Goal: Entertainment & Leisure: Consume media (video, audio)

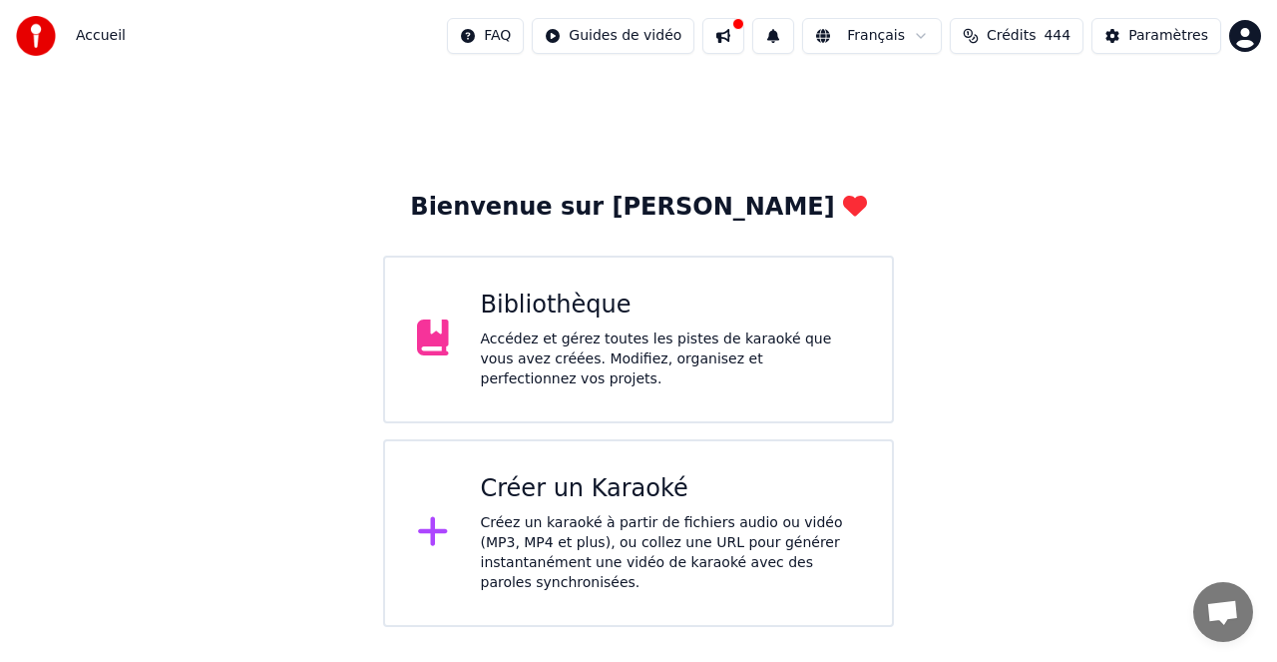
click at [587, 494] on div "Créer un Karaoké" at bounding box center [671, 489] width 380 height 32
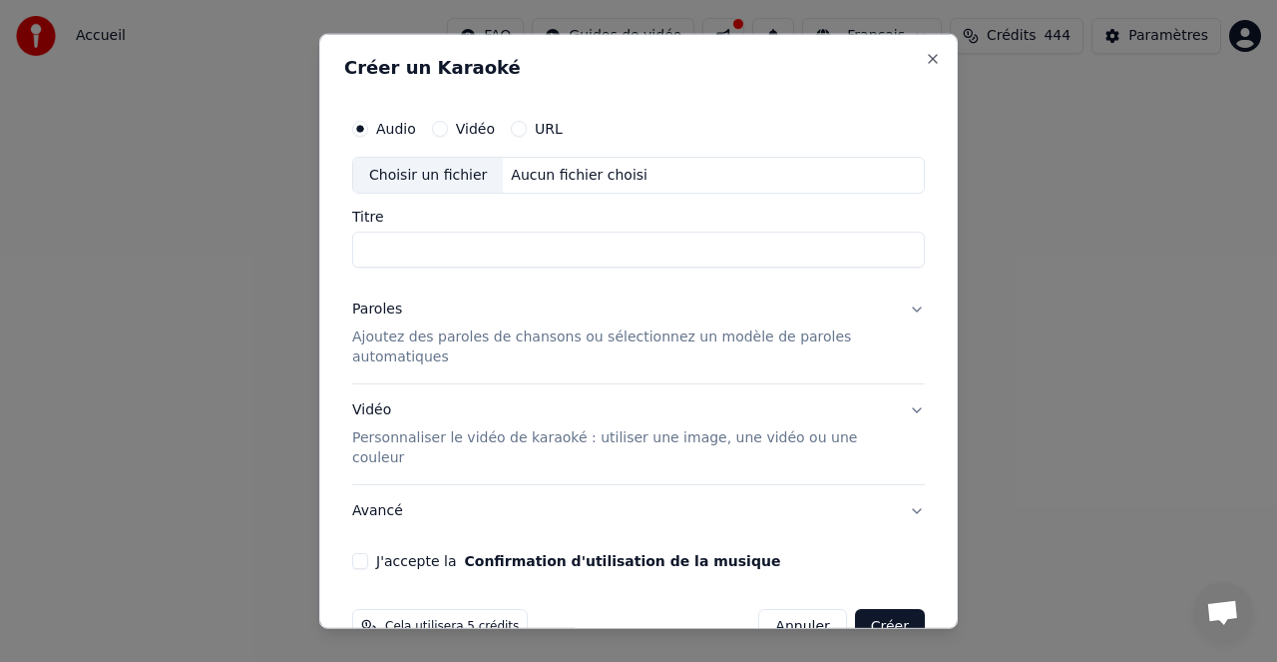
click at [439, 127] on button "Vidéo" at bounding box center [440, 128] width 16 height 16
click at [506, 222] on label "Titre" at bounding box center [638, 217] width 573 height 14
click at [506, 232] on input "Titre" at bounding box center [638, 250] width 573 height 36
click at [456, 176] on div "Choisir un fichier" at bounding box center [428, 175] width 150 height 36
click at [524, 128] on div "URL" at bounding box center [537, 128] width 52 height 16
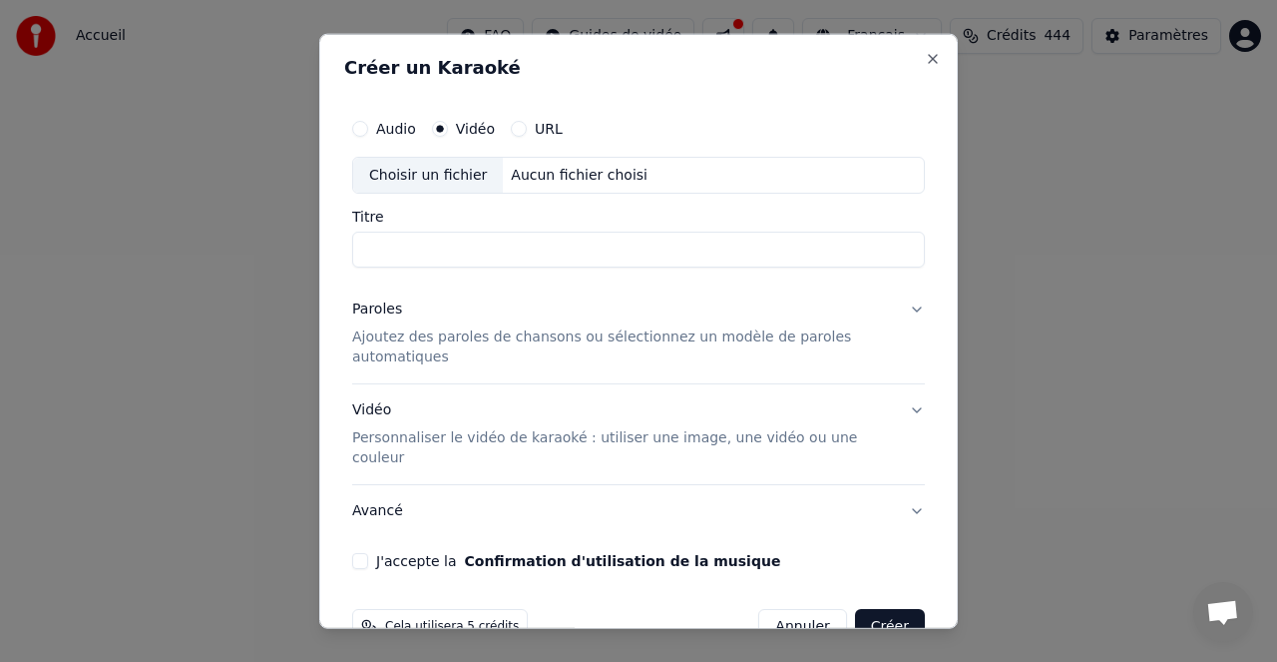
click at [535, 125] on label "URL" at bounding box center [549, 128] width 28 height 14
click at [527, 125] on button "URL" at bounding box center [519, 128] width 16 height 16
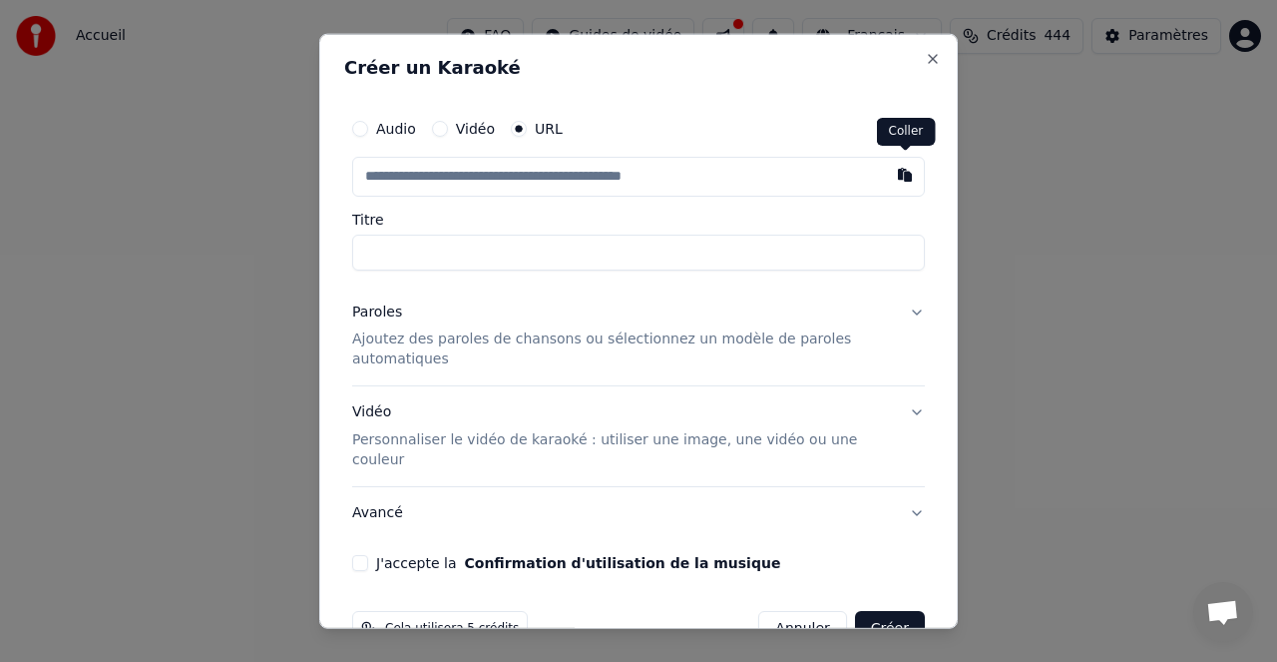
click at [903, 176] on button "button" at bounding box center [905, 174] width 40 height 36
type input "**********"
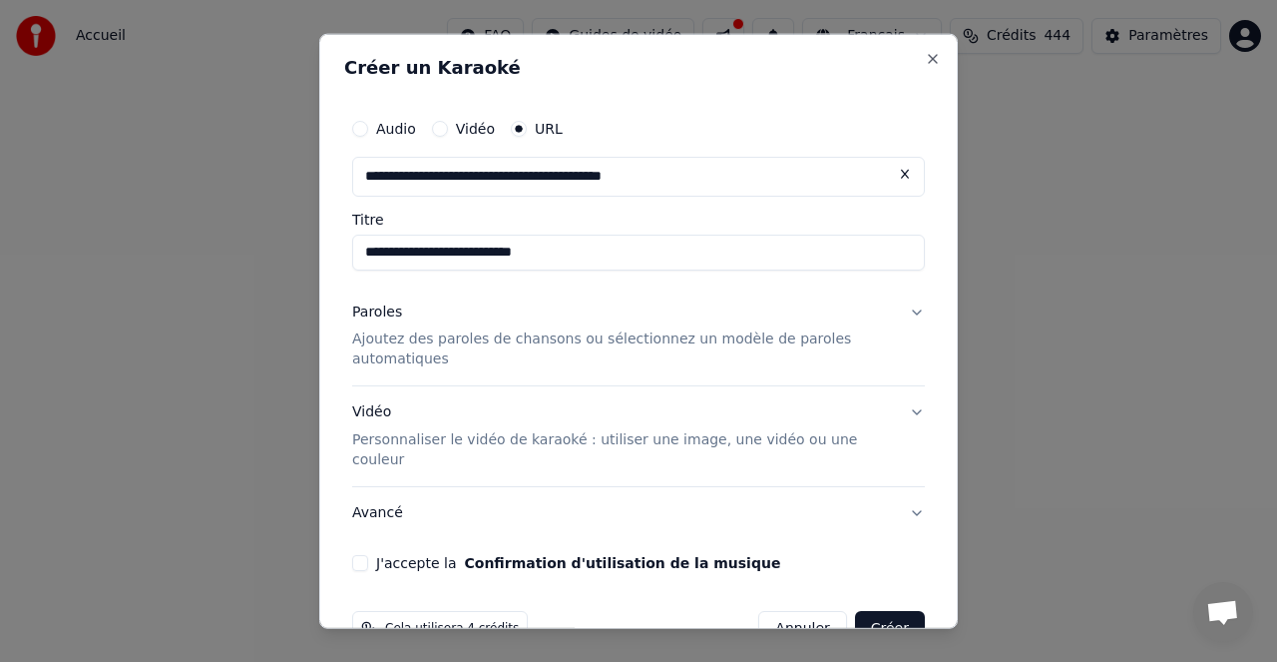
click at [498, 340] on p "Ajoutez des paroles de chansons ou sélectionnez un modèle de paroles automatiqu…" at bounding box center [622, 349] width 541 height 40
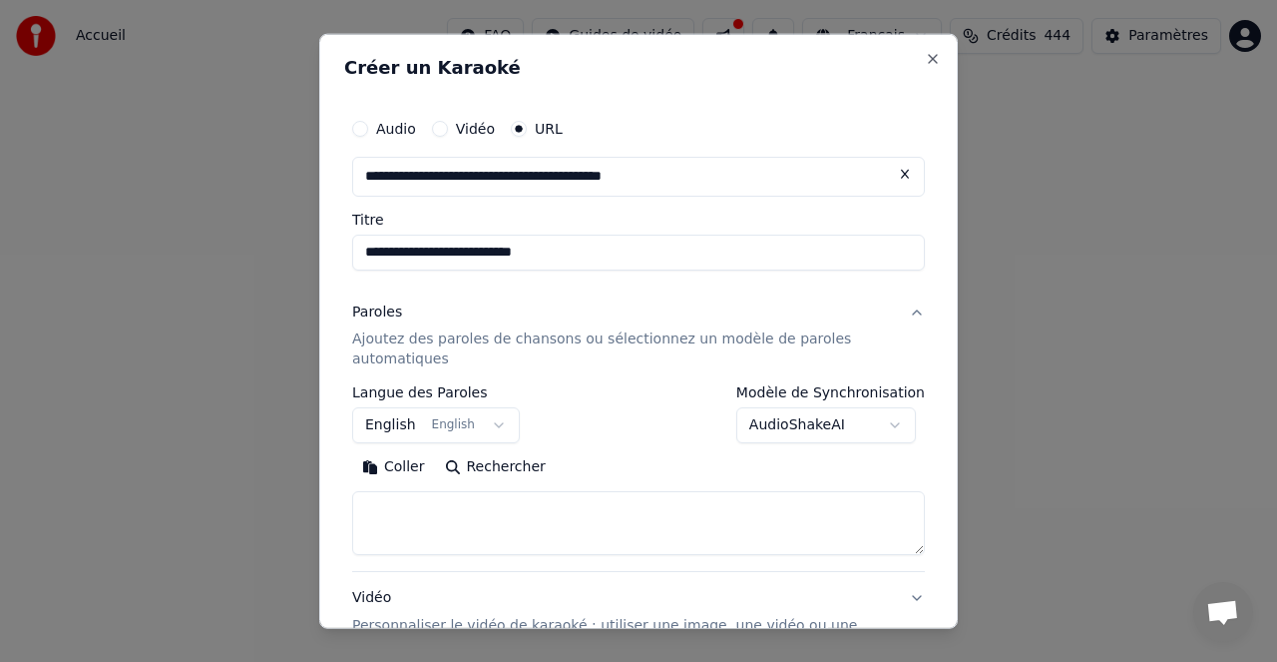
click at [485, 462] on button "Rechercher" at bounding box center [495, 467] width 121 height 32
type textarea "**********"
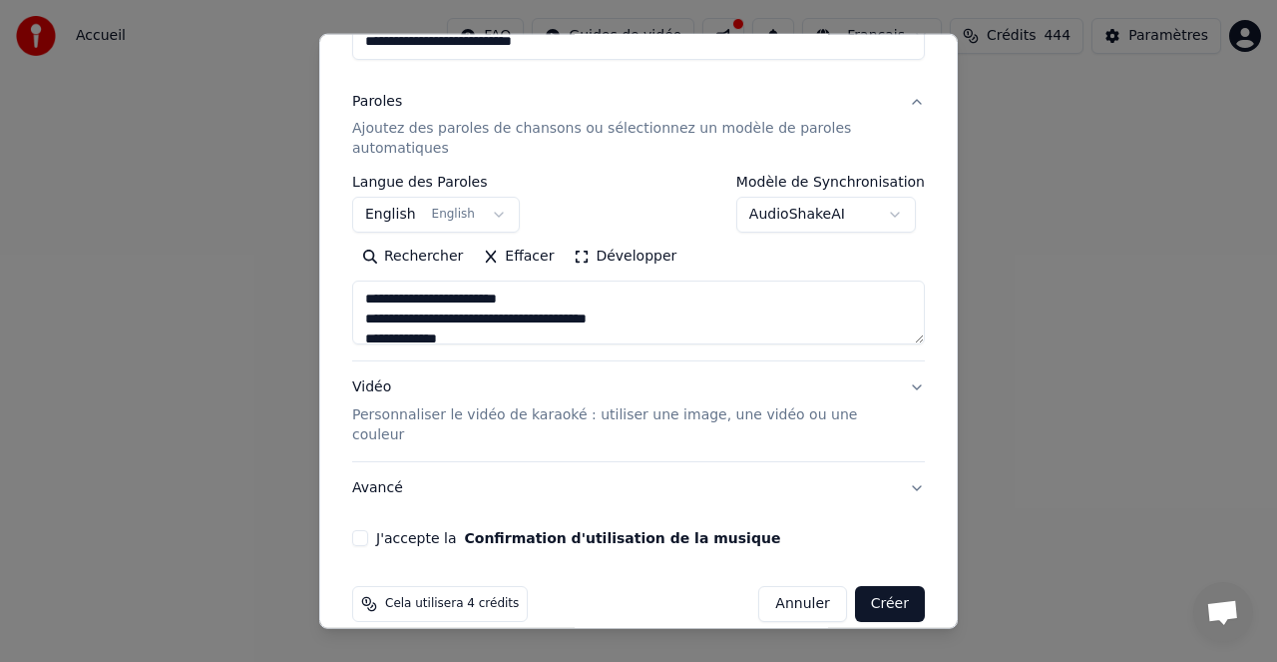
scroll to position [217, 0]
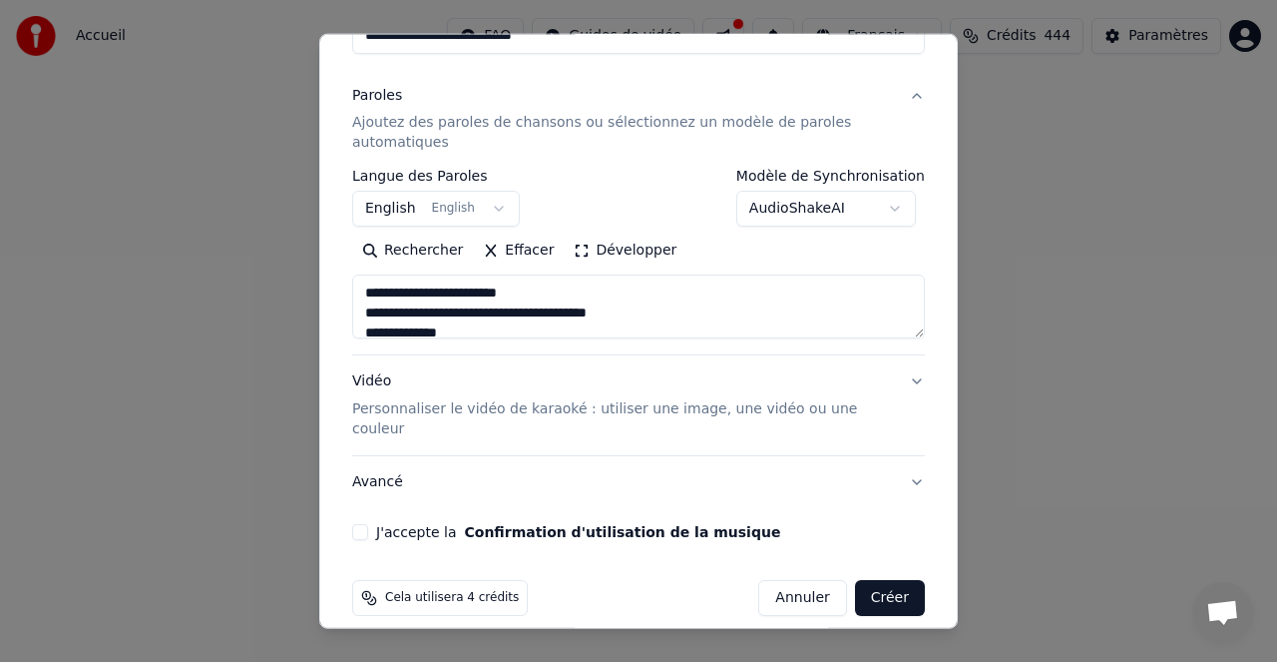
click at [370, 524] on div "J'accepte la Confirmation d'utilisation de la musique" at bounding box center [638, 532] width 573 height 16
click at [356, 524] on button "J'accepte la Confirmation d'utilisation de la musique" at bounding box center [360, 532] width 16 height 16
click at [895, 580] on button "Créer" at bounding box center [890, 598] width 70 height 36
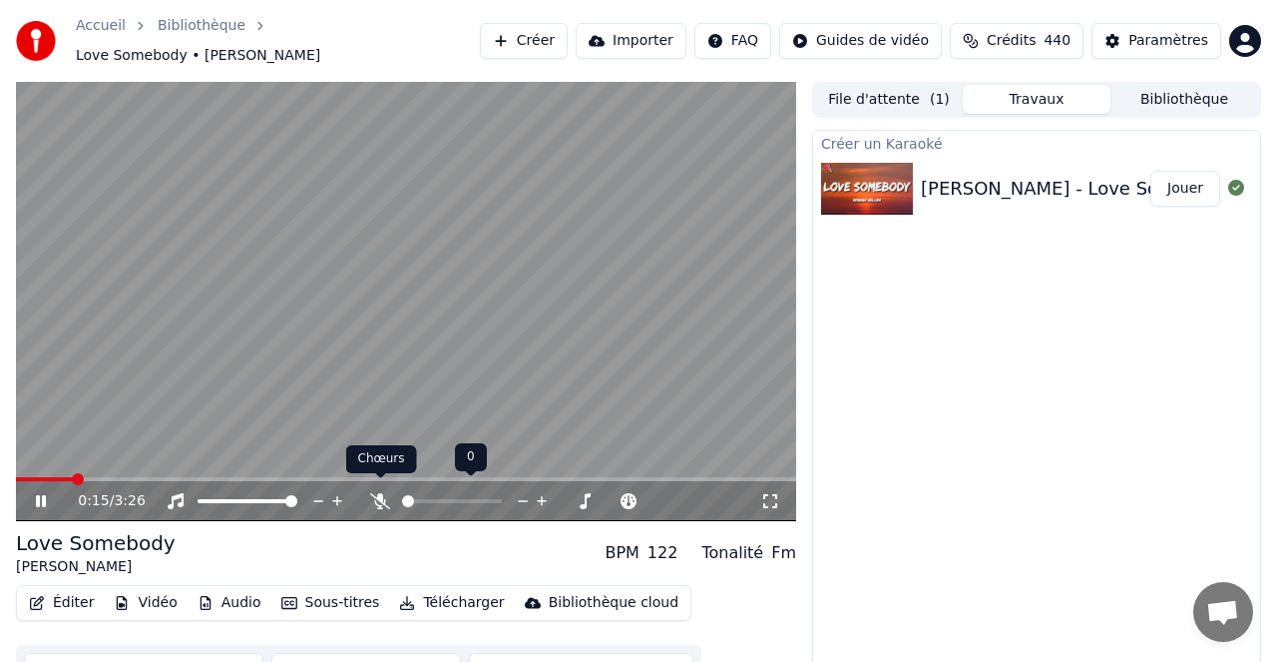
click at [383, 495] on icon at bounding box center [380, 501] width 20 height 16
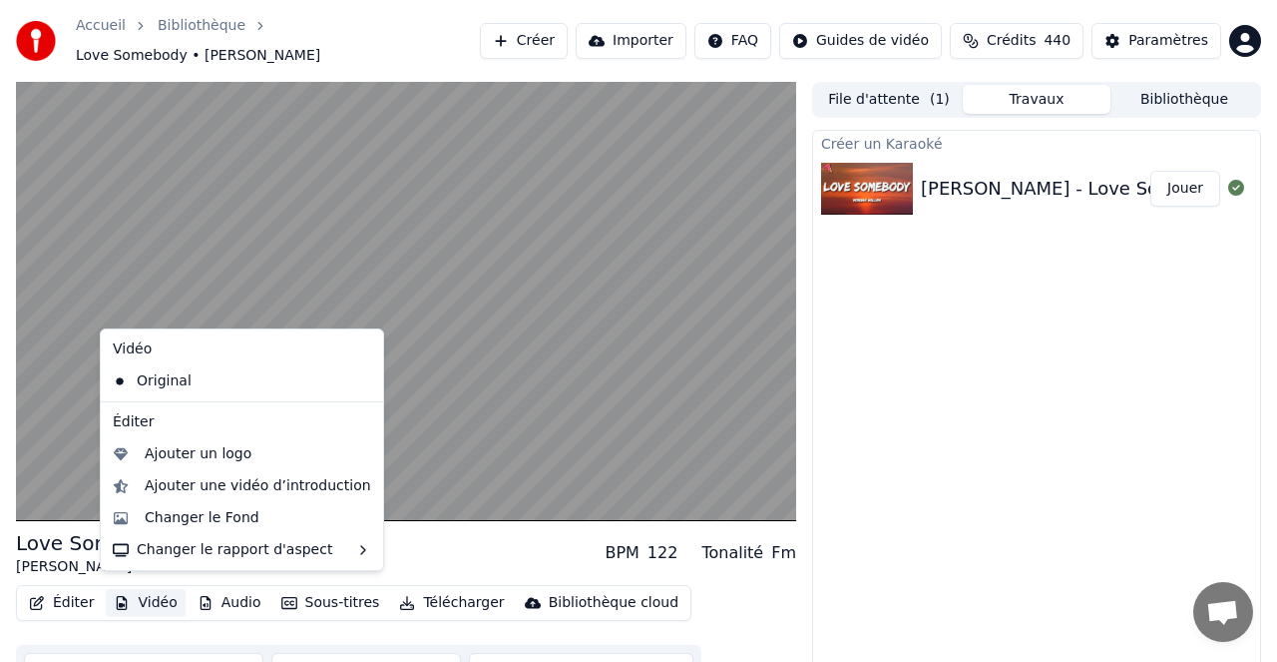
click at [156, 592] on button "Vidéo" at bounding box center [145, 603] width 79 height 28
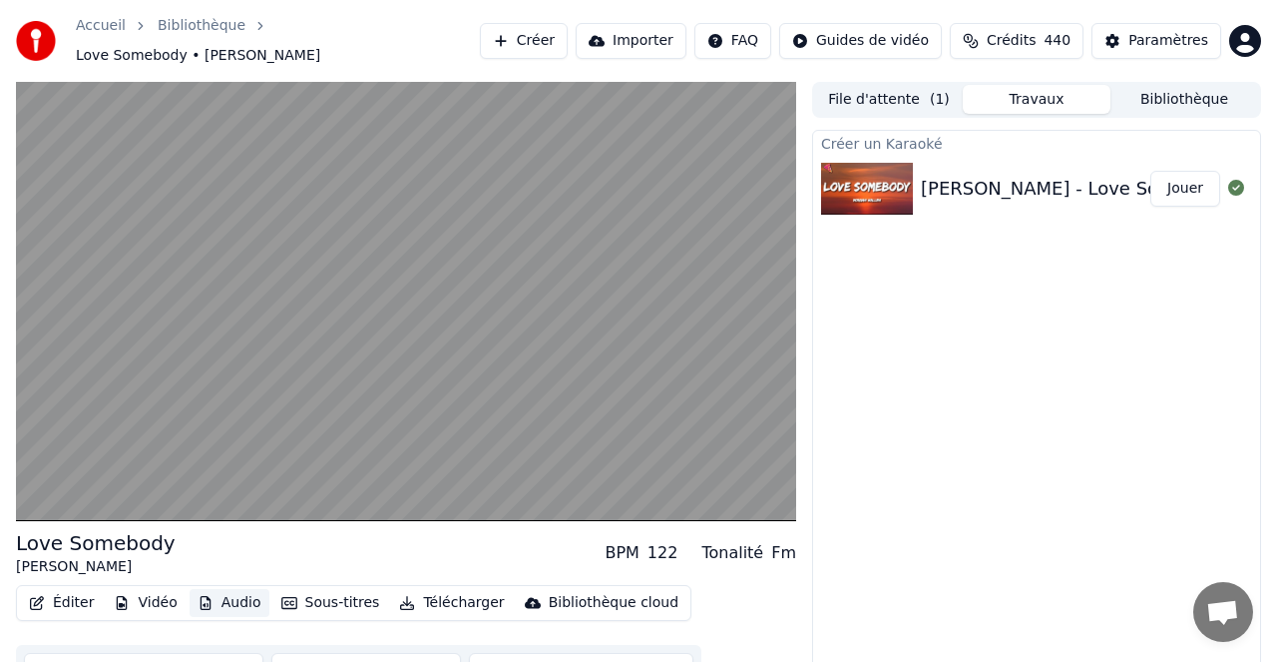
click at [225, 595] on button "Audio" at bounding box center [230, 603] width 80 height 28
click at [225, 596] on button "Audio" at bounding box center [230, 603] width 80 height 28
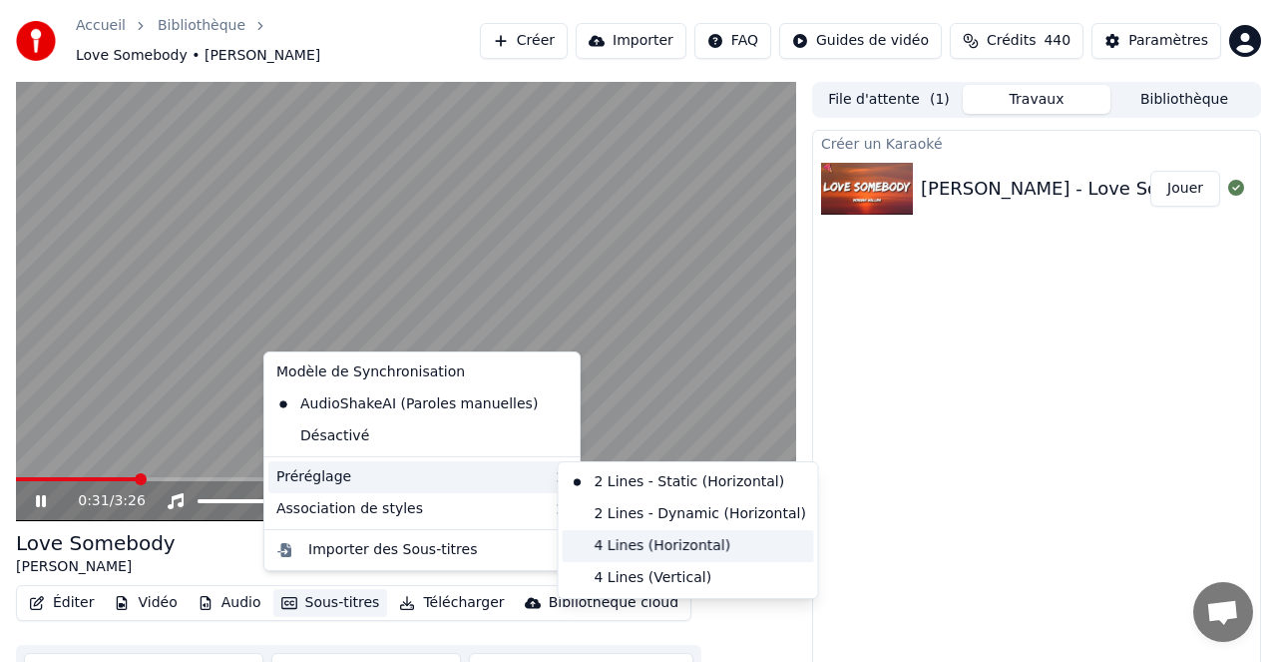
drag, startPoint x: 653, startPoint y: 545, endPoint x: 676, endPoint y: 548, distance: 23.1
click at [653, 545] on div "4 Lines (Horizontal)" at bounding box center [688, 546] width 251 height 32
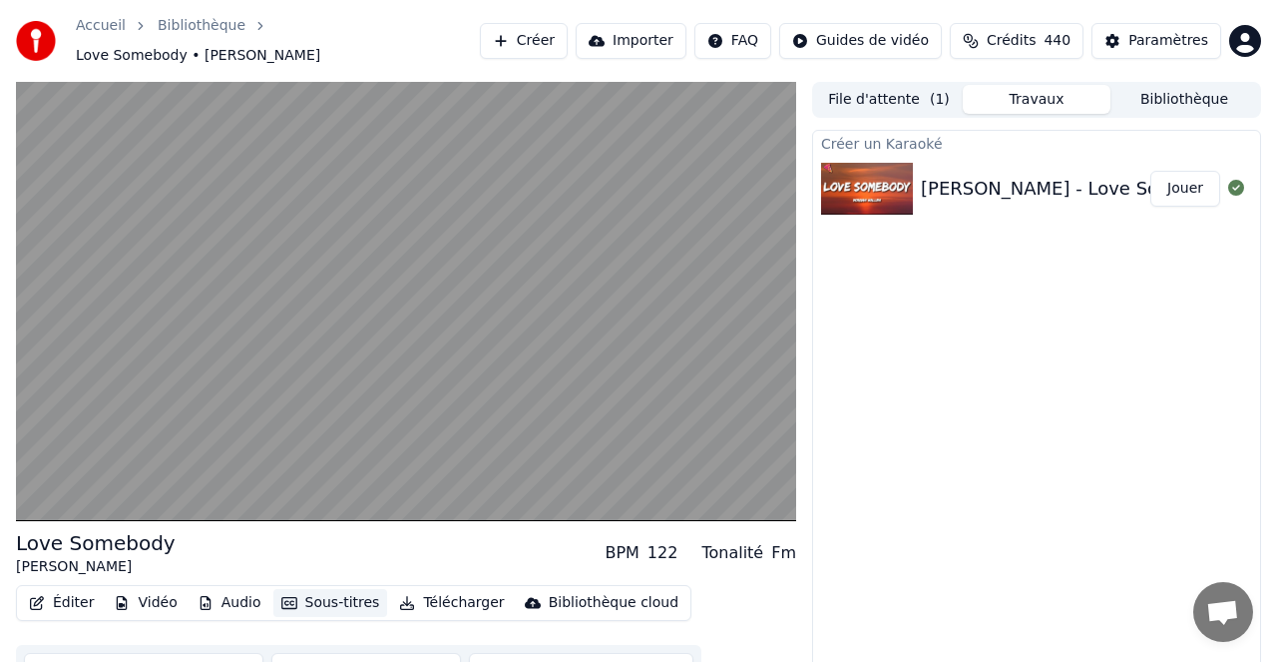
scroll to position [1, 0]
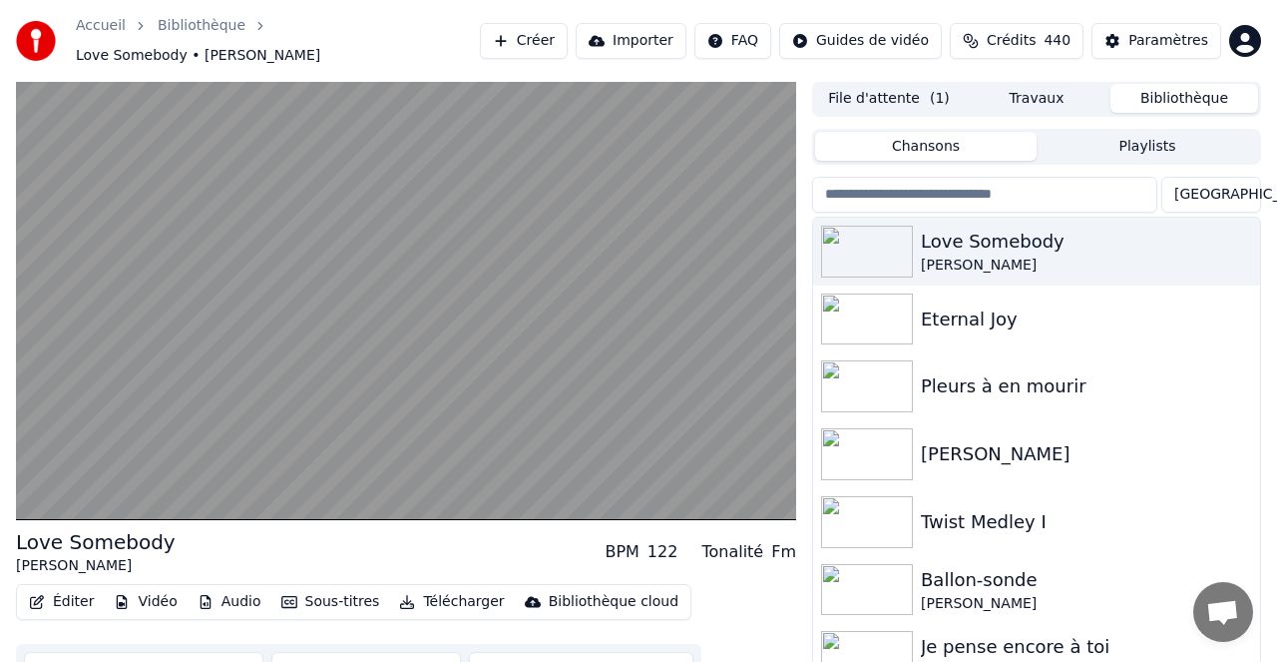
click at [1179, 85] on button "Bibliothèque" at bounding box center [1185, 98] width 148 height 29
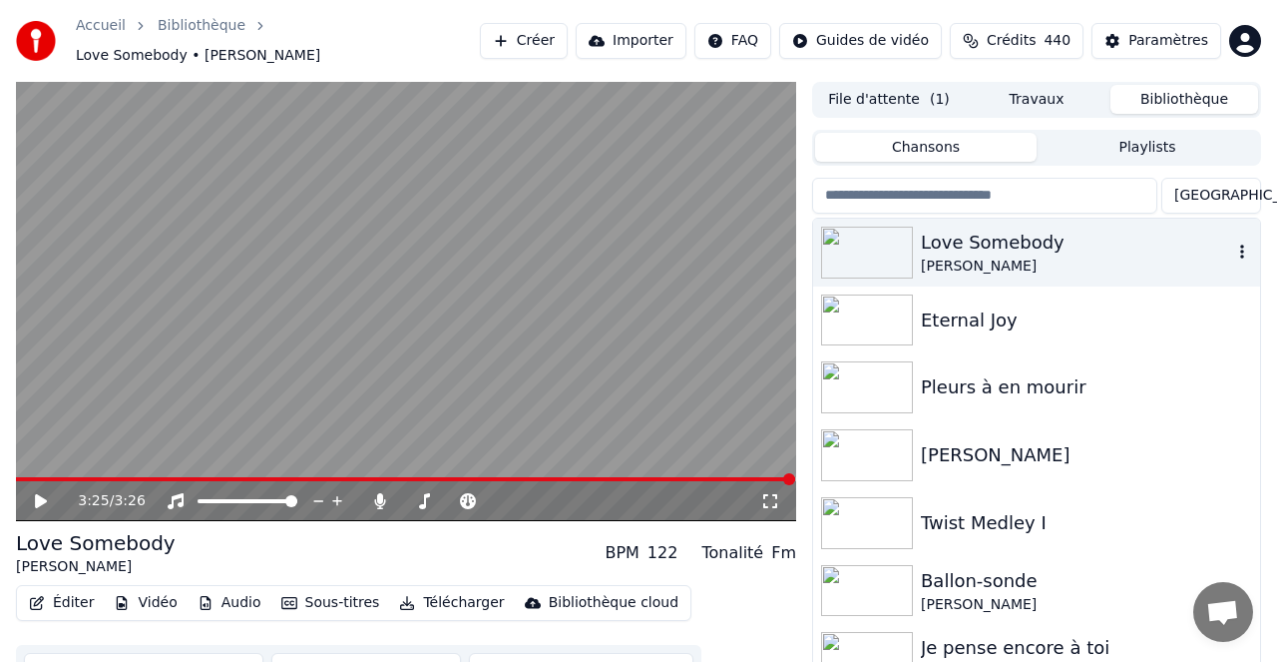
click at [994, 233] on div "Love Somebody" at bounding box center [1076, 243] width 311 height 28
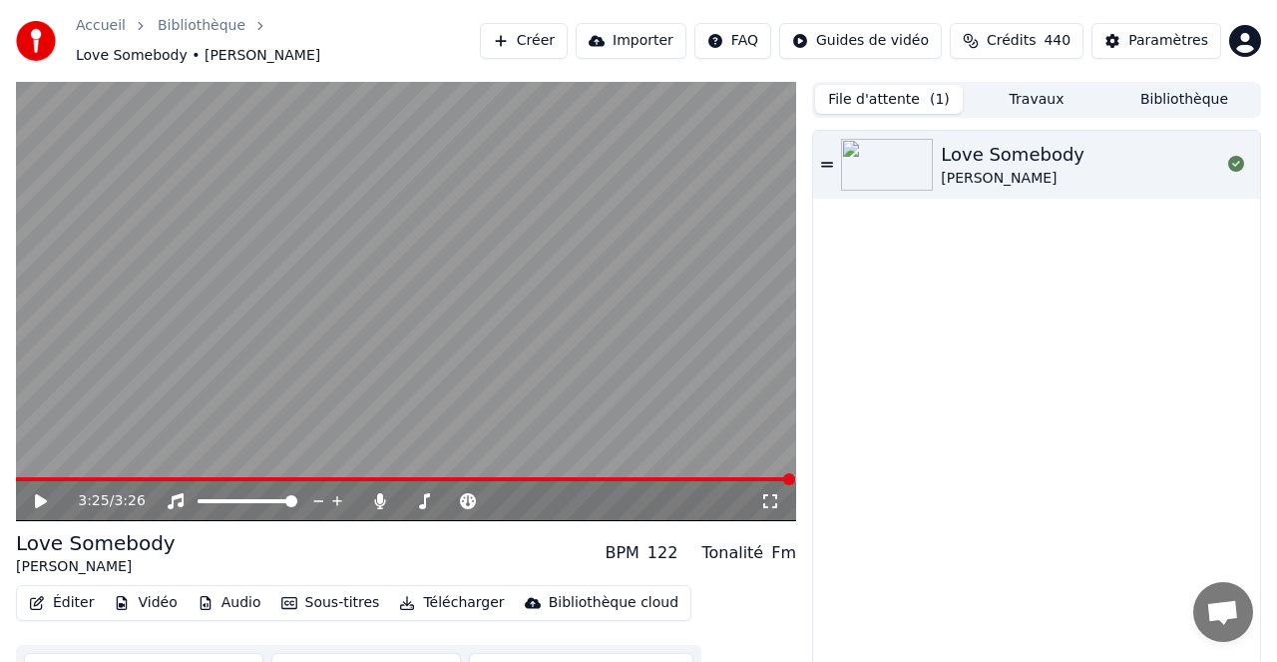
click at [880, 93] on button "File d'attente ( 1 )" at bounding box center [889, 99] width 148 height 29
click at [543, 33] on button "Créer" at bounding box center [524, 41] width 88 height 36
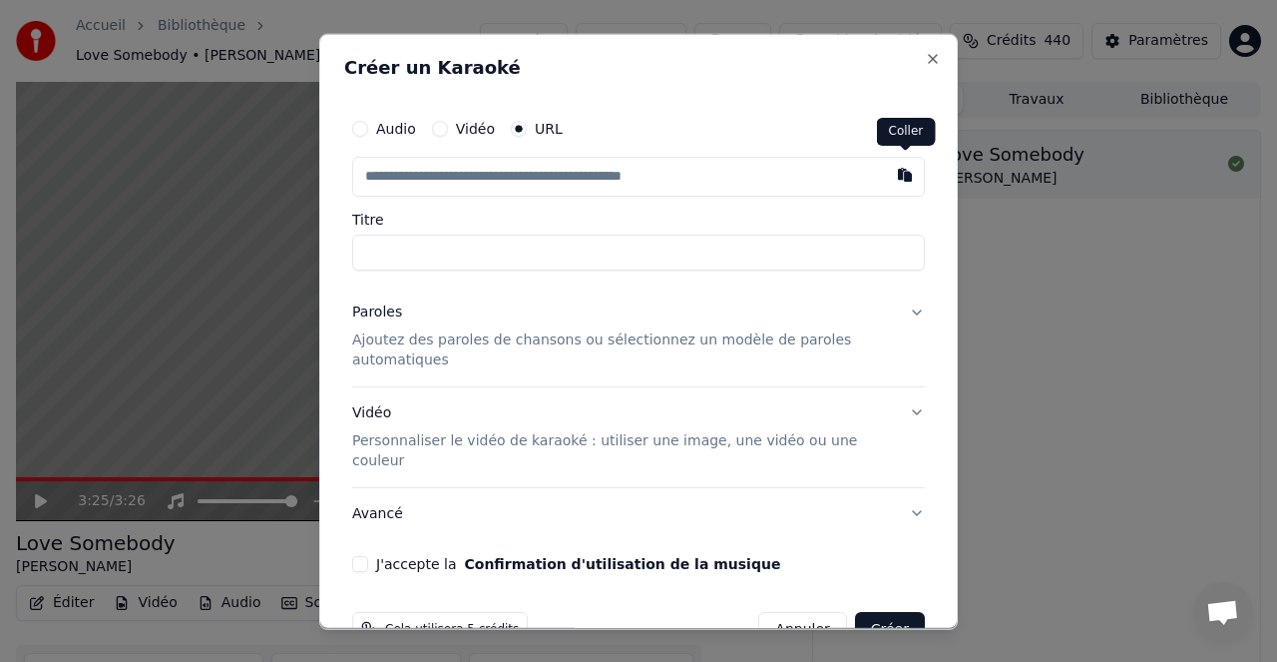
click at [906, 180] on button "button" at bounding box center [905, 174] width 40 height 36
type input "**********"
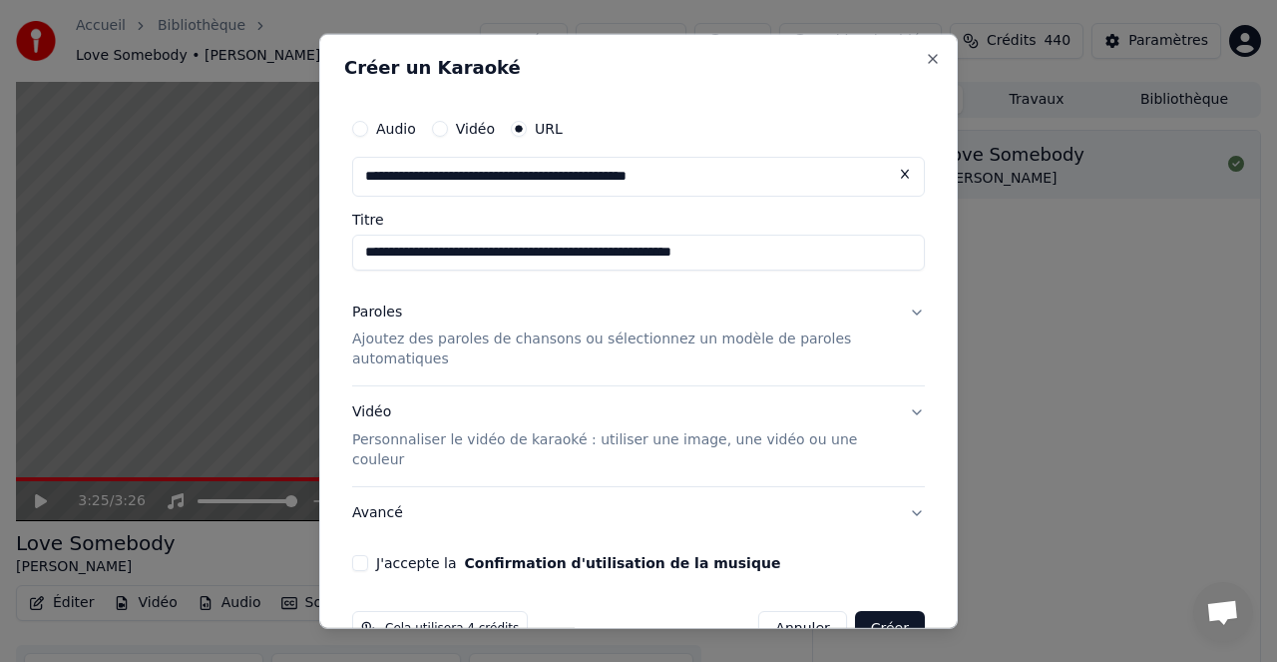
click at [493, 341] on p "Ajoutez des paroles de chansons ou sélectionnez un modèle de paroles automatiqu…" at bounding box center [622, 349] width 541 height 40
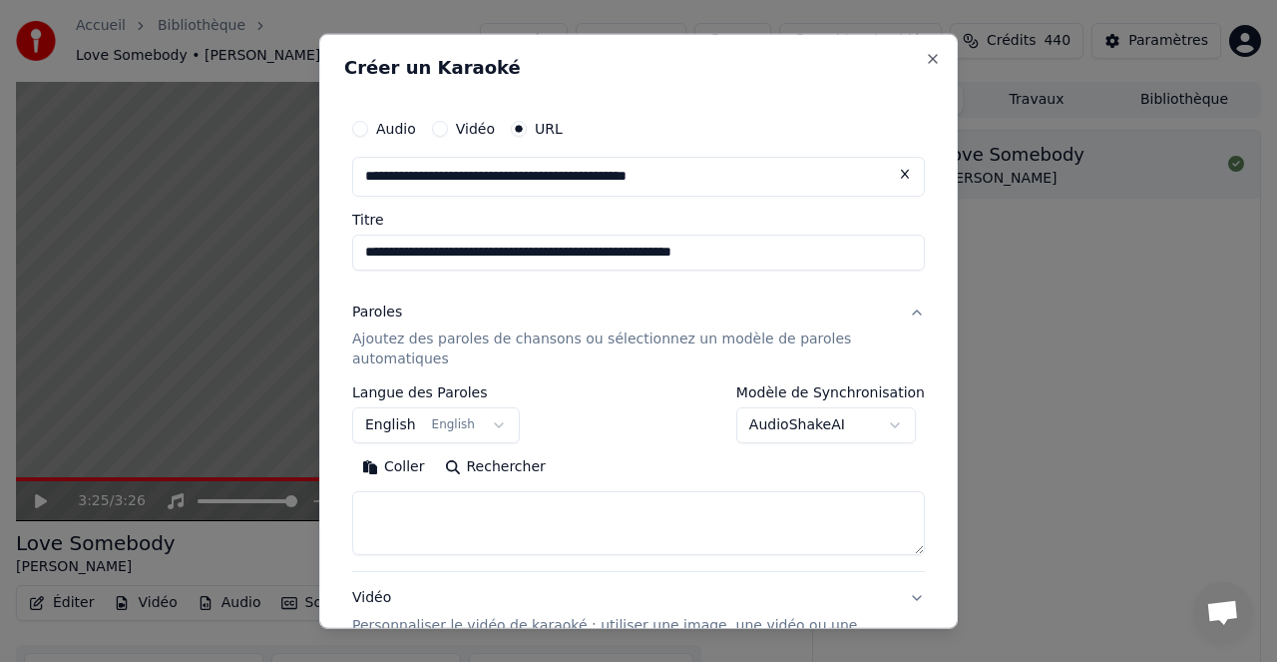
click at [491, 468] on button "Rechercher" at bounding box center [495, 467] width 121 height 32
click at [489, 336] on p "Ajoutez des paroles de chansons ou sélectionnez un modèle de paroles automatiqu…" at bounding box center [622, 348] width 541 height 40
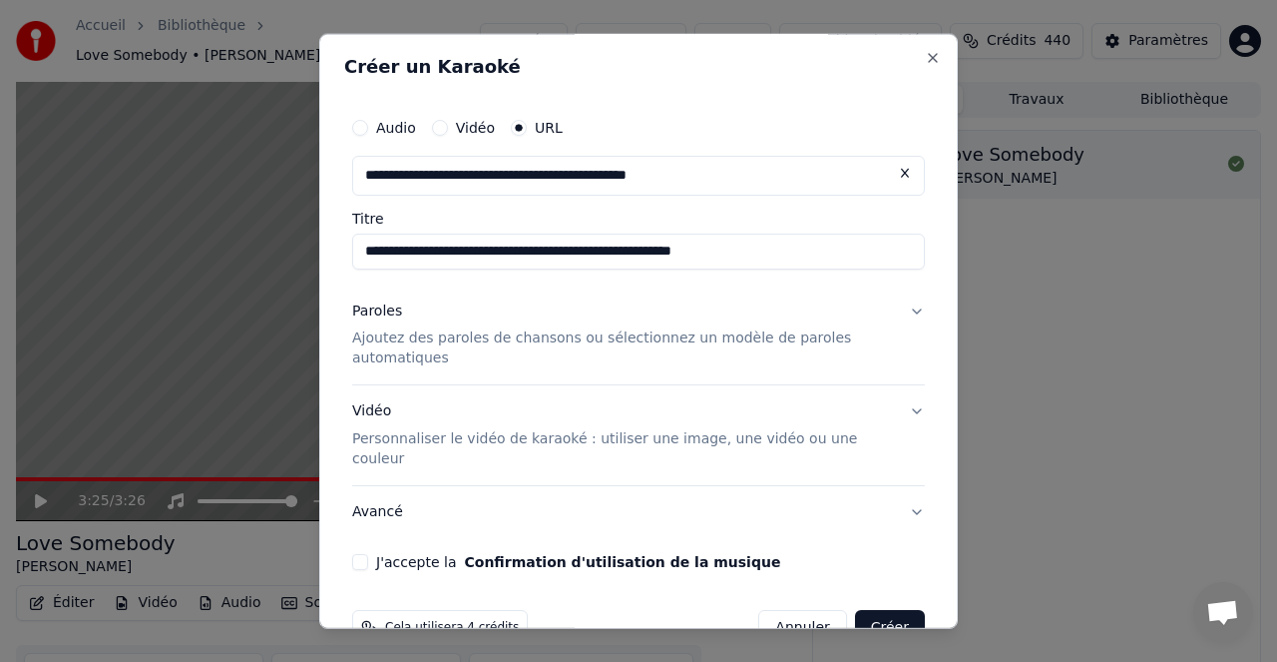
click at [490, 336] on p "Ajoutez des paroles de chansons ou sélectionnez un modèle de paroles automatiqu…" at bounding box center [622, 348] width 541 height 40
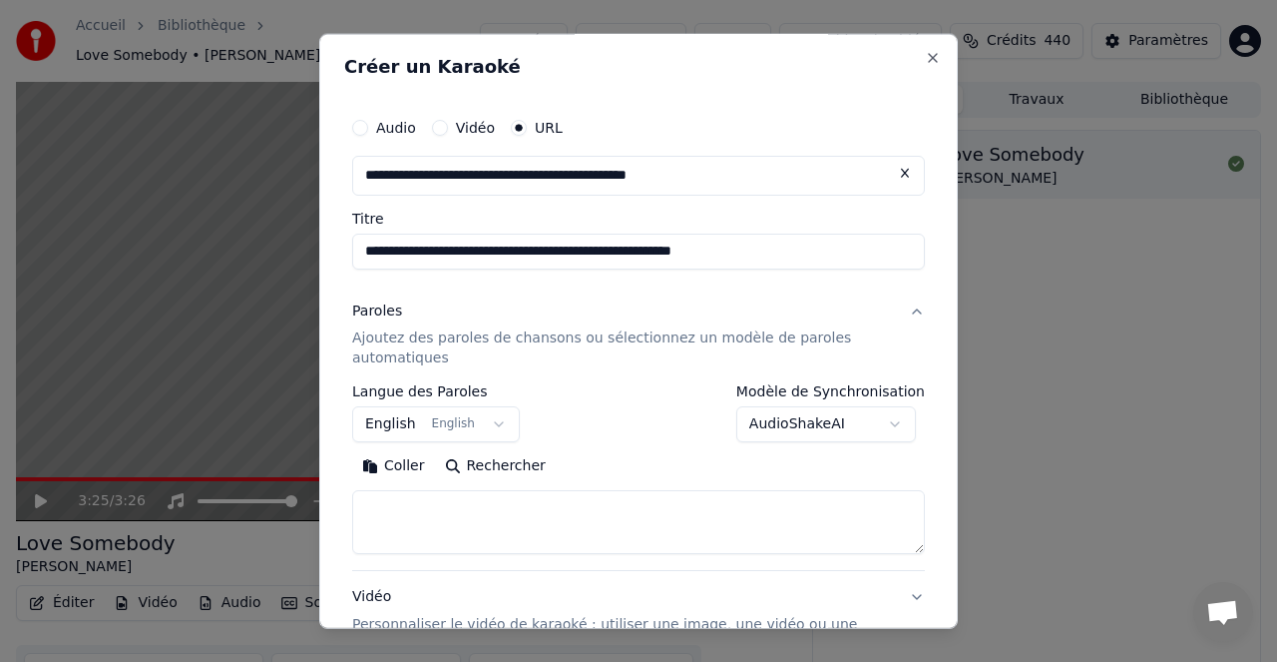
click at [501, 464] on button "Rechercher" at bounding box center [495, 466] width 121 height 32
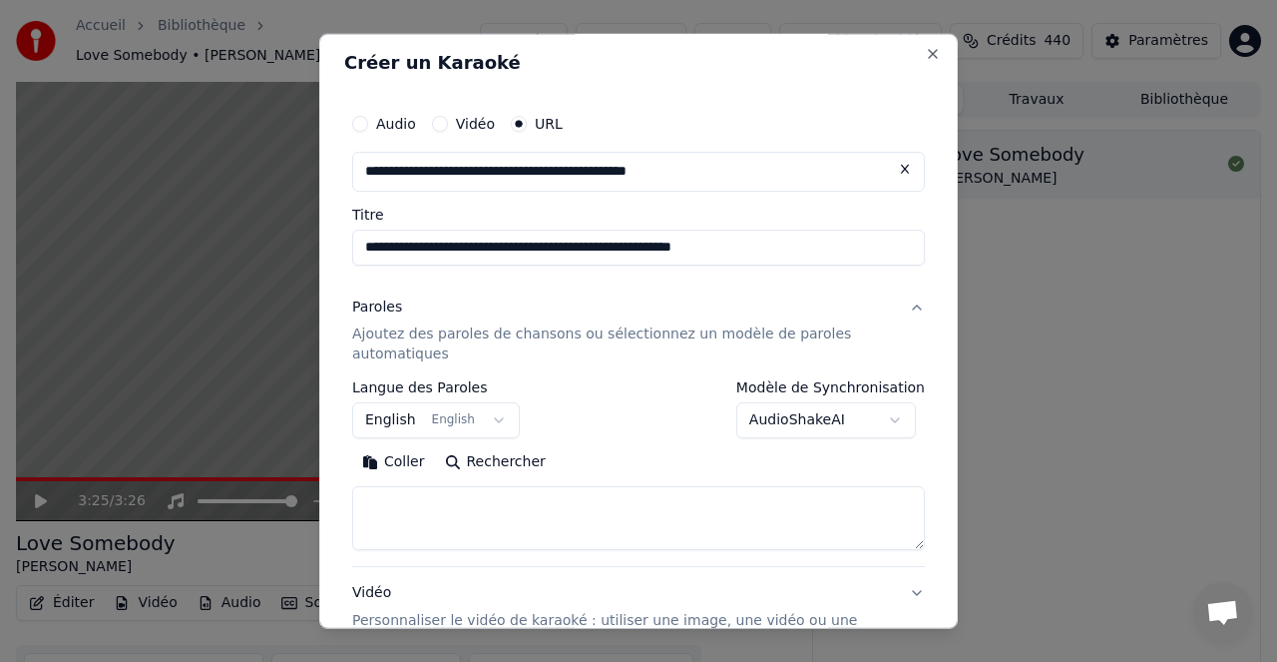
click at [914, 301] on button "Paroles Ajoutez des paroles de chansons ou sélectionnez un modèle de paroles au…" at bounding box center [638, 330] width 573 height 100
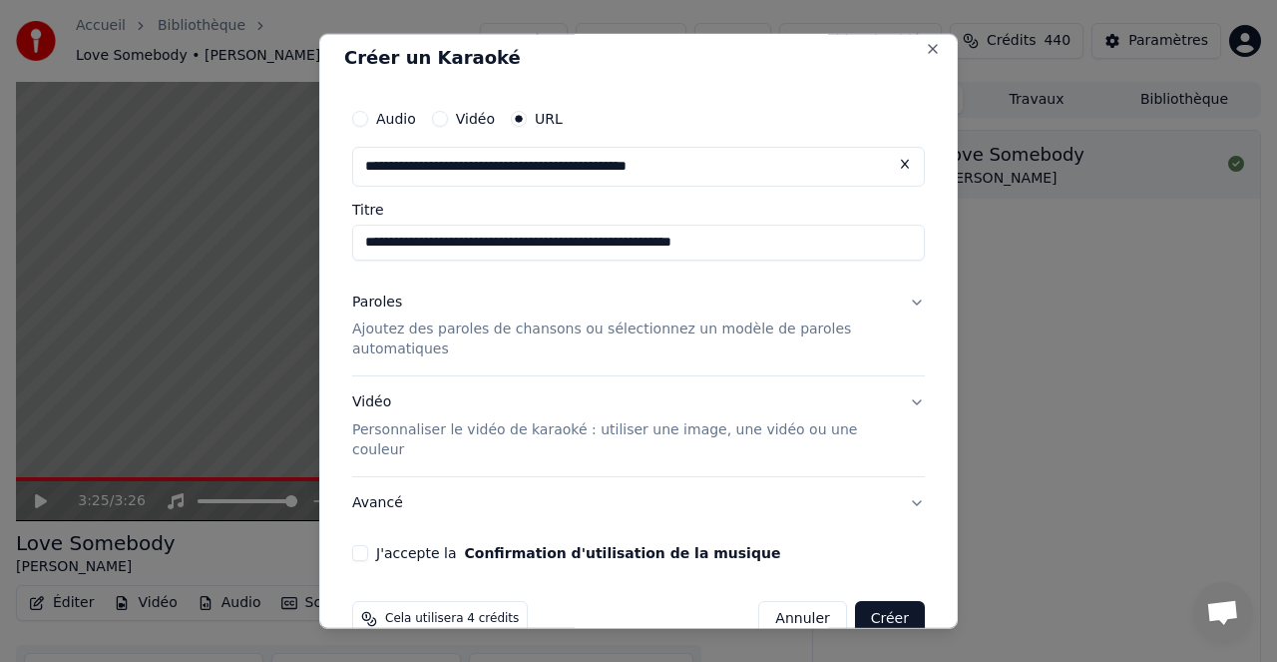
click at [914, 302] on button "Paroles Ajoutez des paroles de chansons ou sélectionnez un modèle de paroles au…" at bounding box center [638, 325] width 573 height 100
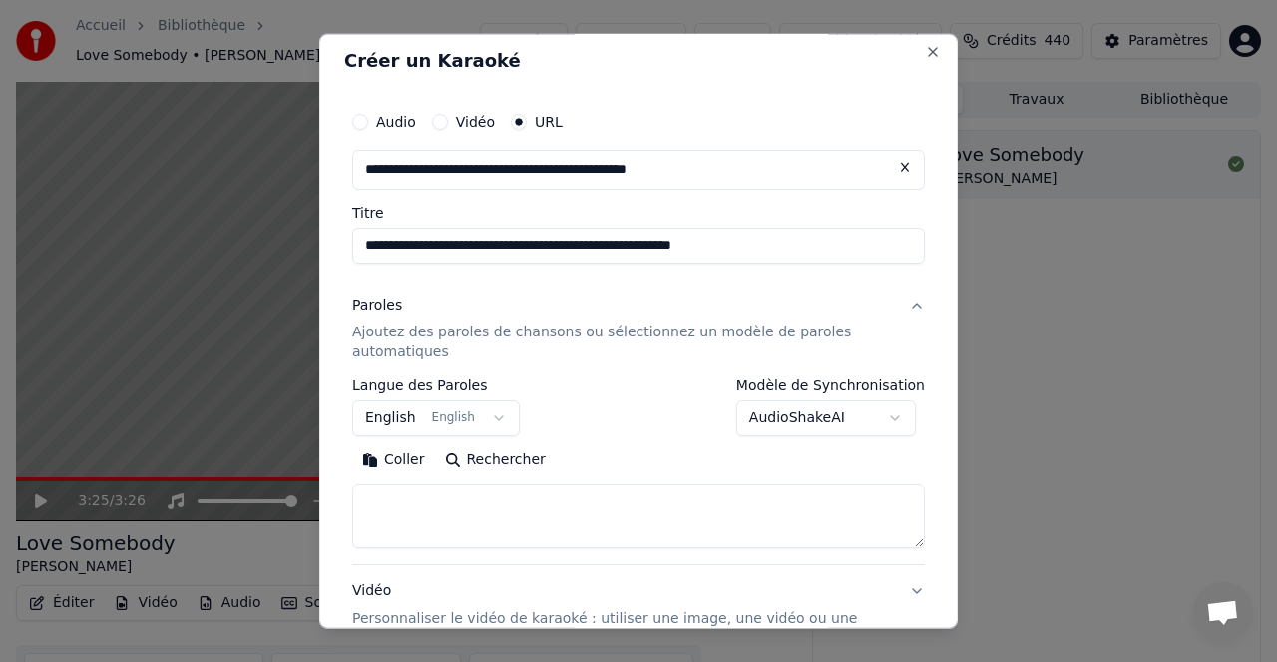
scroll to position [15, 0]
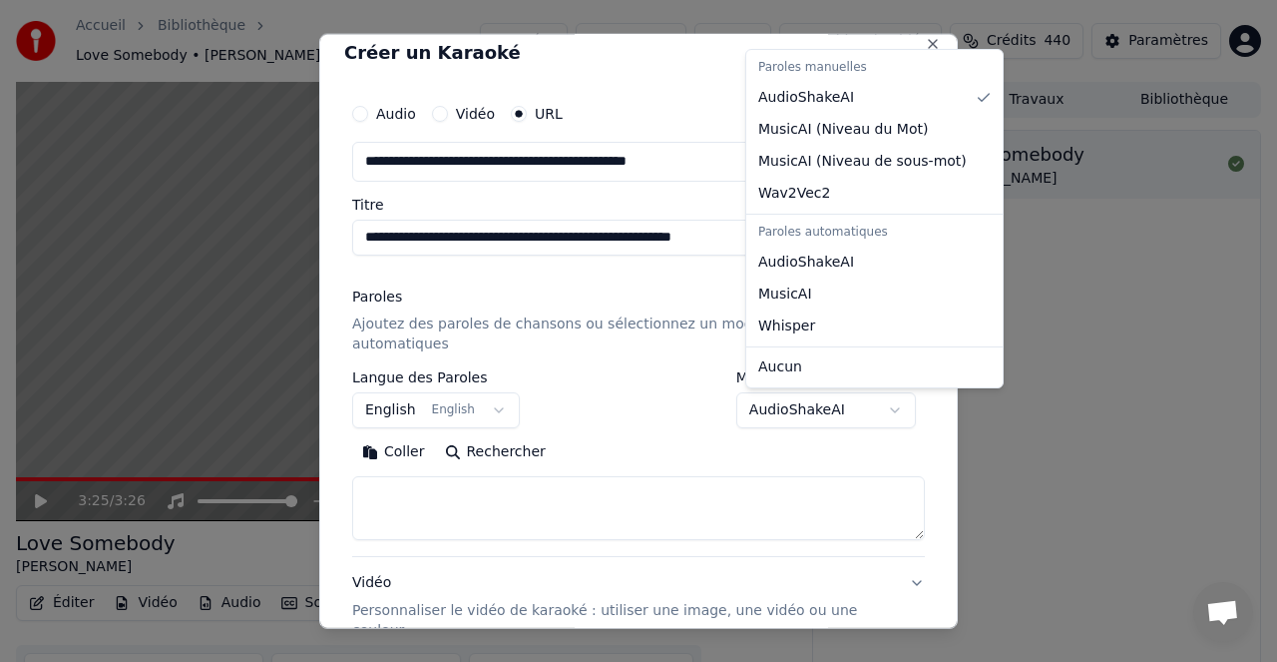
click at [902, 406] on body "**********" at bounding box center [638, 331] width 1277 height 662
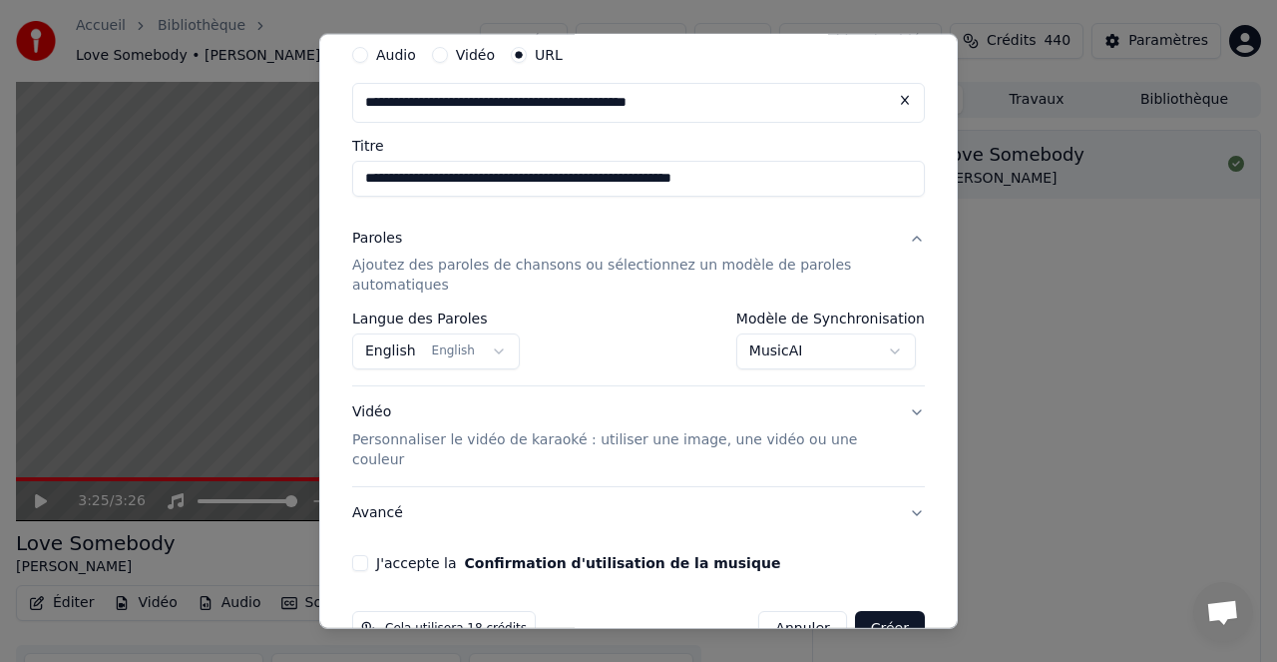
scroll to position [97, 0]
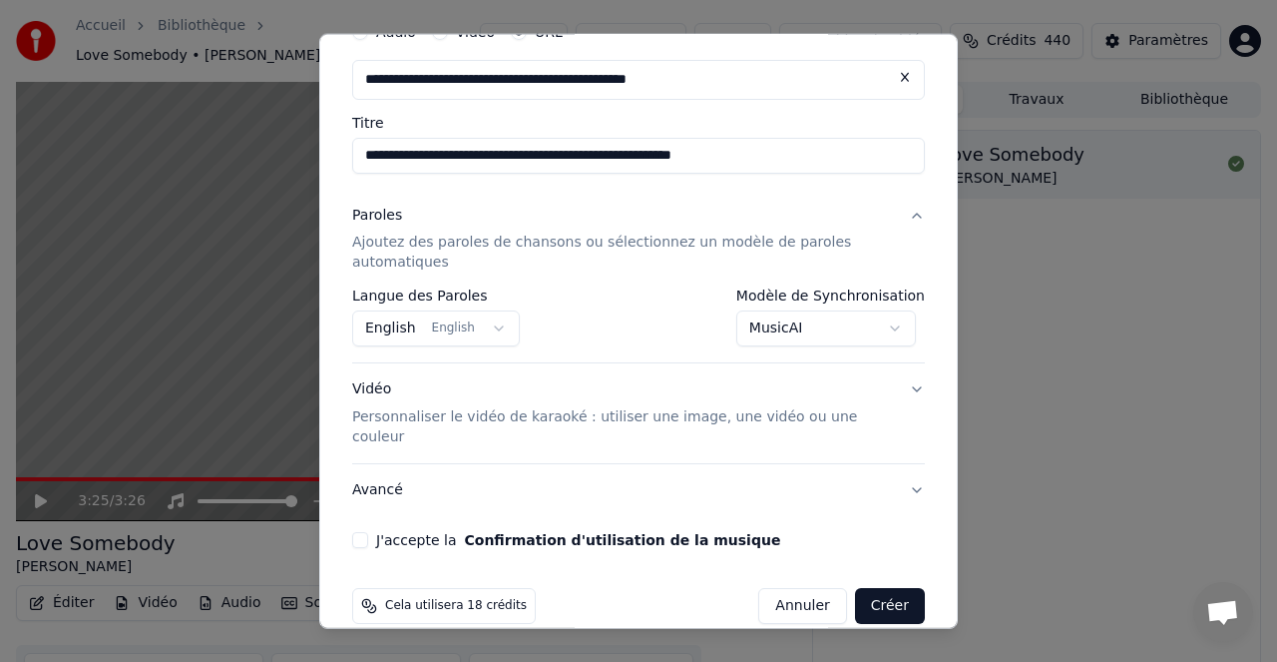
click at [358, 532] on button "J'accepte la Confirmation d'utilisation de la musique" at bounding box center [360, 540] width 16 height 16
click at [894, 589] on button "Créer" at bounding box center [890, 606] width 70 height 36
select select "**********"
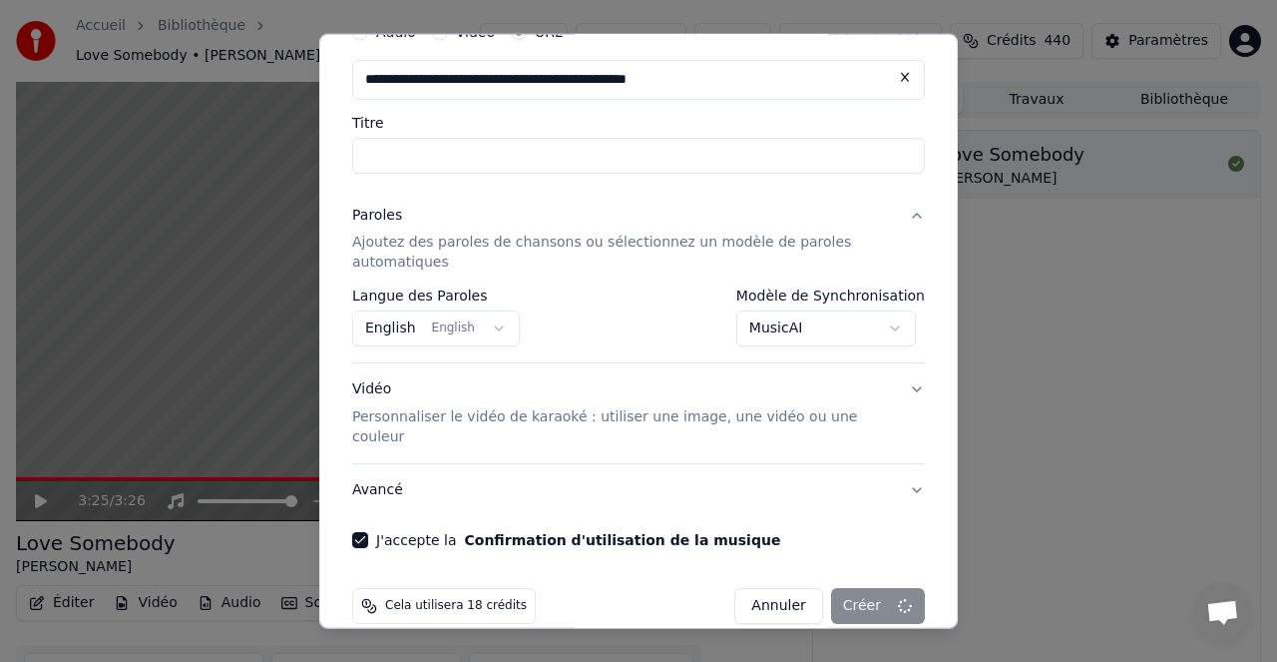
select select
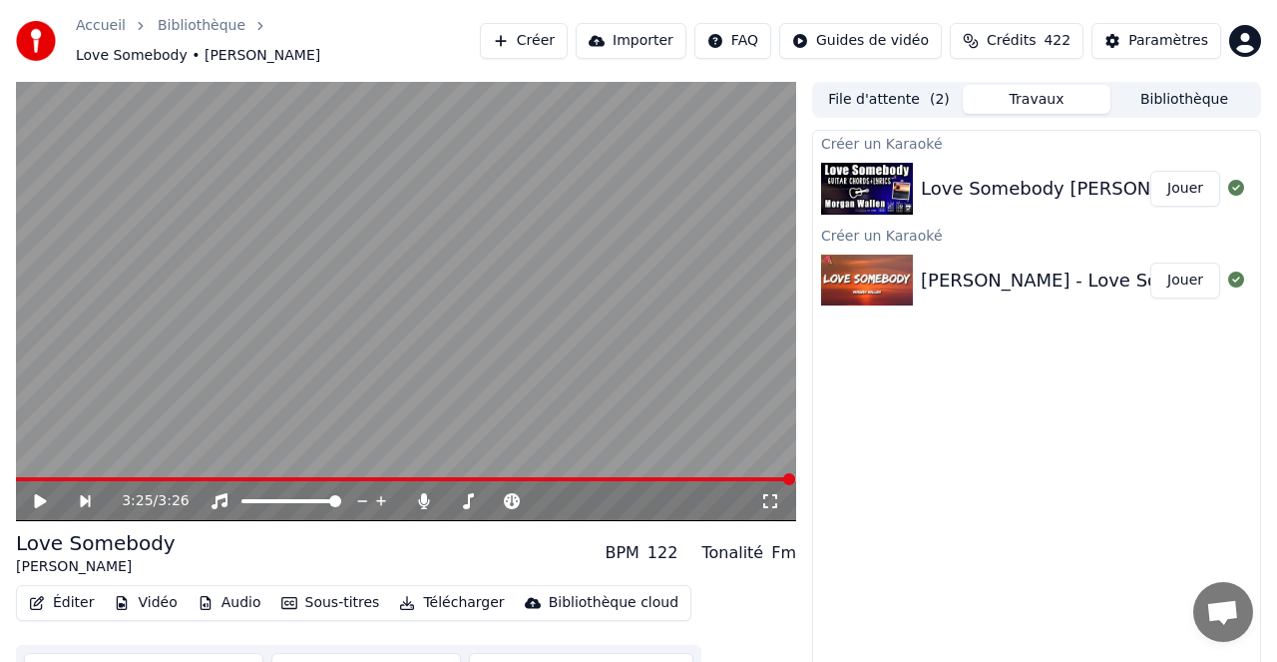
scroll to position [25, 0]
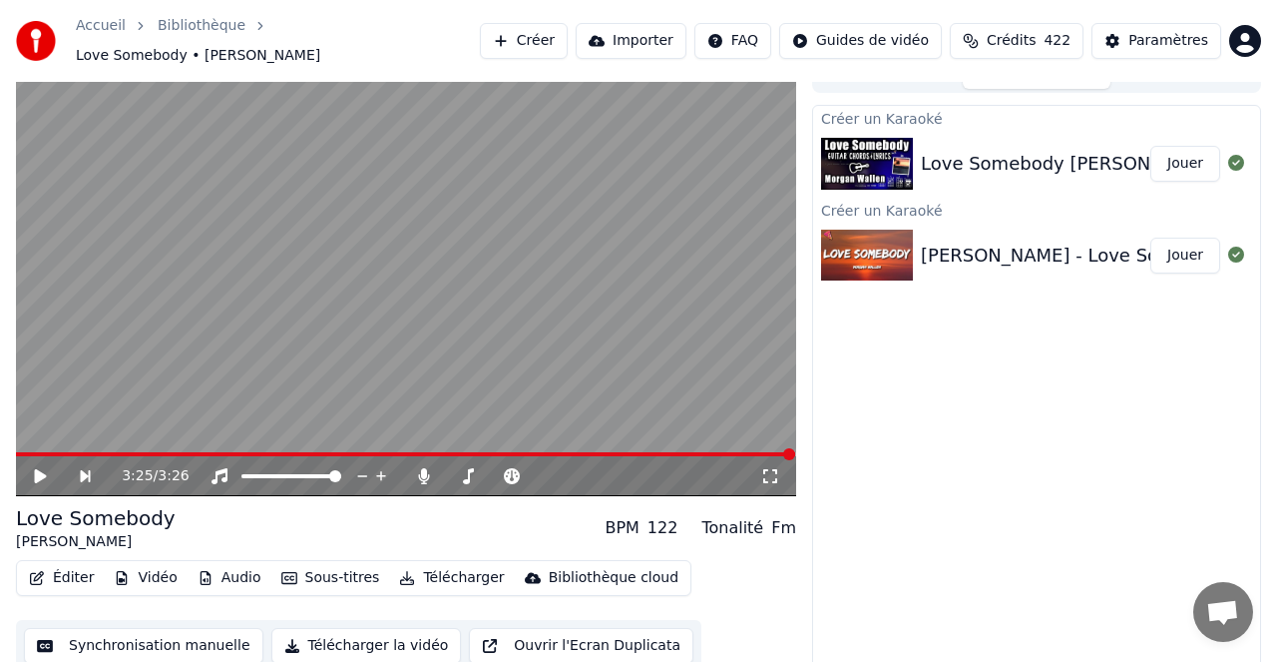
click at [1195, 149] on button "Jouer" at bounding box center [1186, 164] width 70 height 36
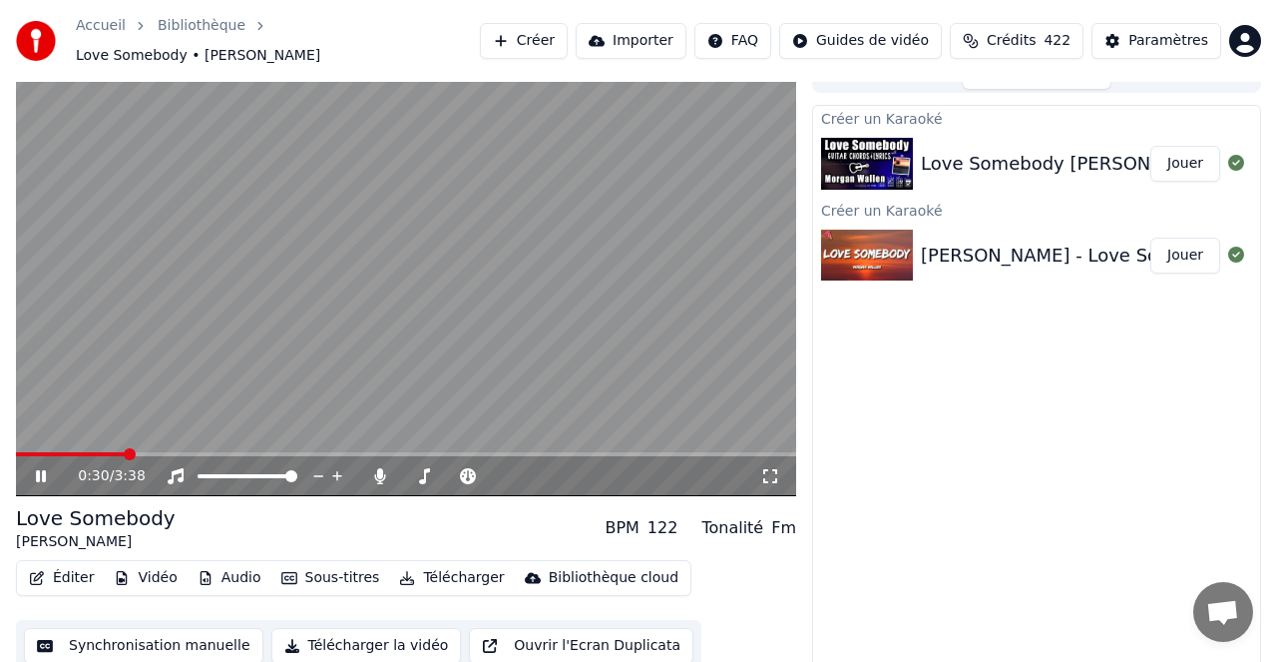
click at [636, 30] on button "Importer" at bounding box center [631, 41] width 111 height 36
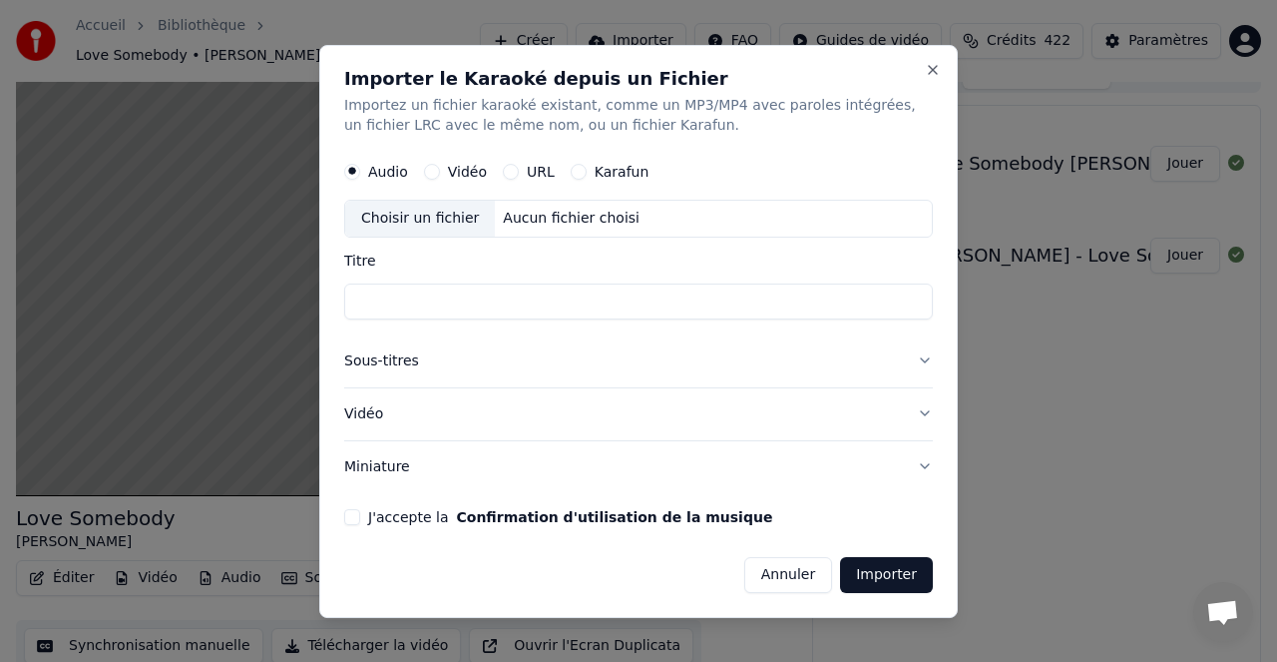
click at [509, 169] on button "URL" at bounding box center [511, 172] width 16 height 16
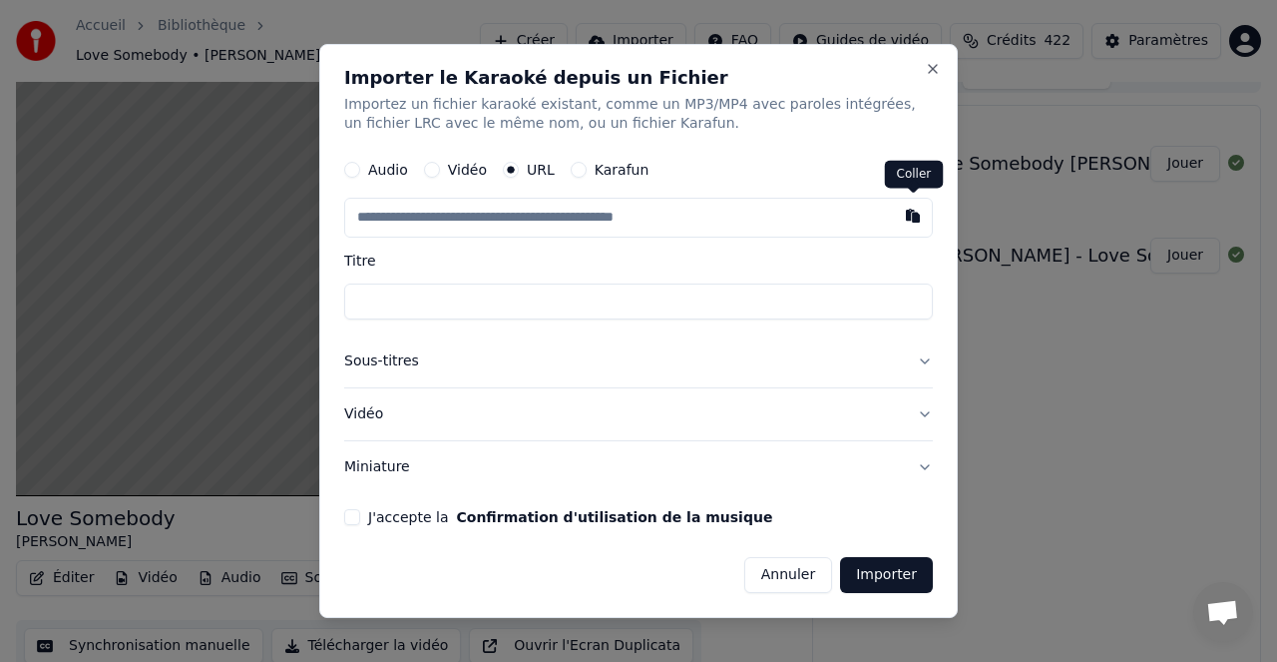
click at [913, 218] on button "button" at bounding box center [913, 217] width 40 height 36
type input "**********"
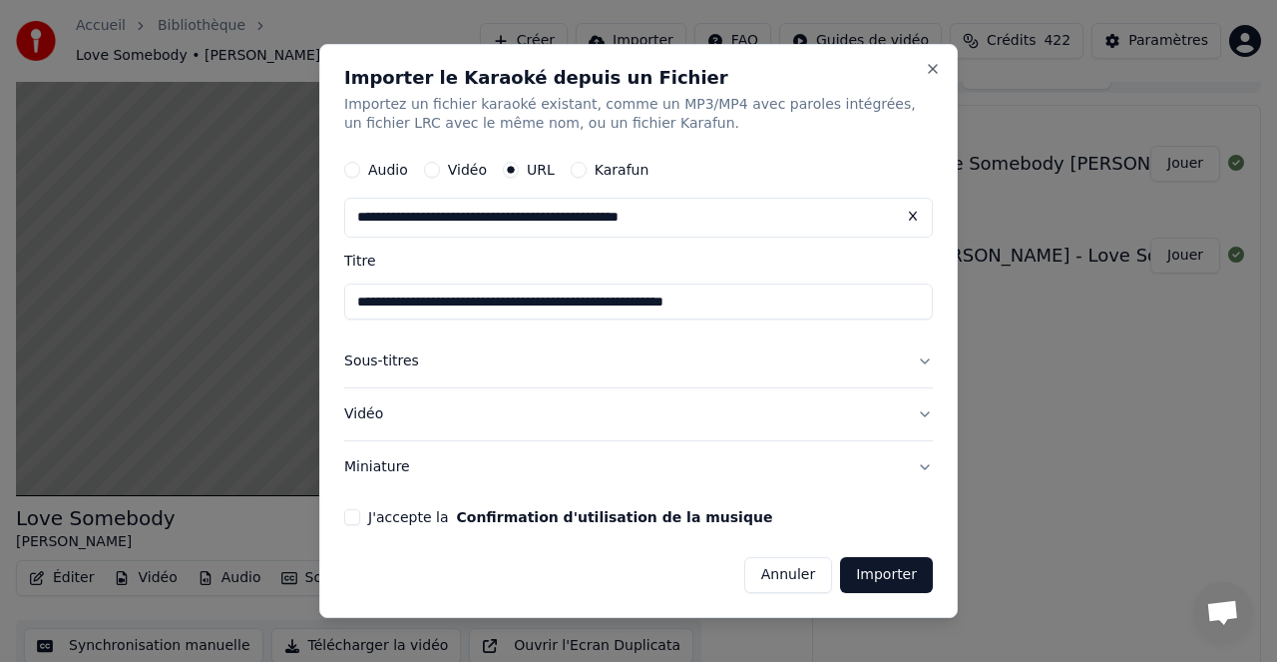
click at [353, 518] on button "J'accepte la Confirmation d'utilisation de la musique" at bounding box center [352, 517] width 16 height 16
click at [876, 578] on button "Importer" at bounding box center [886, 575] width 93 height 36
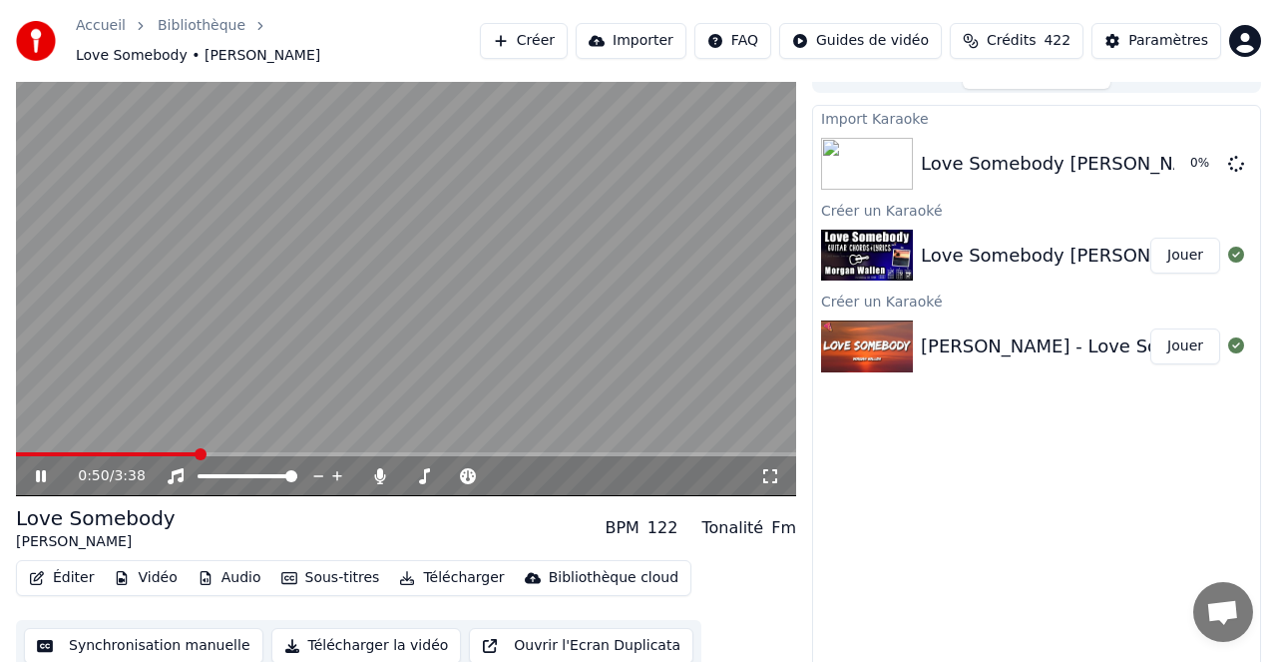
scroll to position [20, 0]
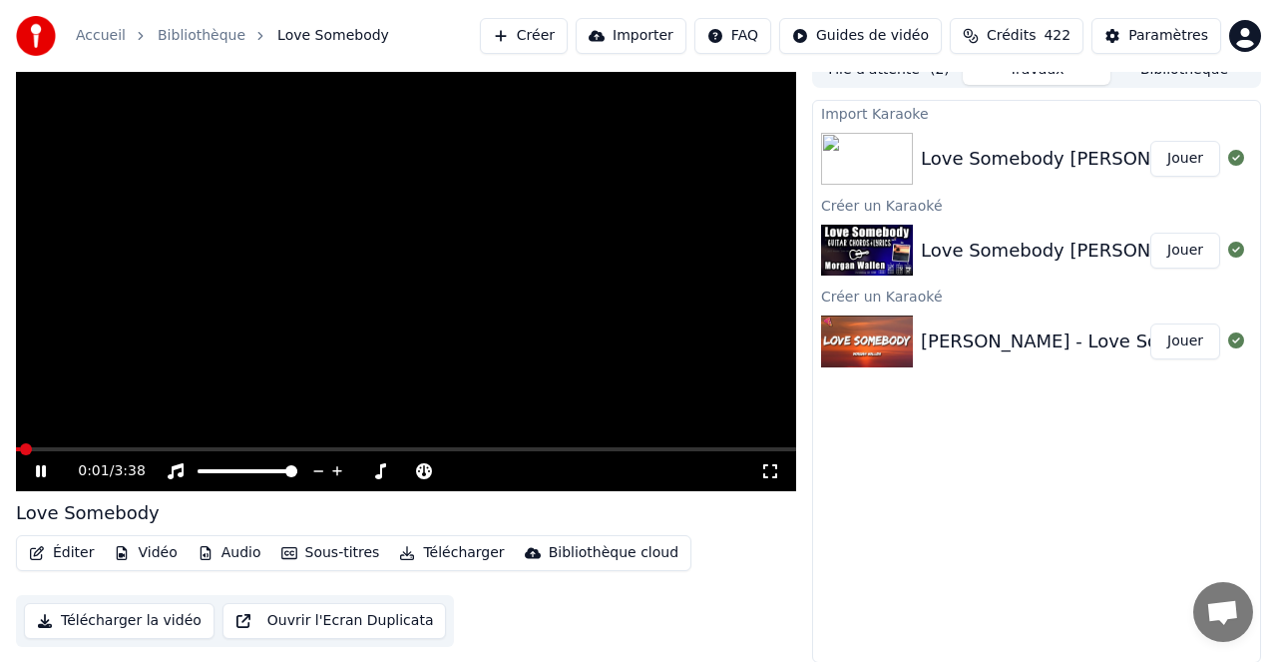
click at [1182, 156] on button "Jouer" at bounding box center [1186, 159] width 70 height 36
click at [1177, 159] on button "Jouer" at bounding box center [1186, 159] width 70 height 36
click at [1179, 158] on button "Jouer" at bounding box center [1186, 159] width 70 height 36
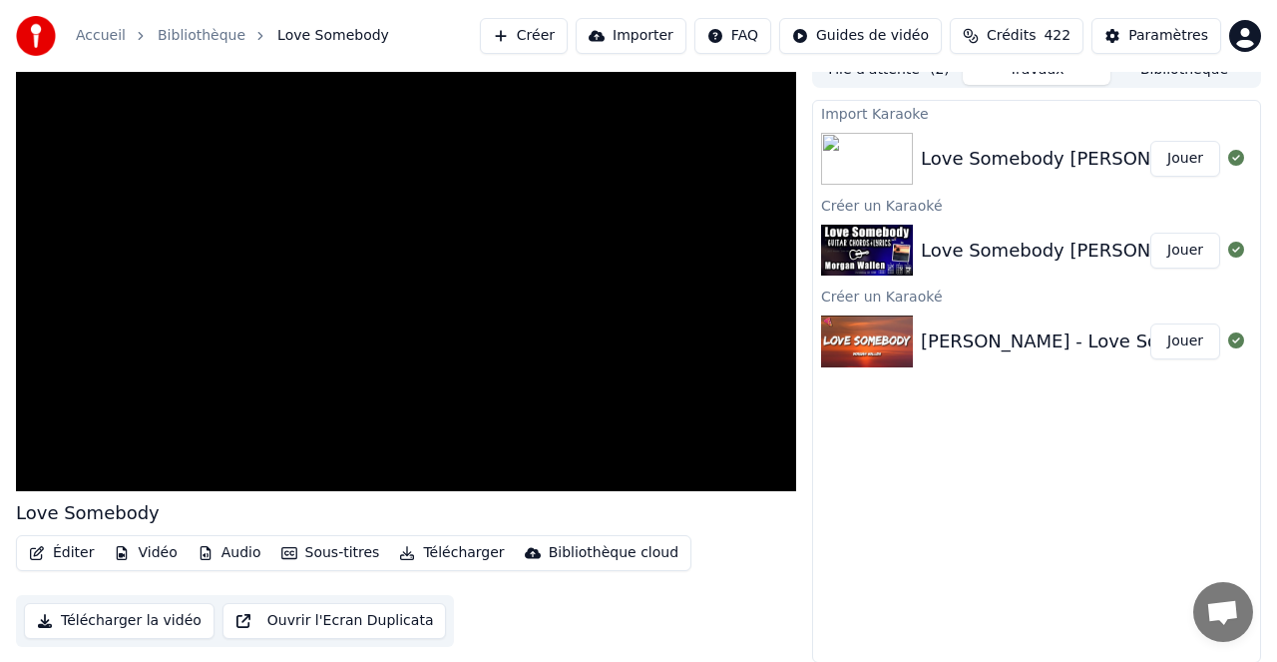
click at [1178, 158] on button "Jouer" at bounding box center [1186, 159] width 70 height 36
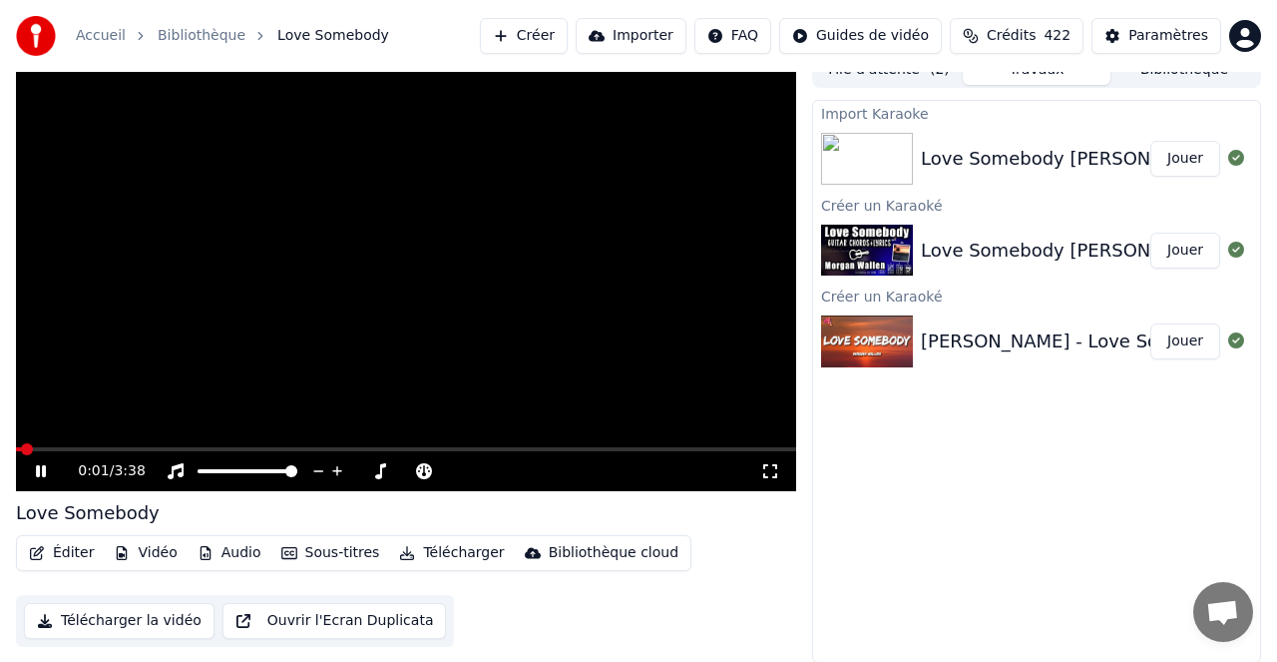
click at [60, 450] on span at bounding box center [406, 449] width 780 height 4
click at [45, 465] on icon at bounding box center [41, 471] width 10 height 12
click at [41, 473] on icon at bounding box center [41, 471] width 12 height 14
click at [95, 451] on div "0:13 / 3:38" at bounding box center [406, 471] width 780 height 40
click at [30, 448] on span at bounding box center [36, 449] width 12 height 12
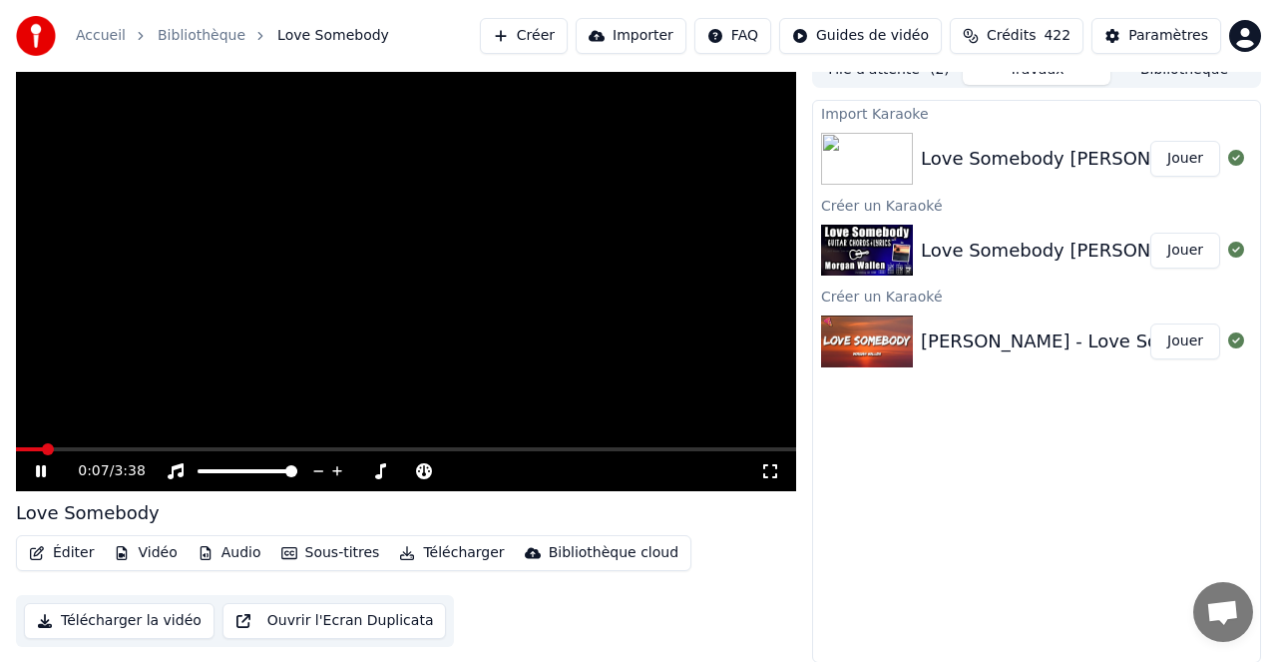
click at [72, 447] on span at bounding box center [406, 449] width 780 height 4
click at [97, 447] on span at bounding box center [406, 449] width 780 height 4
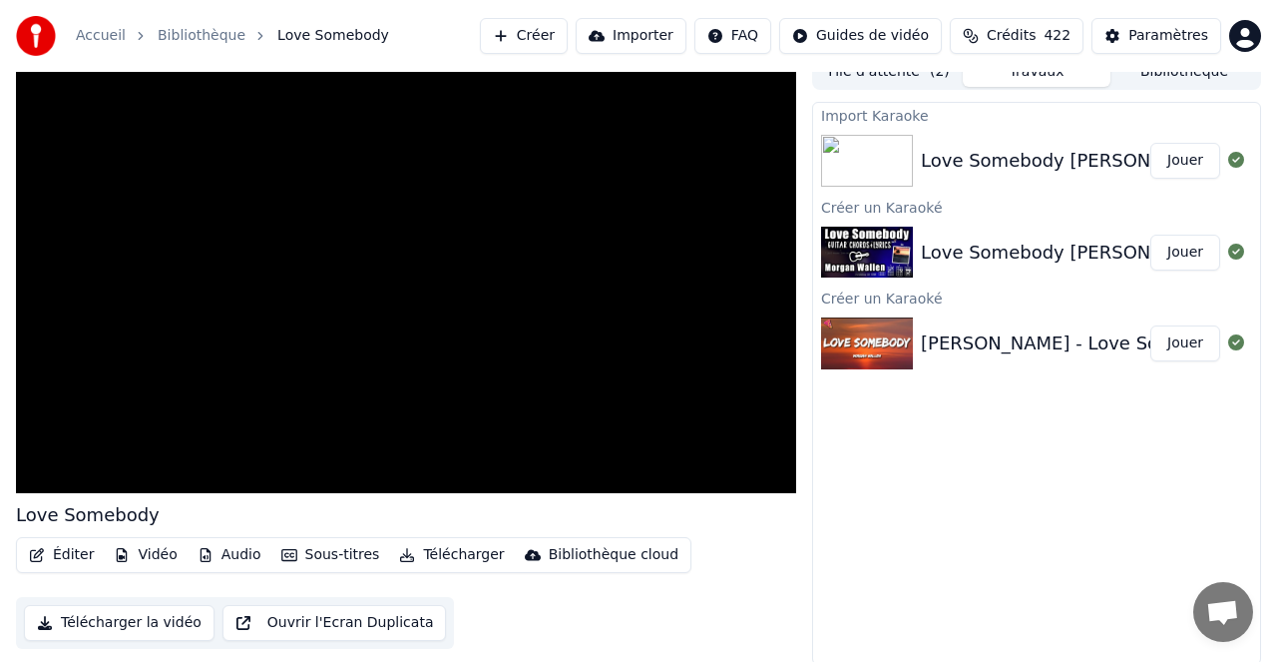
scroll to position [16, 0]
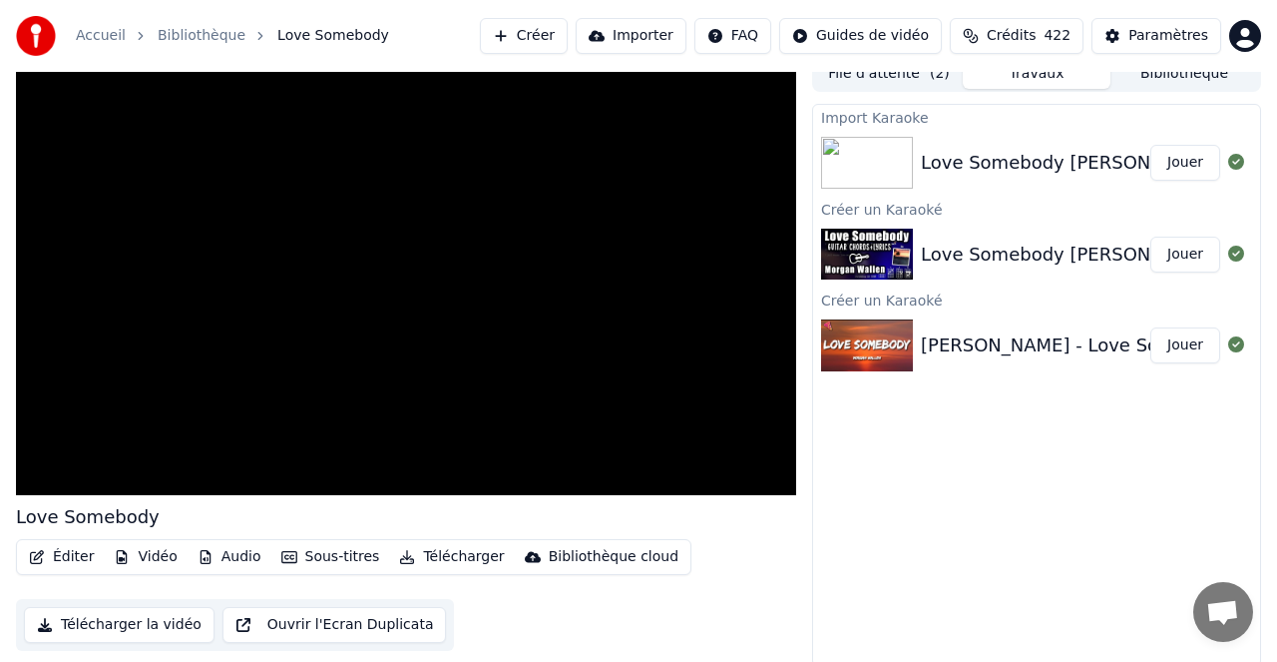
click at [873, 343] on img at bounding box center [867, 345] width 92 height 52
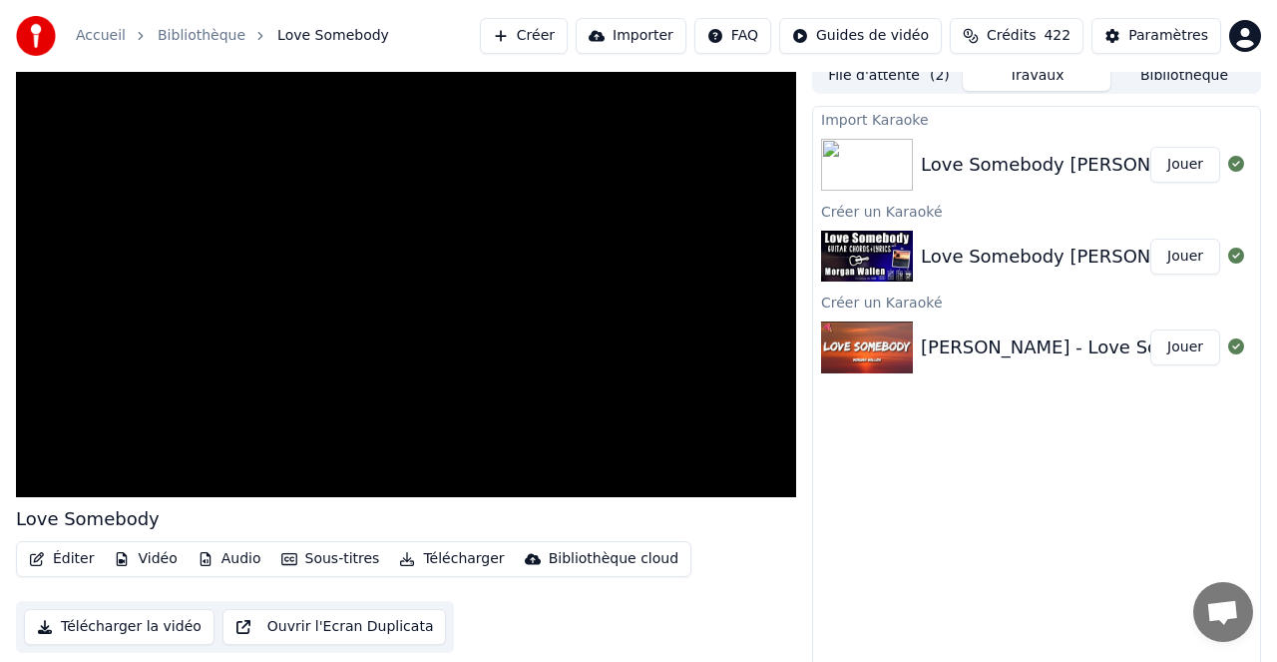
click at [873, 343] on img at bounding box center [867, 347] width 92 height 52
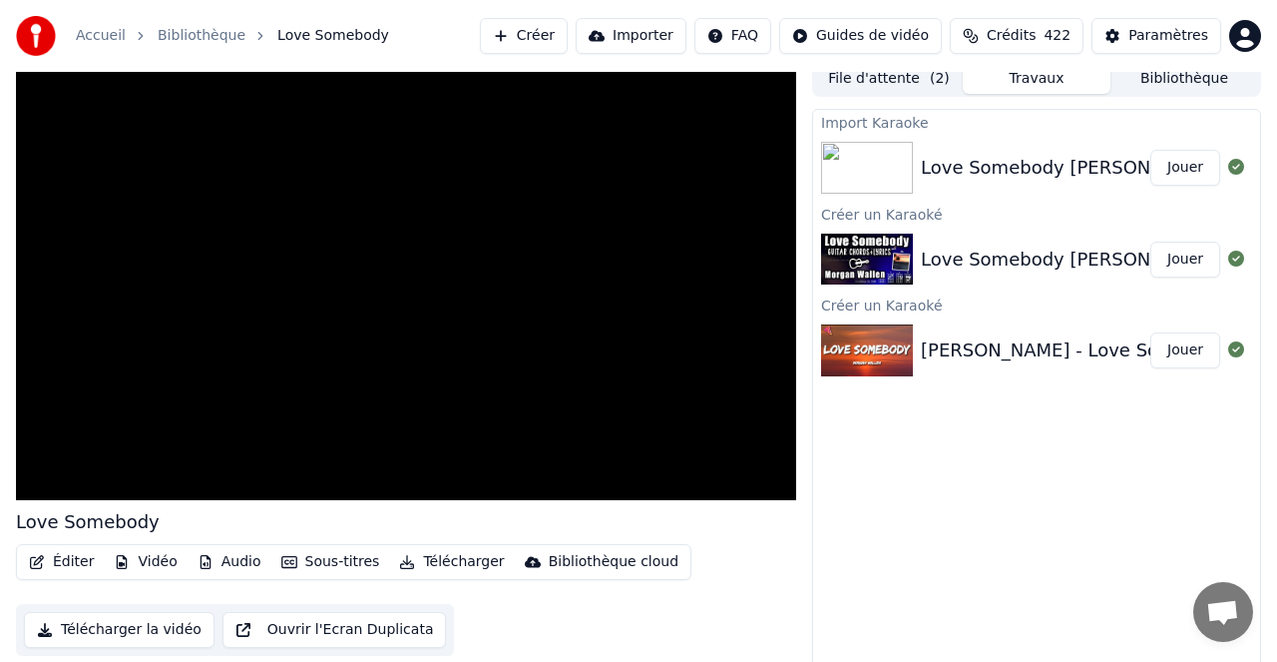
scroll to position [15, 0]
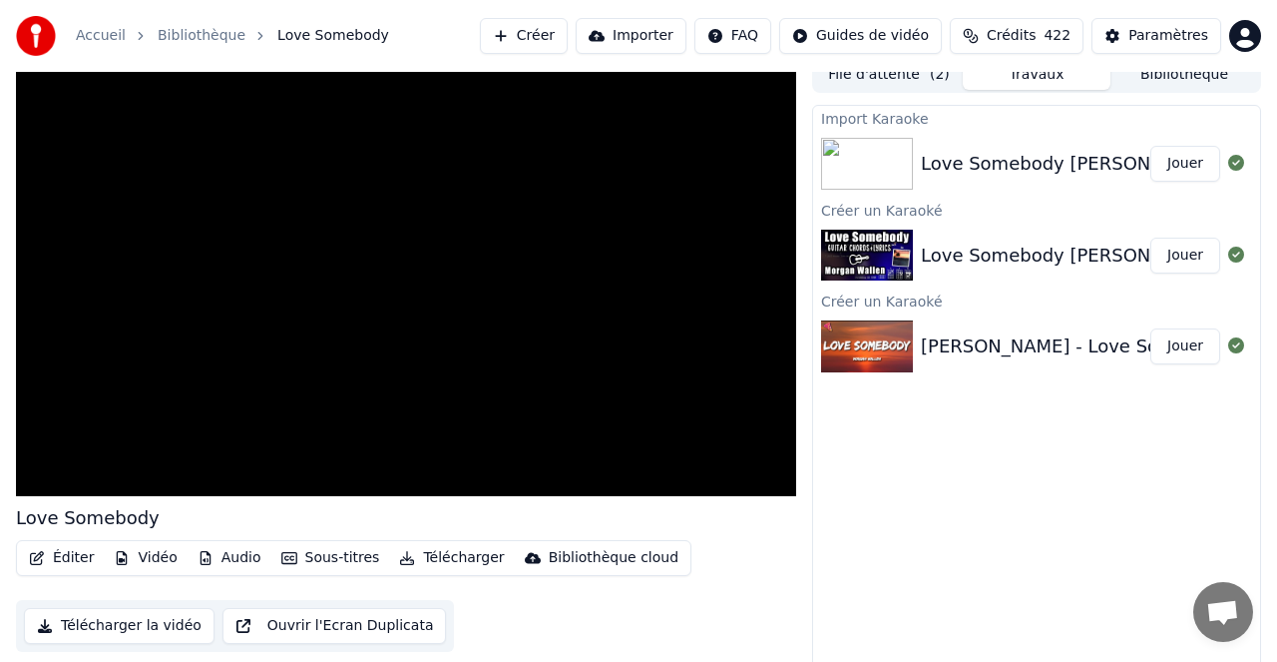
click at [1173, 342] on button "Jouer" at bounding box center [1186, 346] width 70 height 36
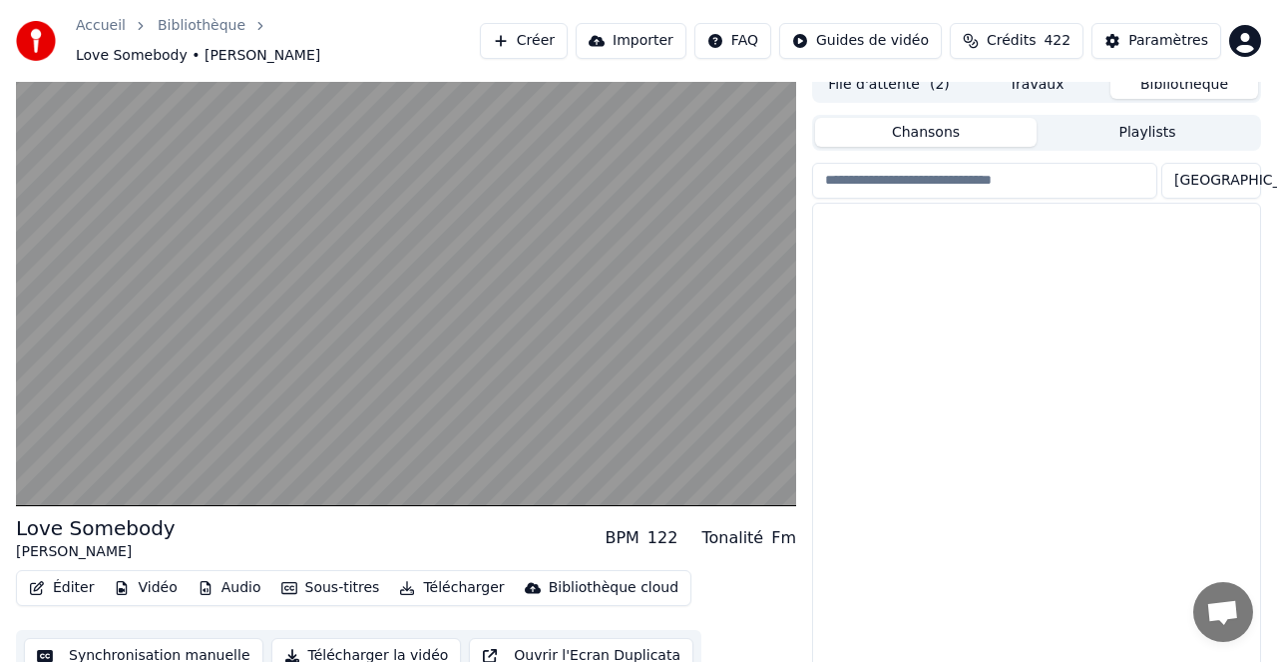
click at [1156, 74] on button "Bibliothèque" at bounding box center [1185, 84] width 148 height 29
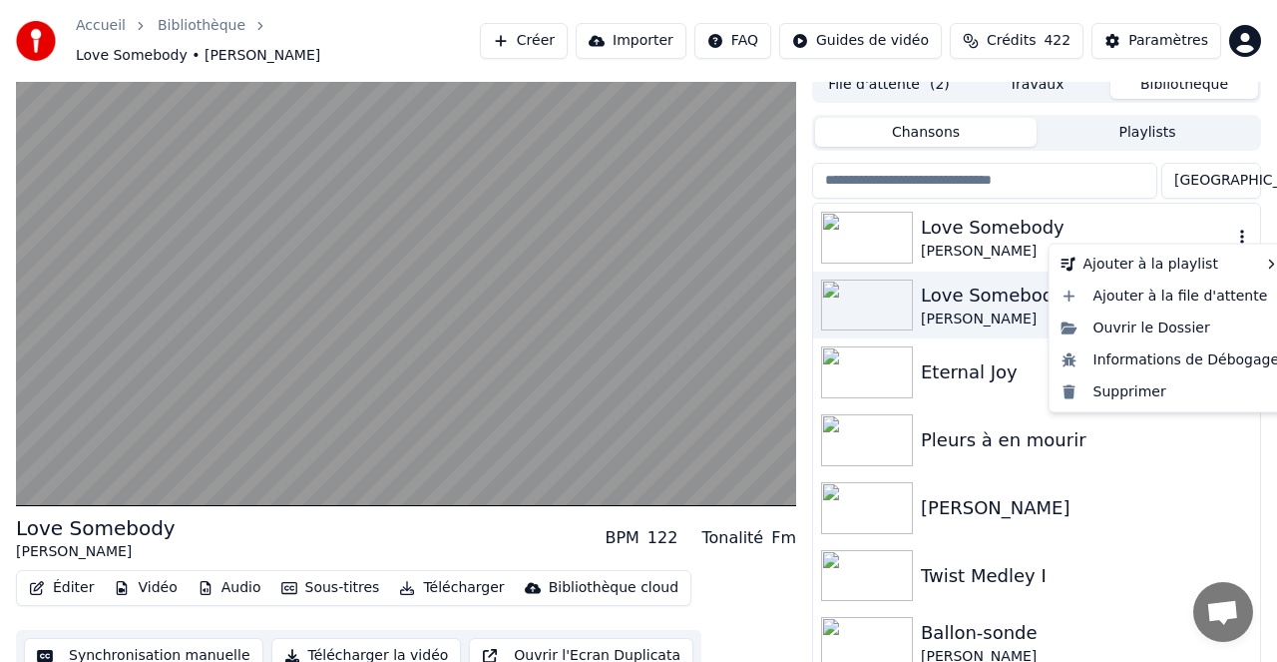
click at [1242, 230] on icon "button" at bounding box center [1242, 237] width 4 height 14
click at [1136, 391] on div "Supprimer" at bounding box center [1171, 391] width 234 height 32
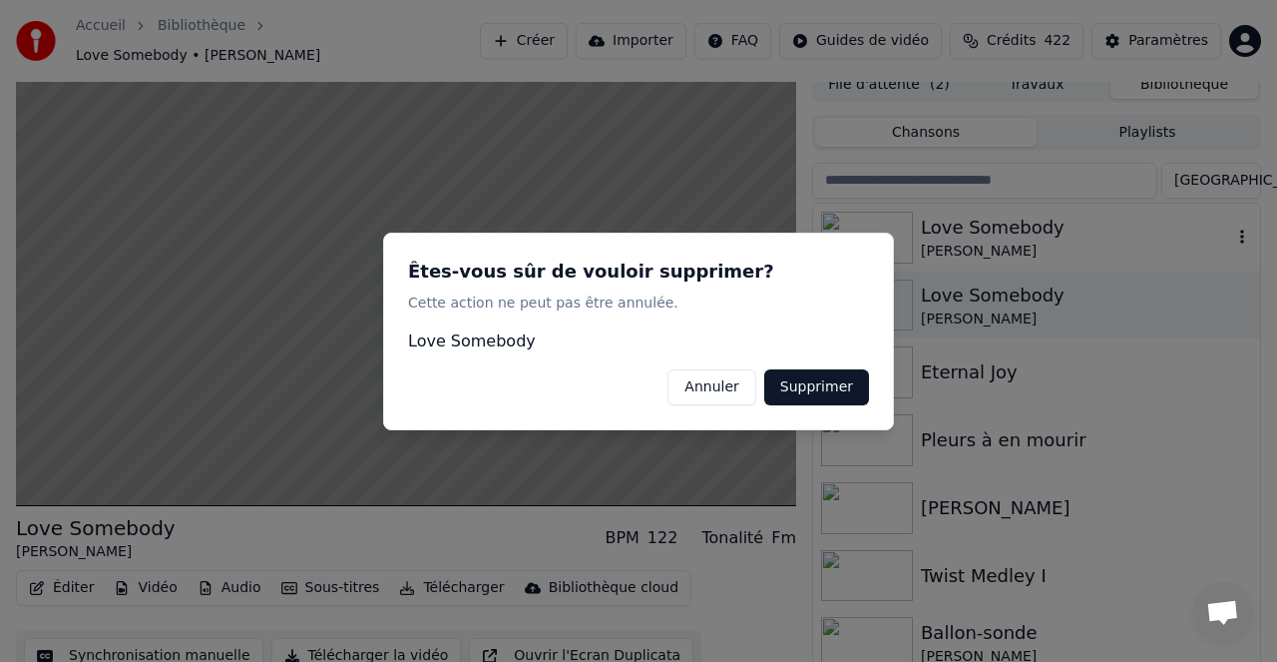
click at [839, 389] on button "Supprimer" at bounding box center [816, 386] width 105 height 36
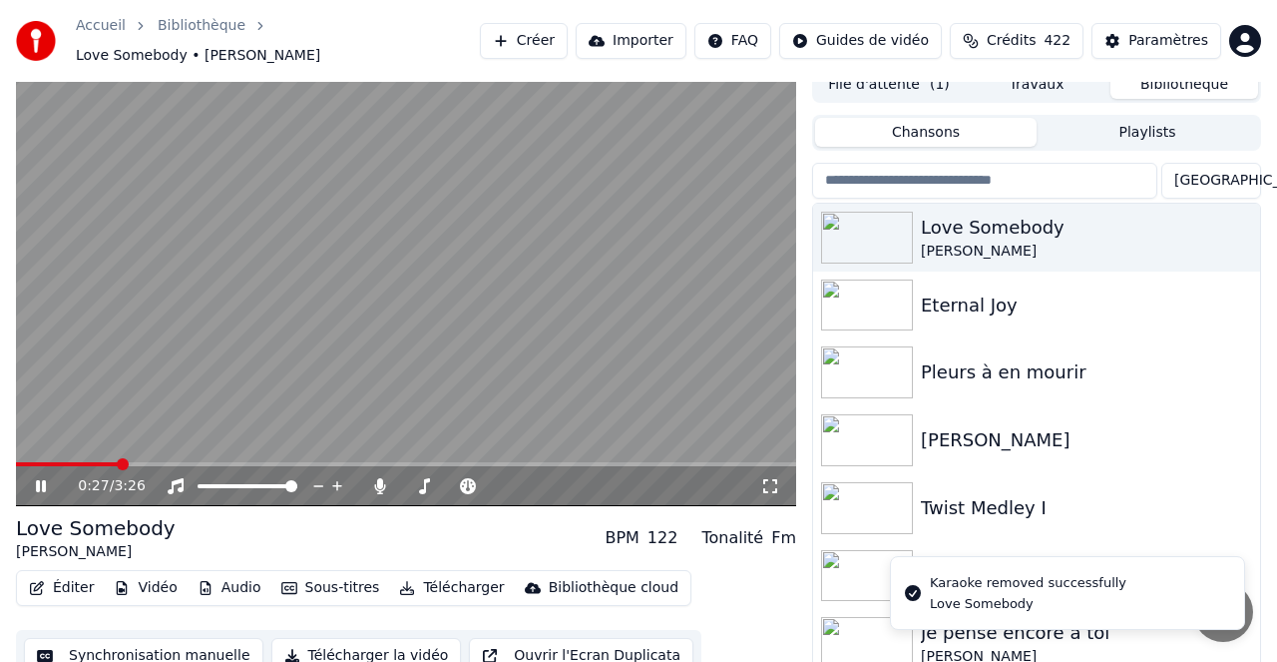
click at [638, 38] on button "Importer" at bounding box center [631, 41] width 111 height 36
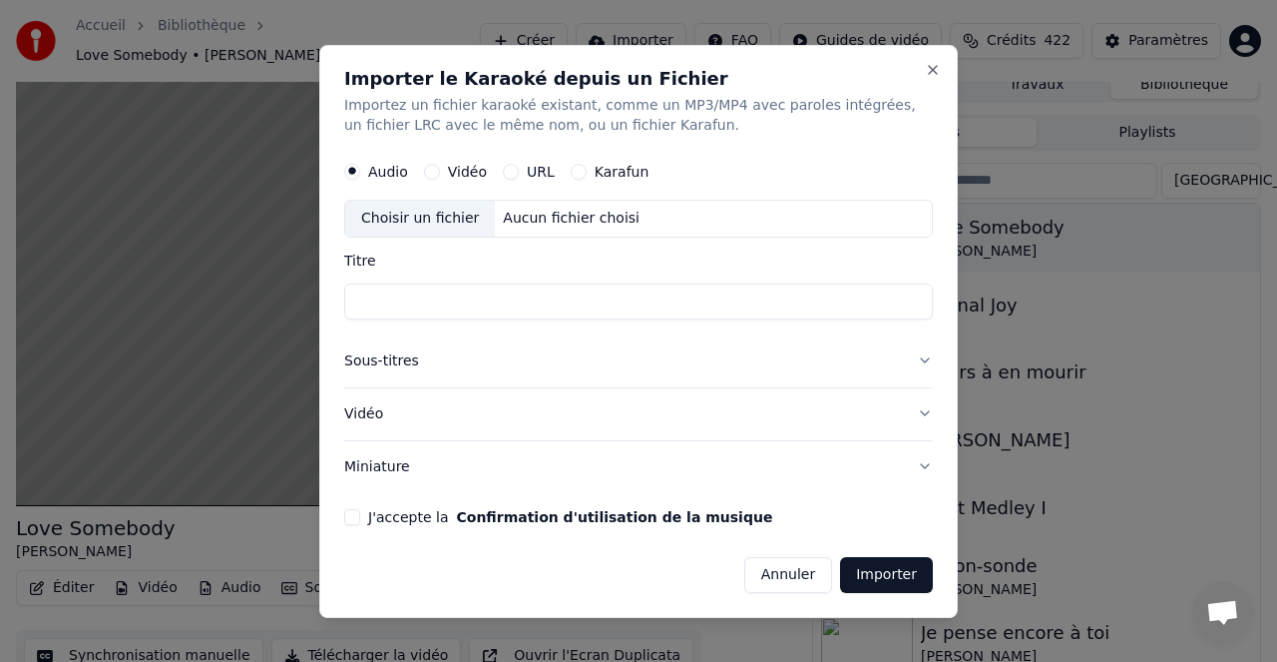
click at [517, 167] on div "URL" at bounding box center [529, 172] width 52 height 16
click at [511, 170] on button "URL" at bounding box center [511, 172] width 16 height 16
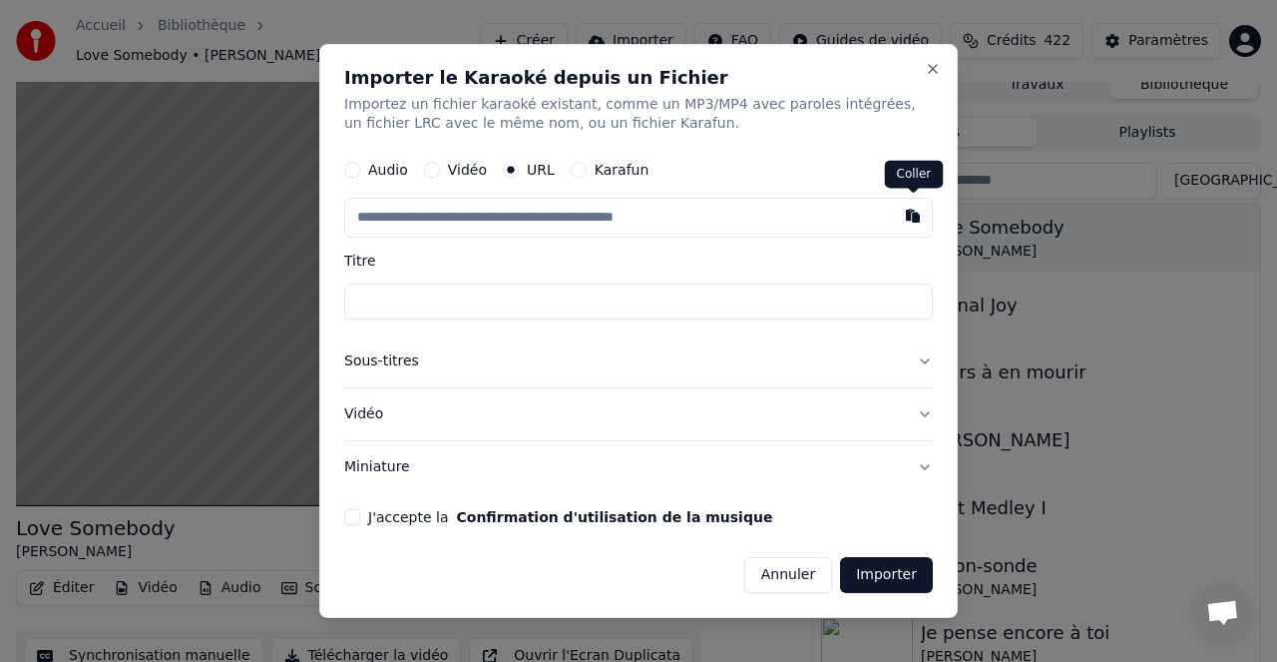
click at [913, 217] on button "button" at bounding box center [913, 217] width 40 height 36
type input "**********"
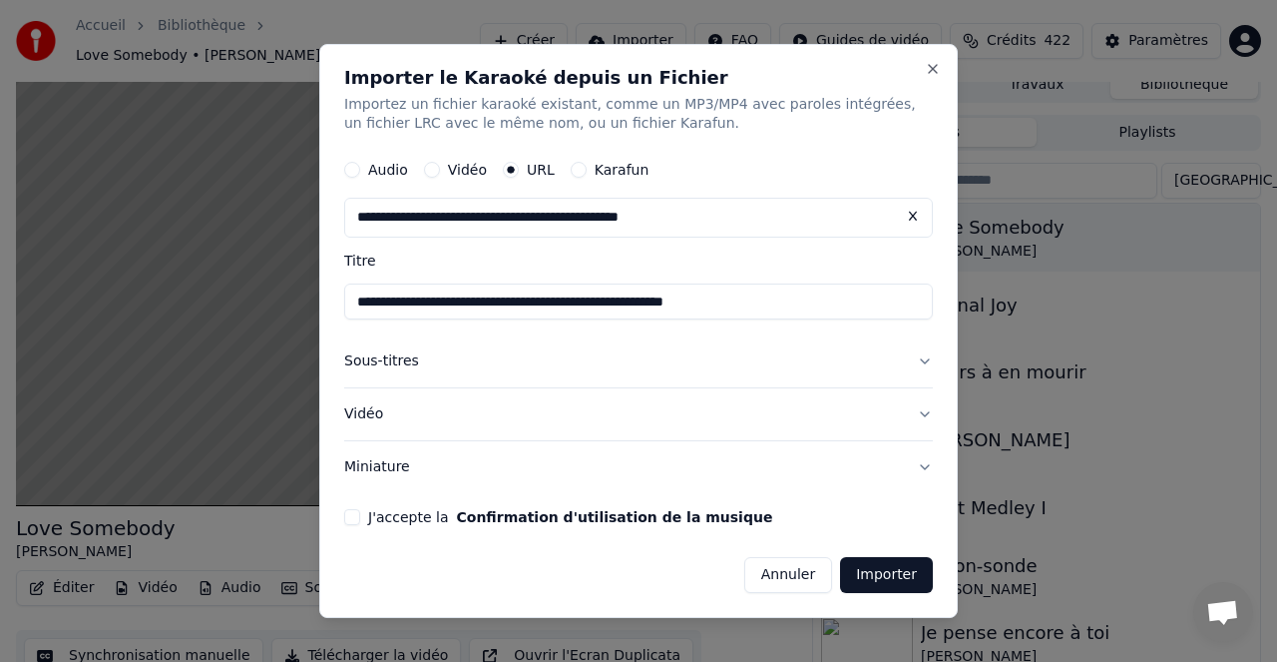
click at [341, 68] on div "**********" at bounding box center [638, 331] width 639 height 575
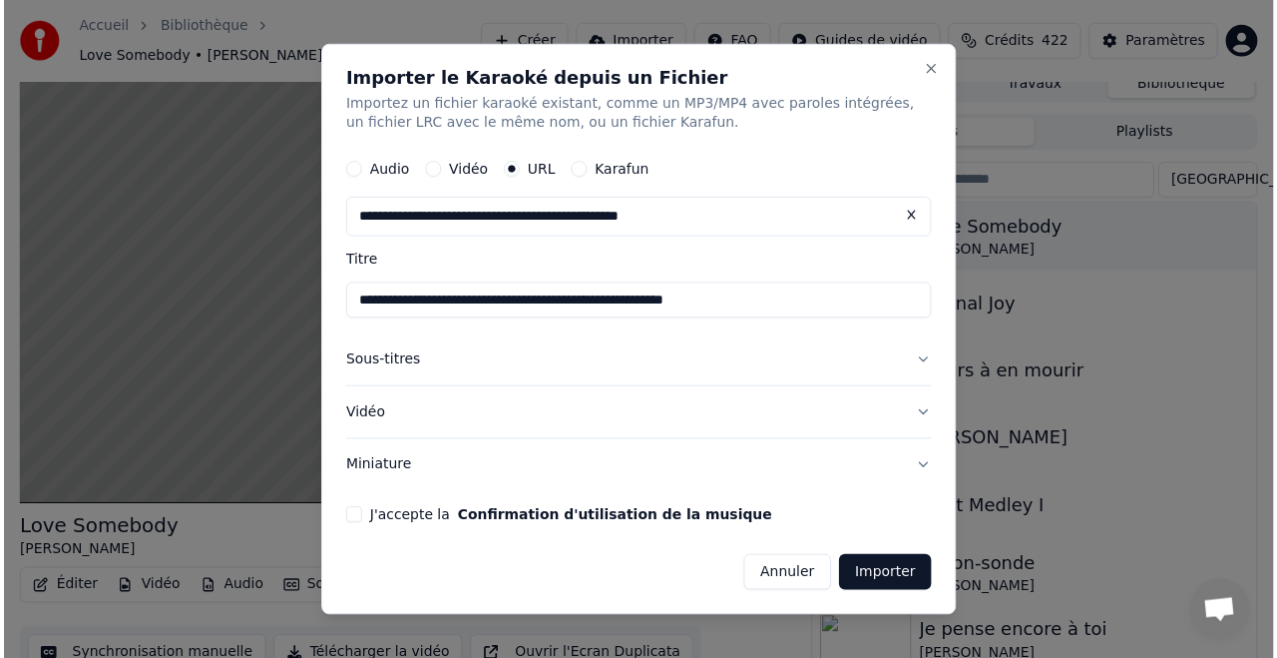
scroll to position [8, 0]
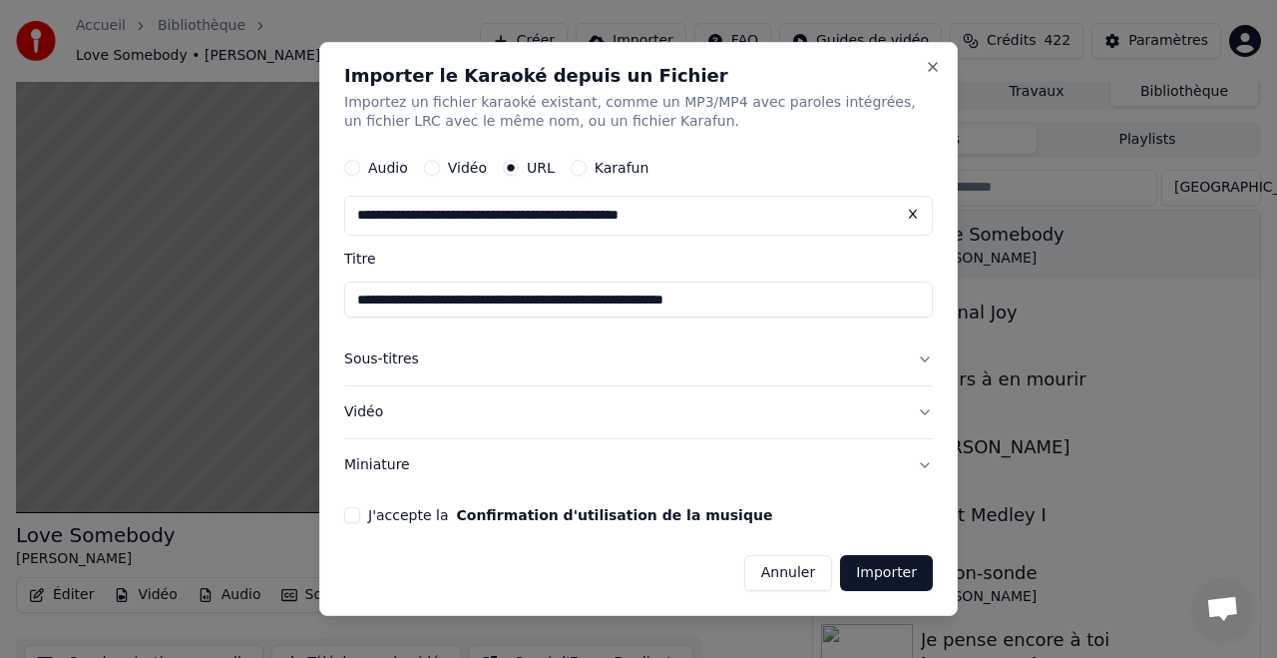
click at [511, 166] on icon "button" at bounding box center [511, 169] width 8 height 8
click at [910, 212] on button at bounding box center [913, 215] width 40 height 36
click at [911, 214] on button "button" at bounding box center [913, 215] width 40 height 36
type input "**********"
click at [408, 358] on button "Sous-titres" at bounding box center [638, 360] width 589 height 52
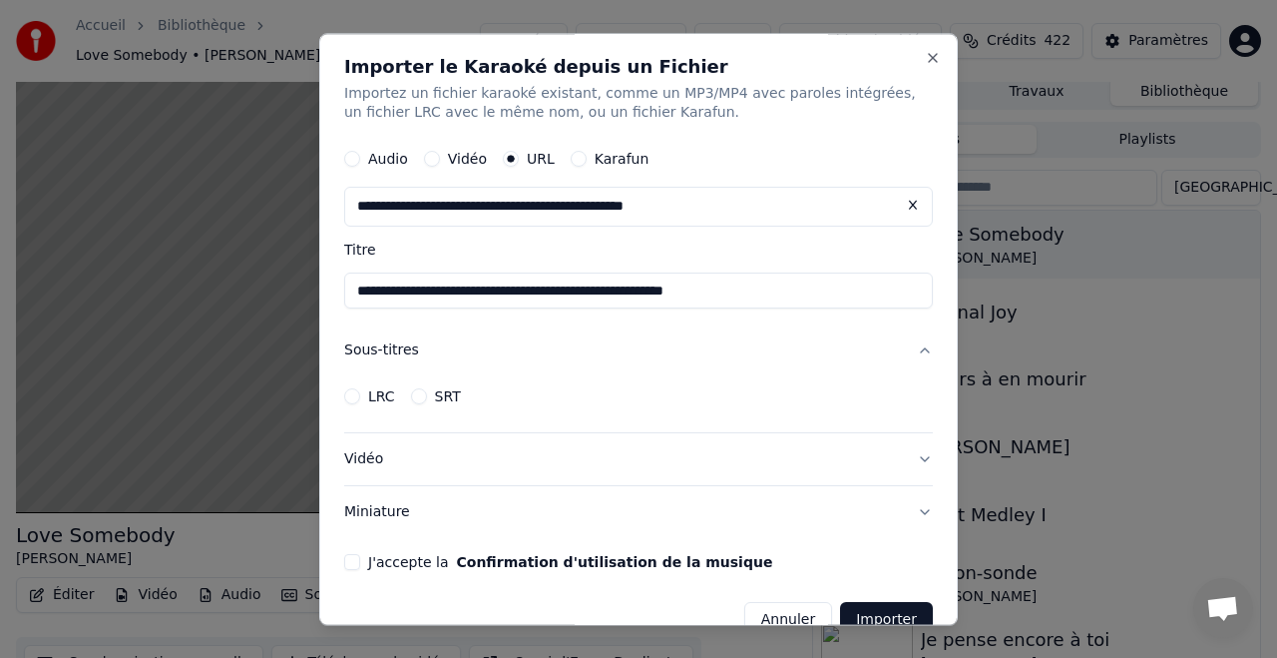
click at [408, 358] on button "Sous-titres" at bounding box center [638, 351] width 589 height 52
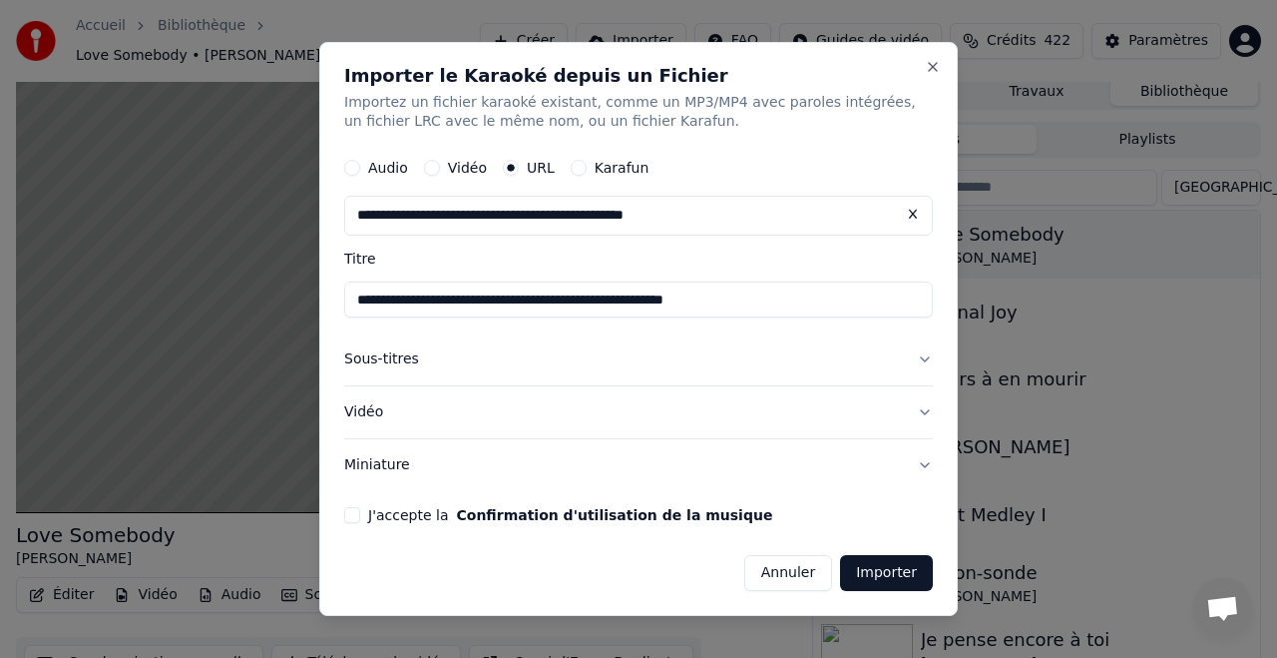
click at [372, 413] on button "Vidéo" at bounding box center [638, 412] width 589 height 52
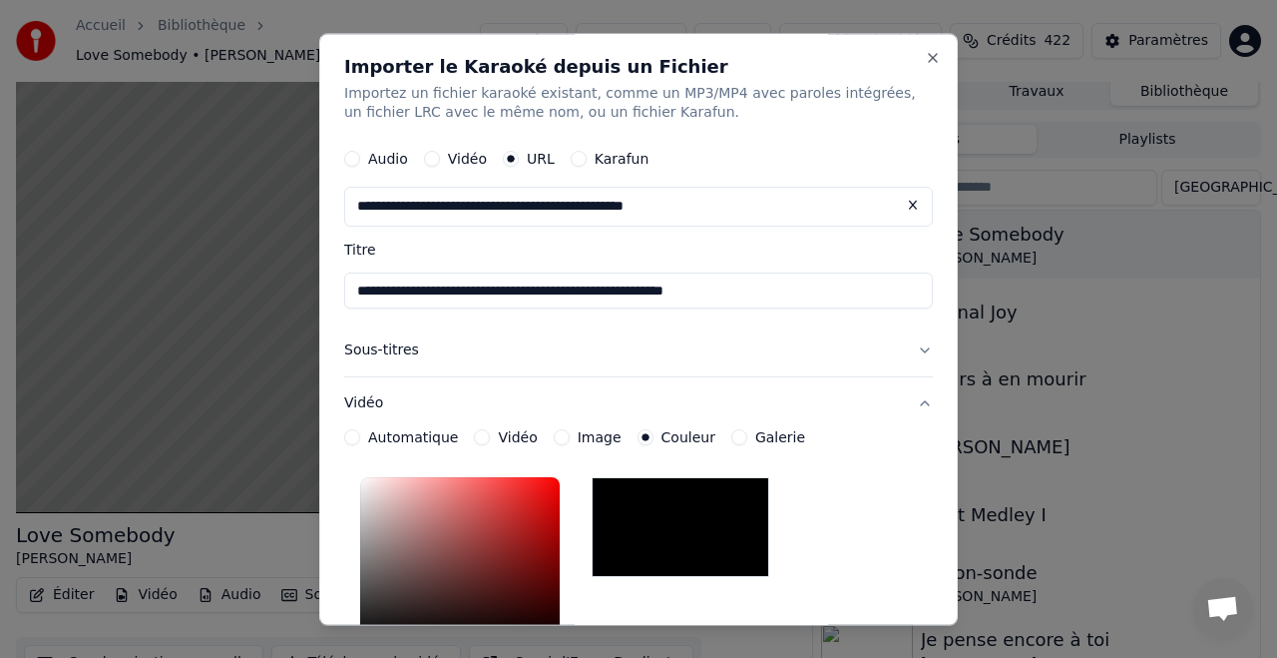
click at [416, 437] on label "Automatique" at bounding box center [413, 438] width 90 height 14
click at [360, 437] on button "Automatique" at bounding box center [352, 438] width 16 height 16
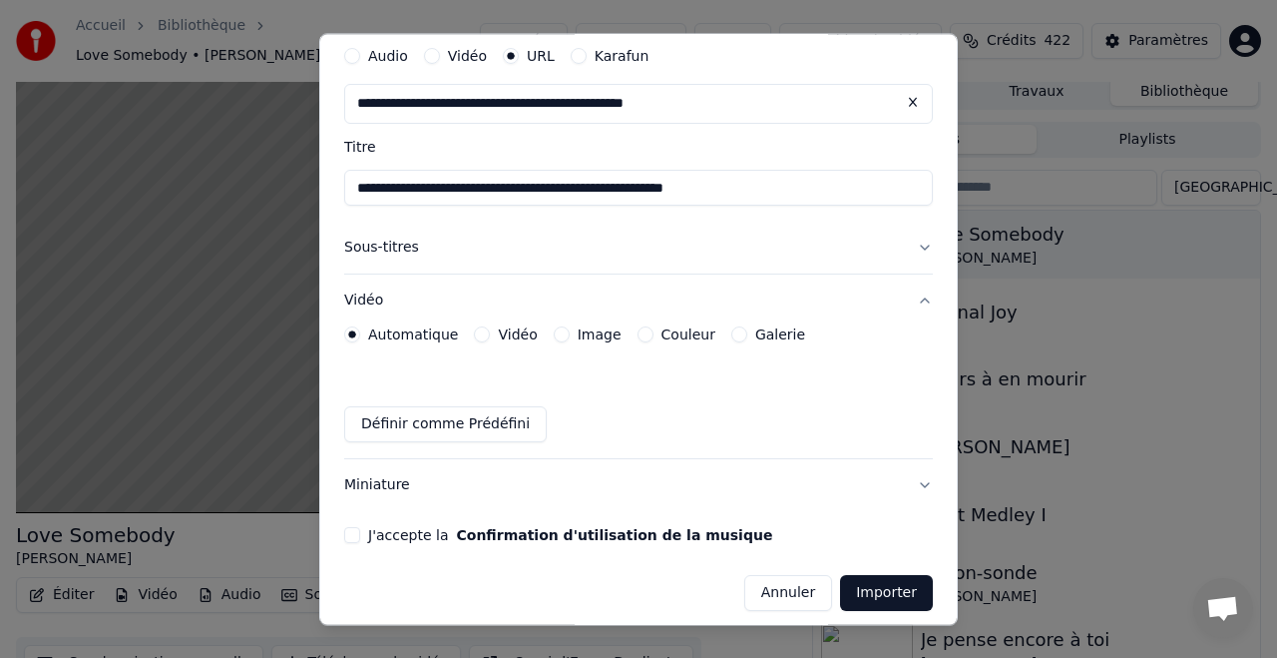
scroll to position [115, 0]
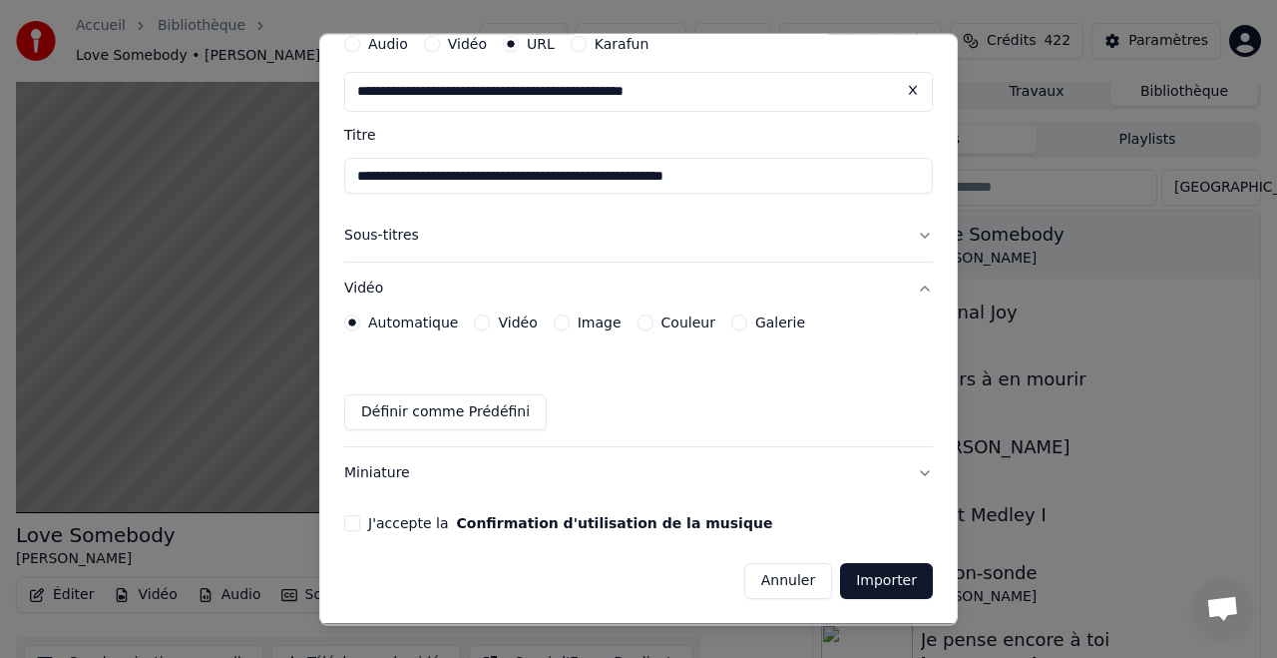
click at [468, 415] on button "Définir comme Prédéfini" at bounding box center [445, 413] width 203 height 36
click at [394, 409] on button "Définir comme Prédéfini" at bounding box center [445, 413] width 203 height 36
click at [359, 523] on button "J'accepte la Confirmation d'utilisation de la musique" at bounding box center [352, 524] width 16 height 16
click at [897, 580] on button "Importer" at bounding box center [886, 582] width 93 height 36
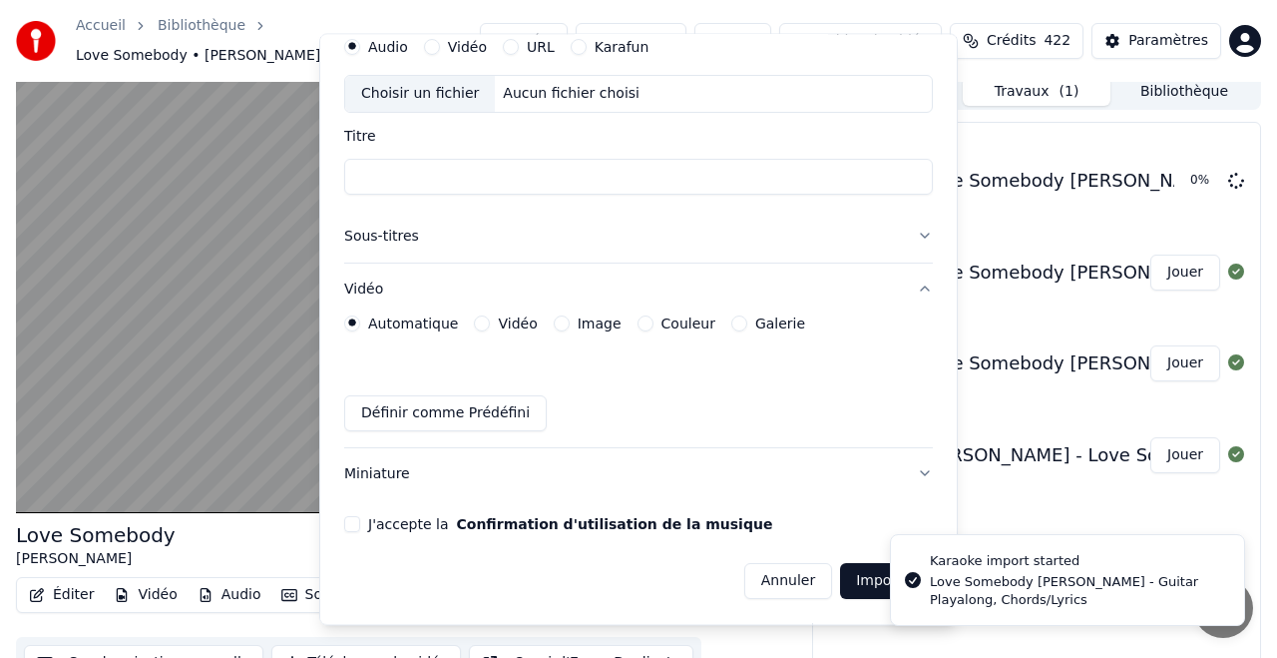
scroll to position [113, 0]
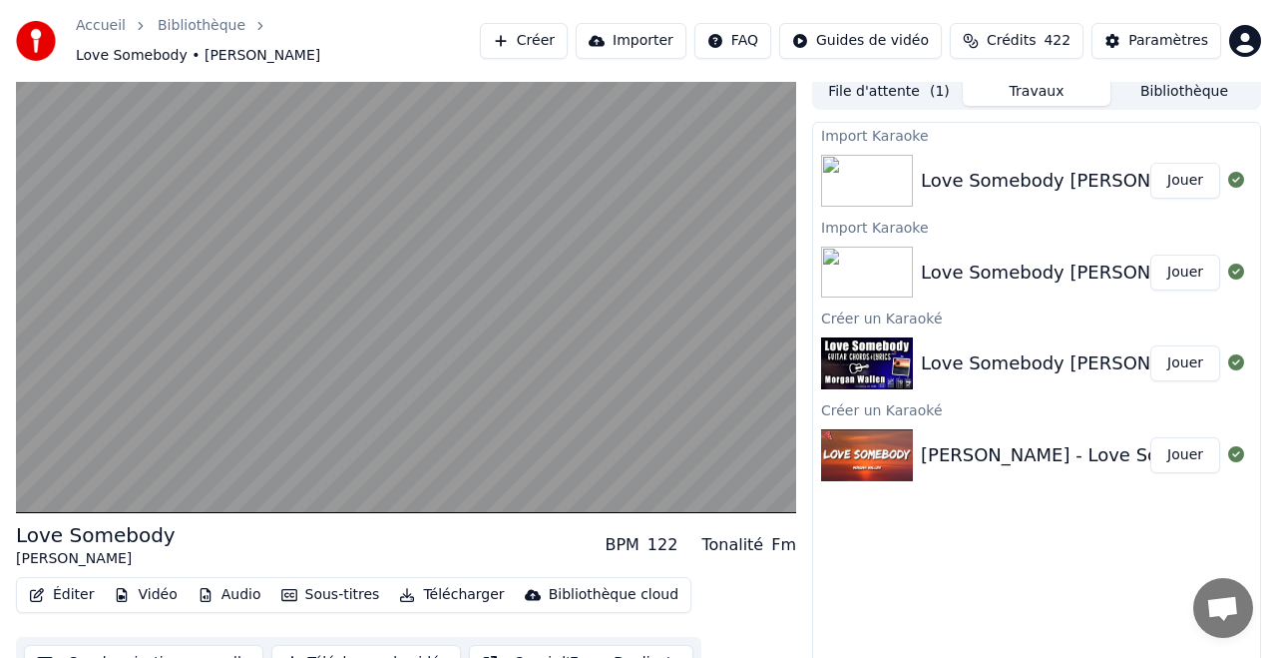
click at [1182, 173] on button "Jouer" at bounding box center [1186, 181] width 70 height 36
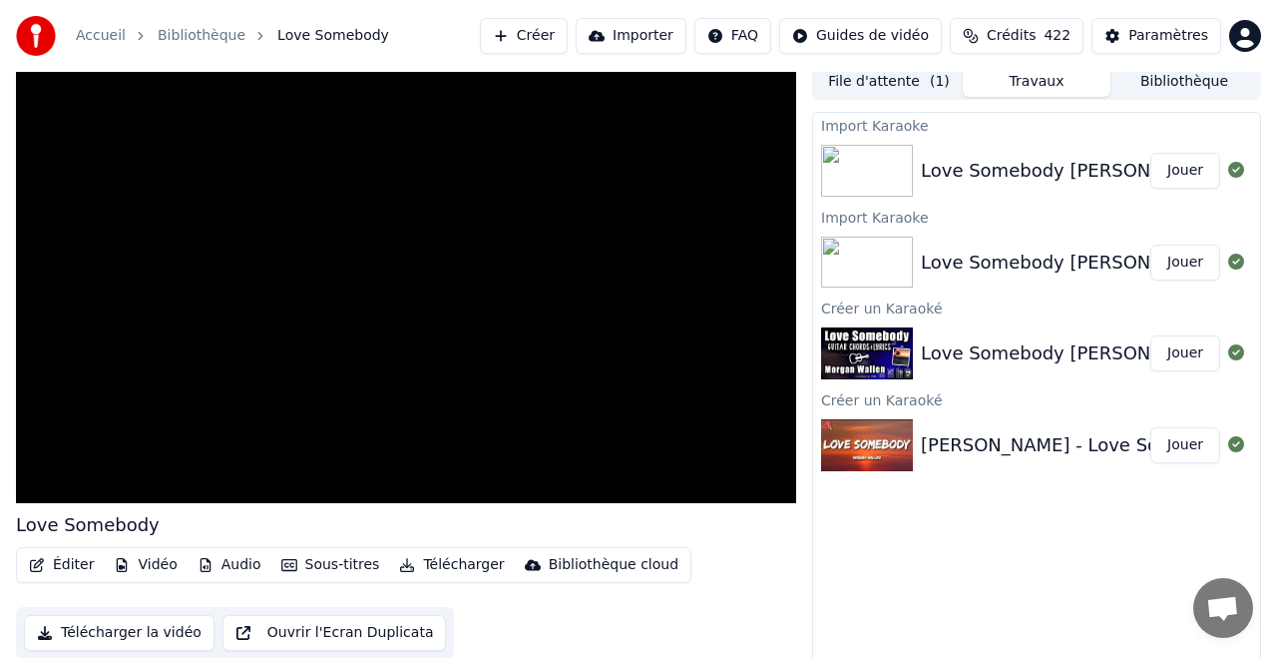
click at [1166, 78] on button "Bibliothèque" at bounding box center [1185, 82] width 148 height 29
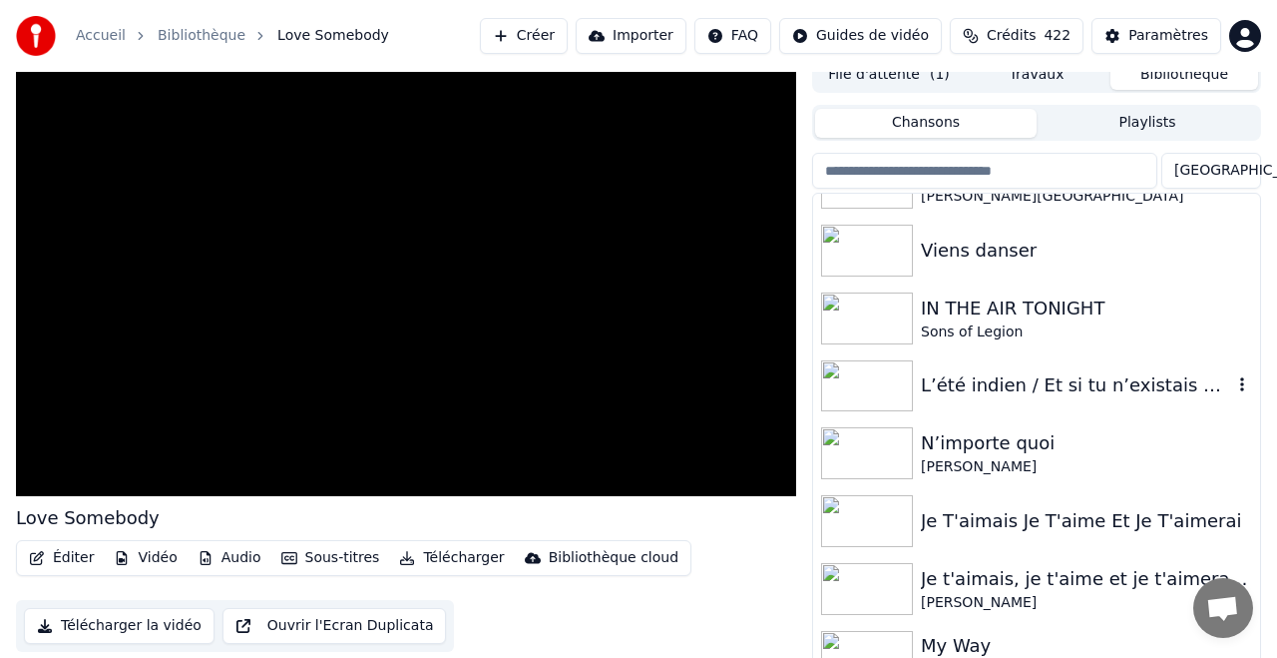
scroll to position [1550, 0]
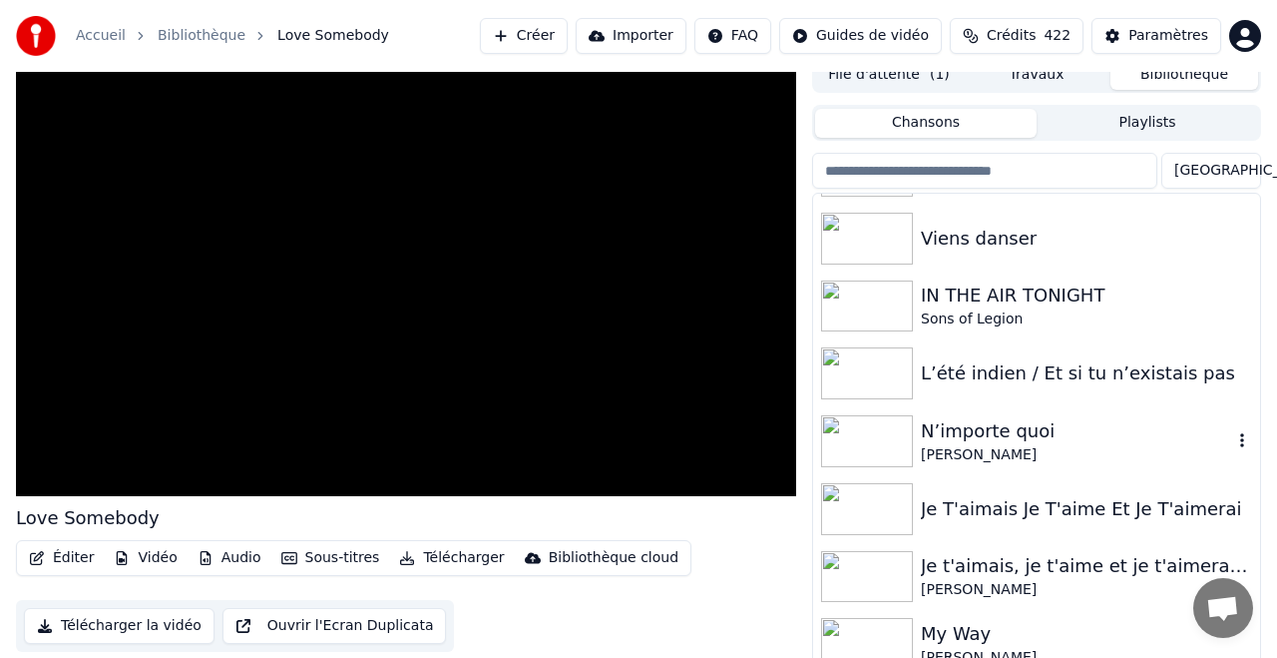
click at [991, 430] on div "N’importe quoi" at bounding box center [1076, 431] width 311 height 28
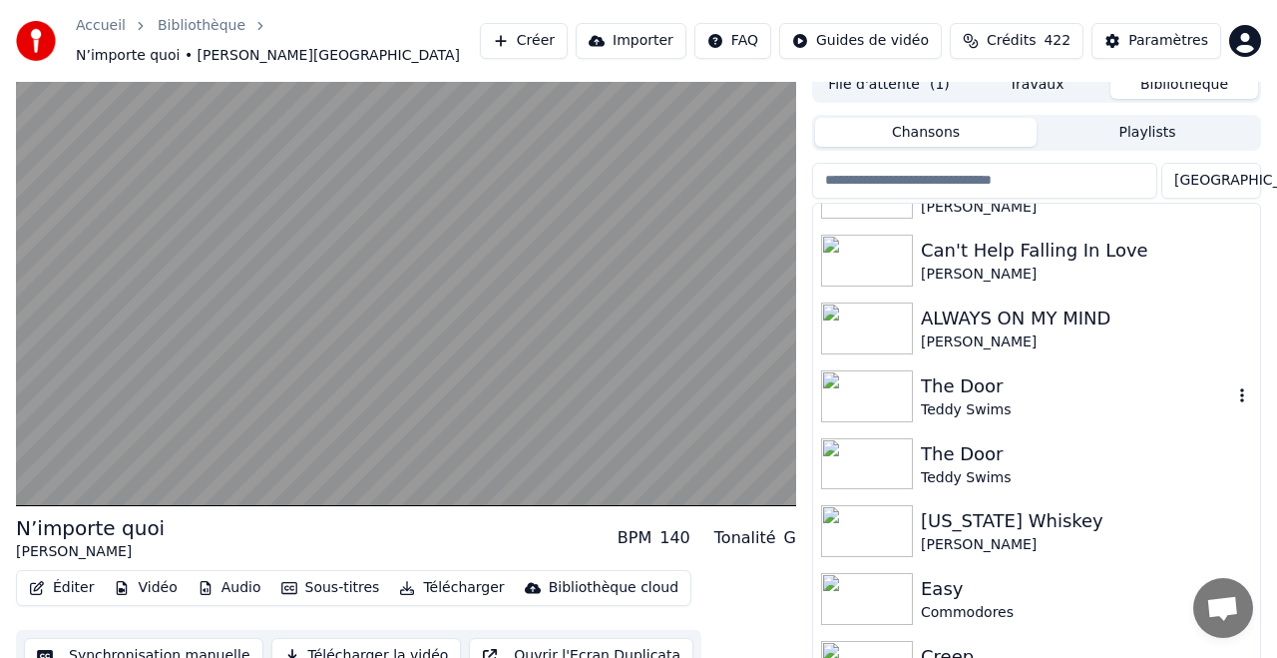
scroll to position [2084, 0]
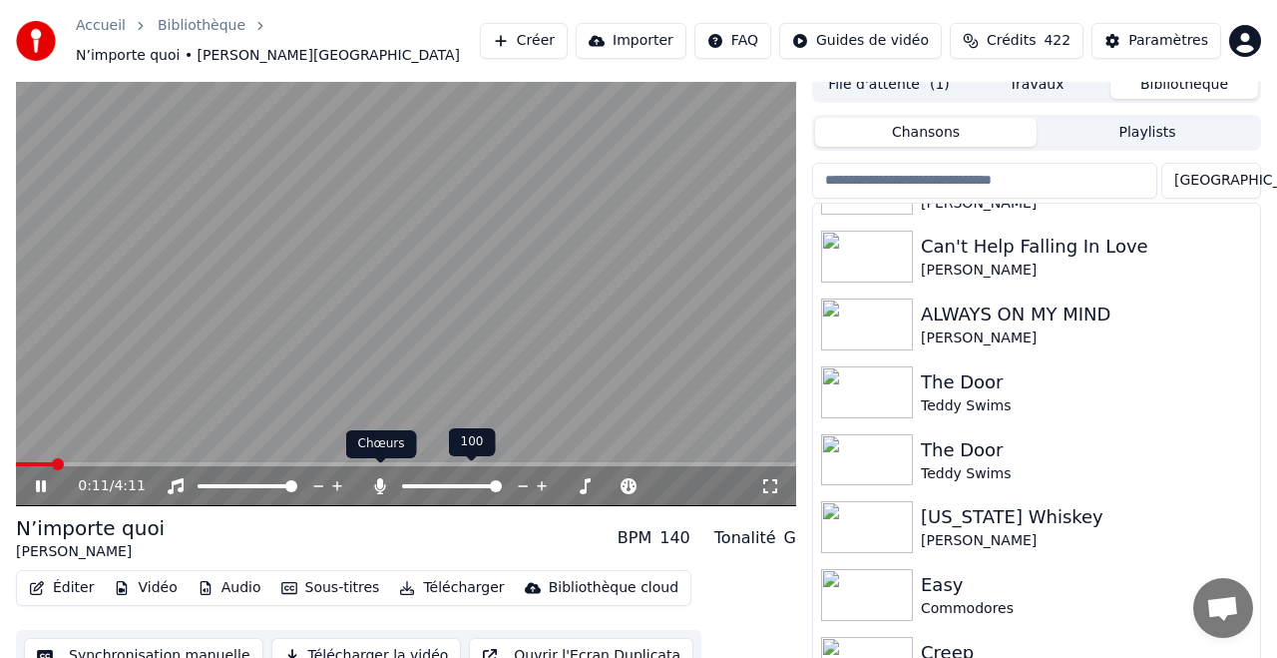
click at [382, 478] on icon at bounding box center [380, 486] width 20 height 16
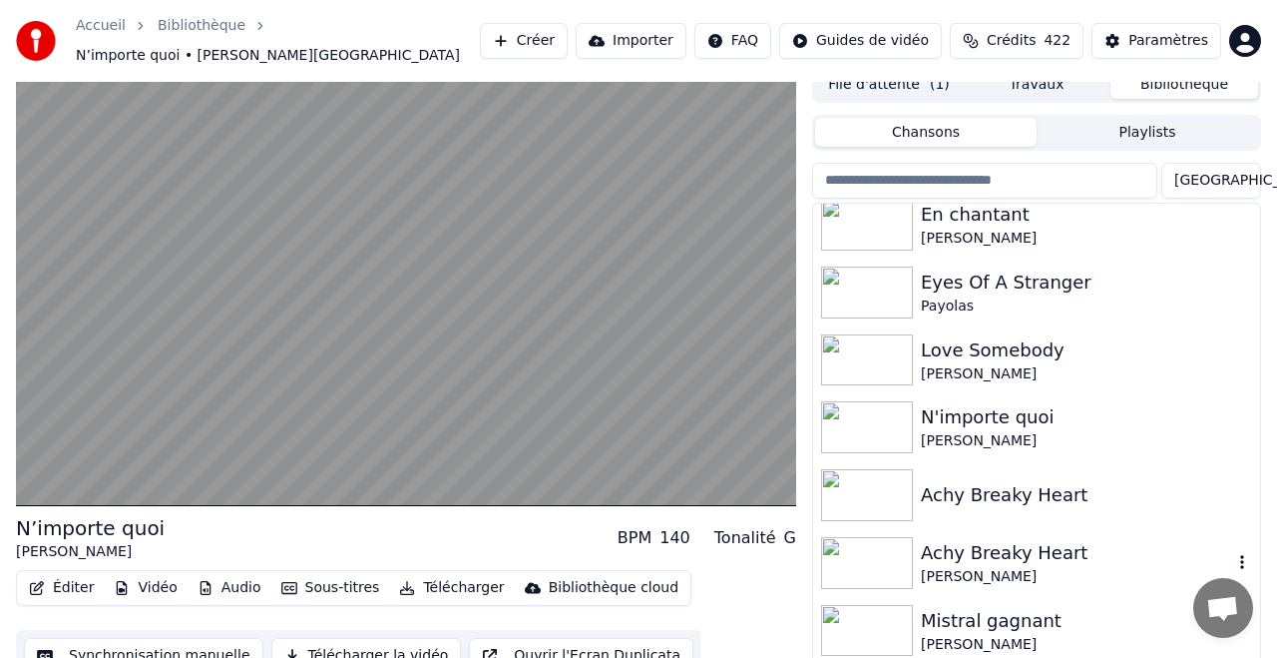
scroll to position [5441, 0]
click at [968, 403] on div "N'importe quoi" at bounding box center [1076, 416] width 311 height 28
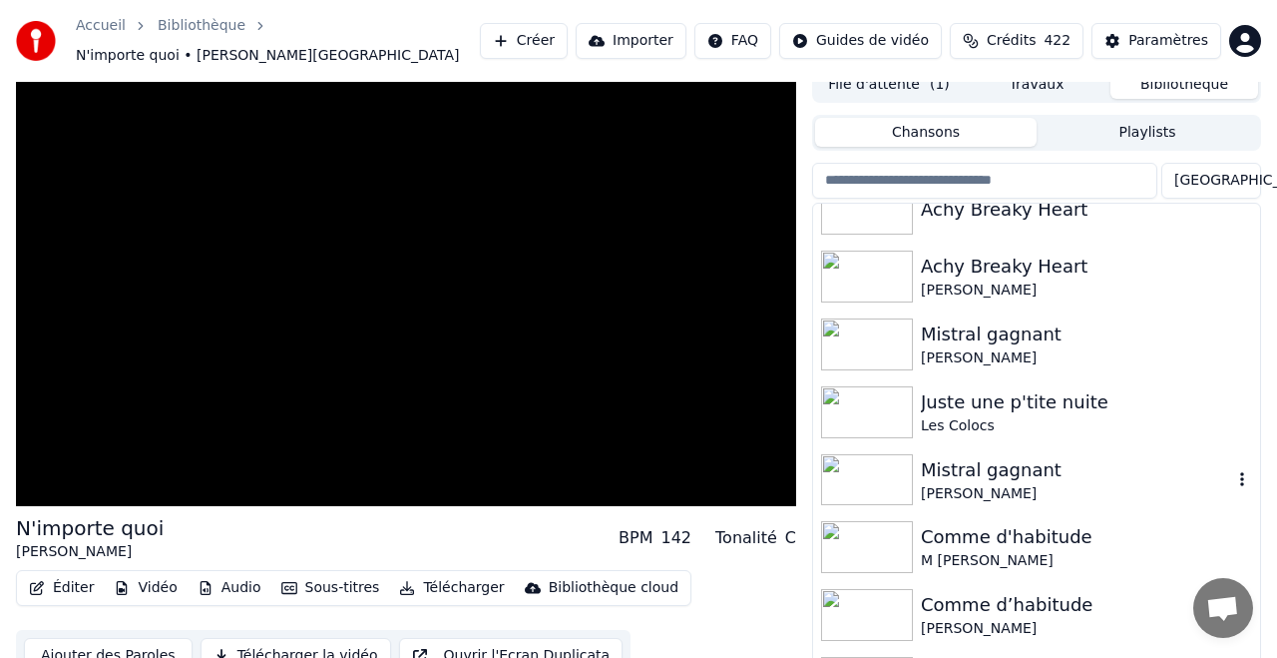
scroll to position [5733, 0]
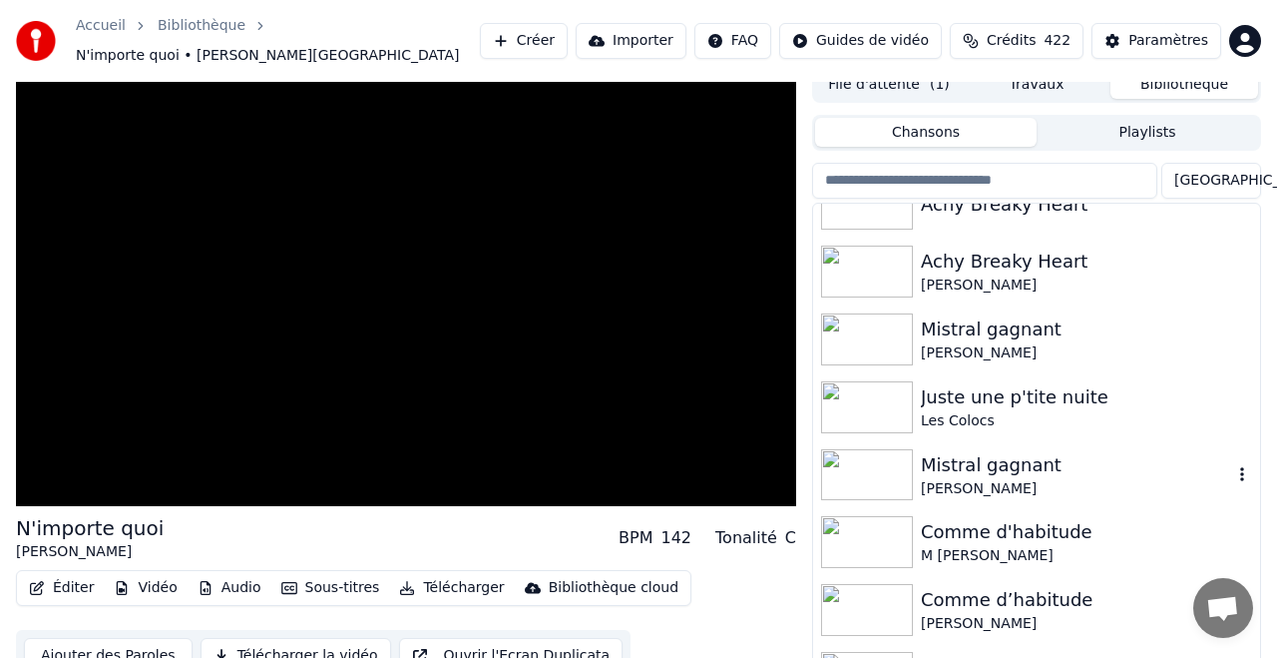
click at [952, 454] on div "Mistral gagnant" at bounding box center [1076, 465] width 311 height 28
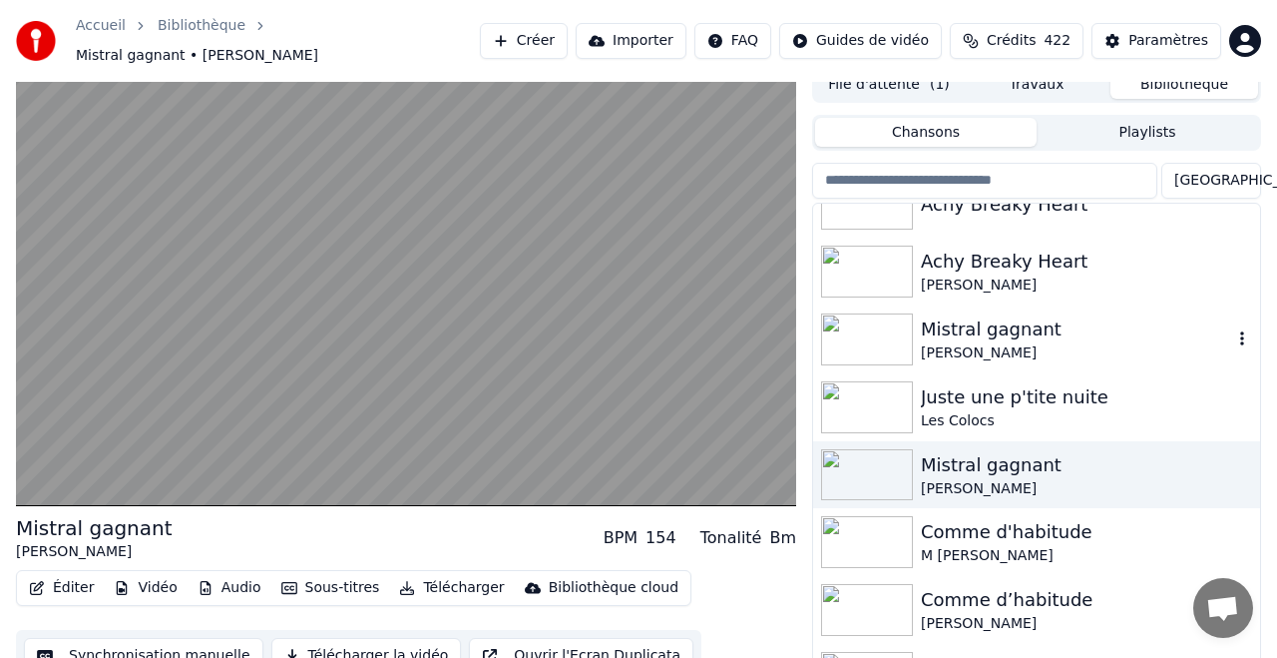
click at [959, 322] on div "Mistral gagnant" at bounding box center [1076, 329] width 311 height 28
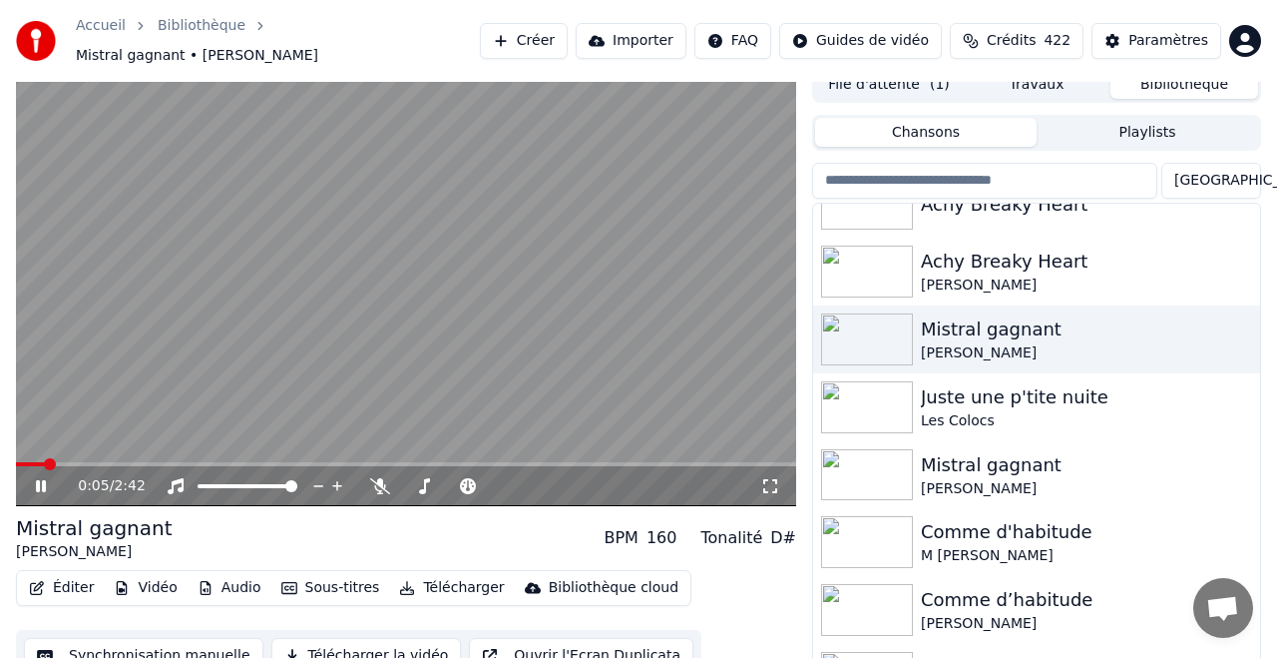
click at [84, 462] on span at bounding box center [406, 464] width 780 height 4
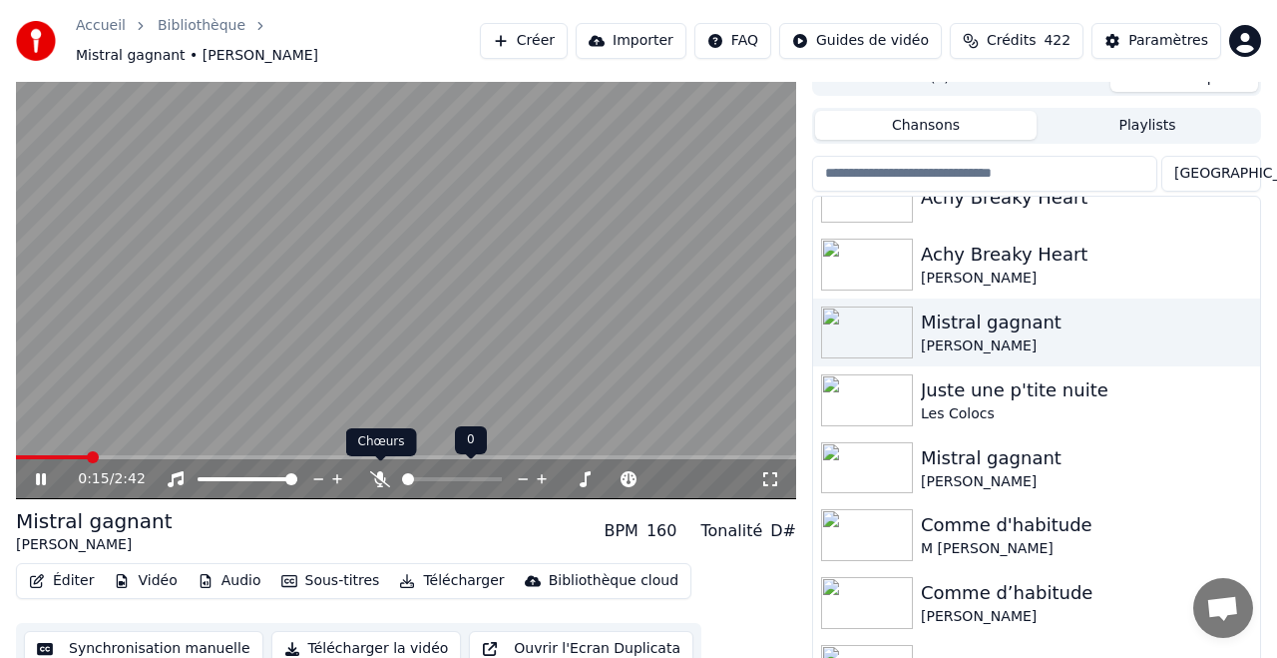
click at [380, 474] on icon at bounding box center [380, 479] width 20 height 16
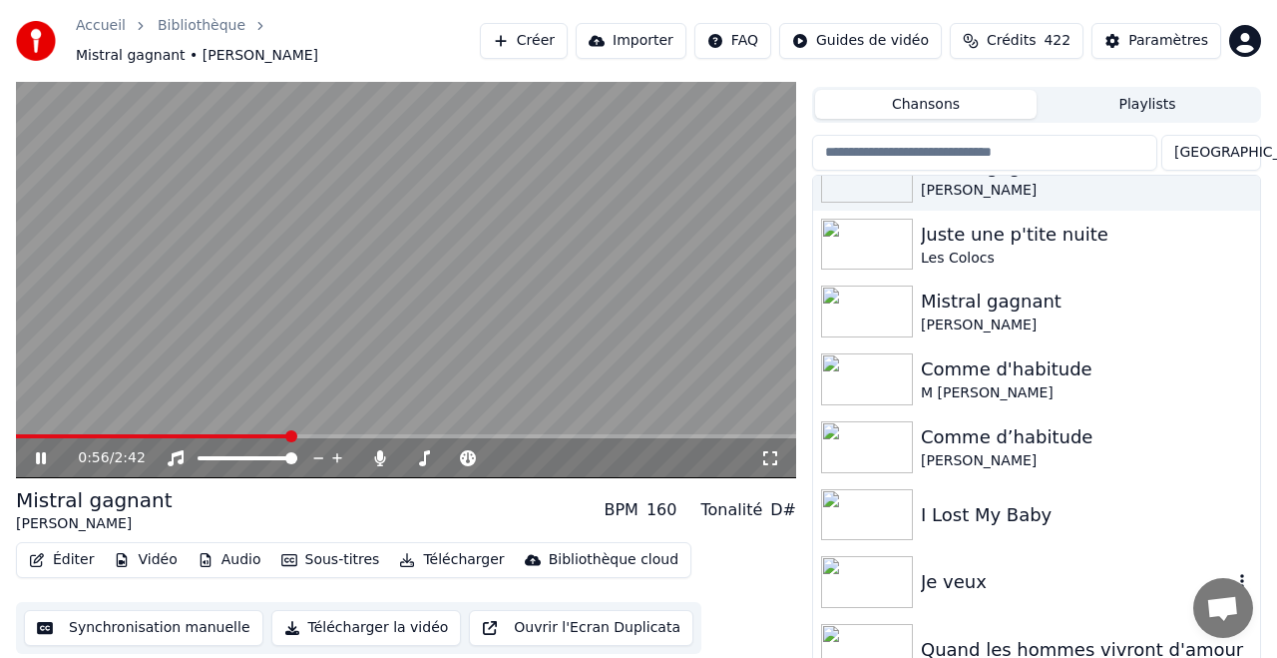
scroll to position [5904, 0]
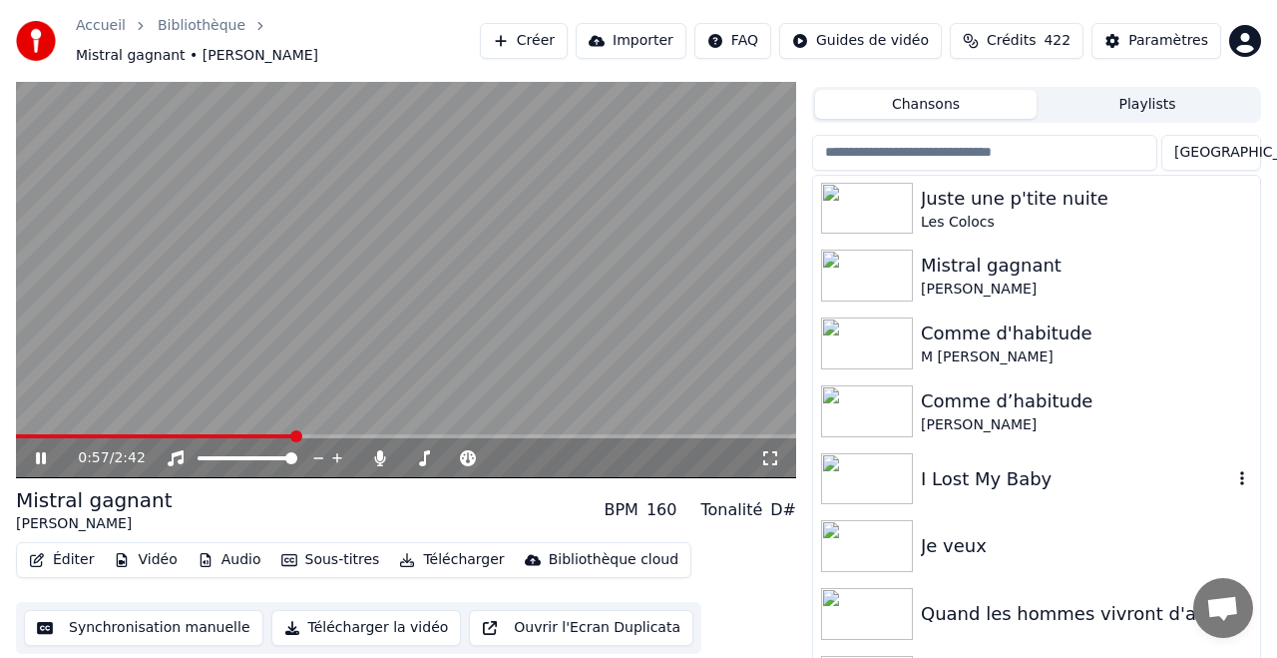
click at [977, 472] on div "I Lost My Baby" at bounding box center [1076, 479] width 311 height 28
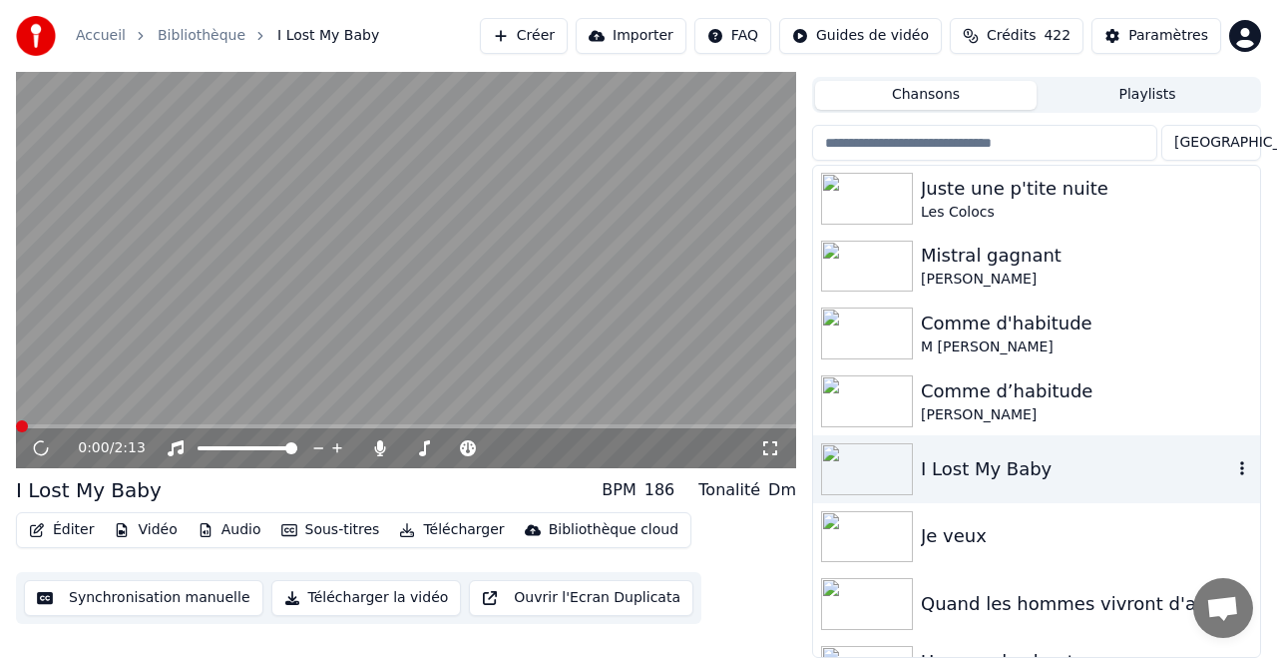
click at [977, 472] on div "I Lost My Baby" at bounding box center [1076, 469] width 311 height 28
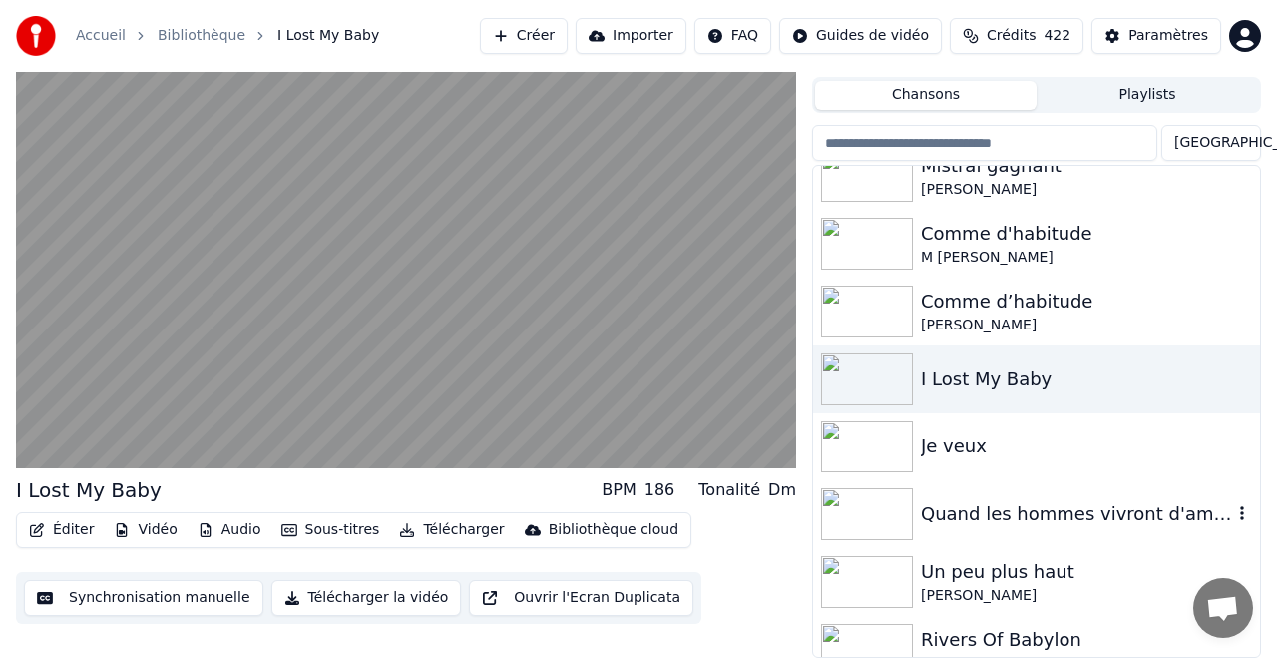
scroll to position [6000, 0]
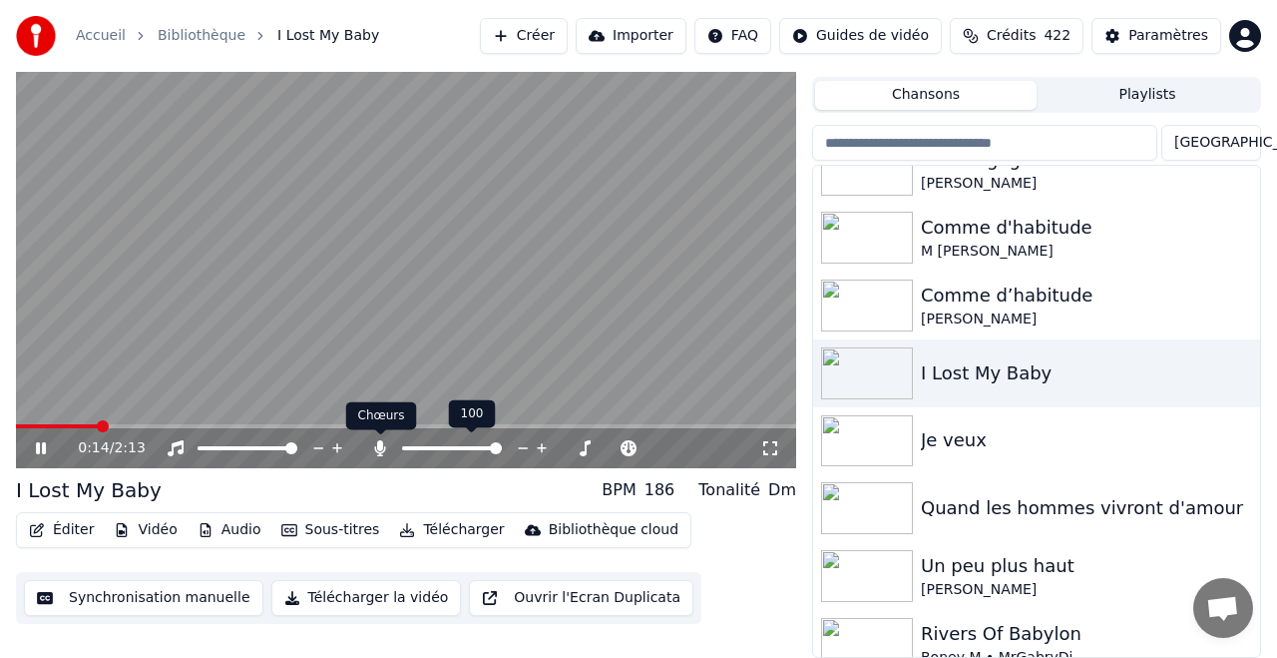
click at [381, 449] on icon at bounding box center [380, 448] width 11 height 16
click at [383, 449] on icon at bounding box center [380, 448] width 20 height 16
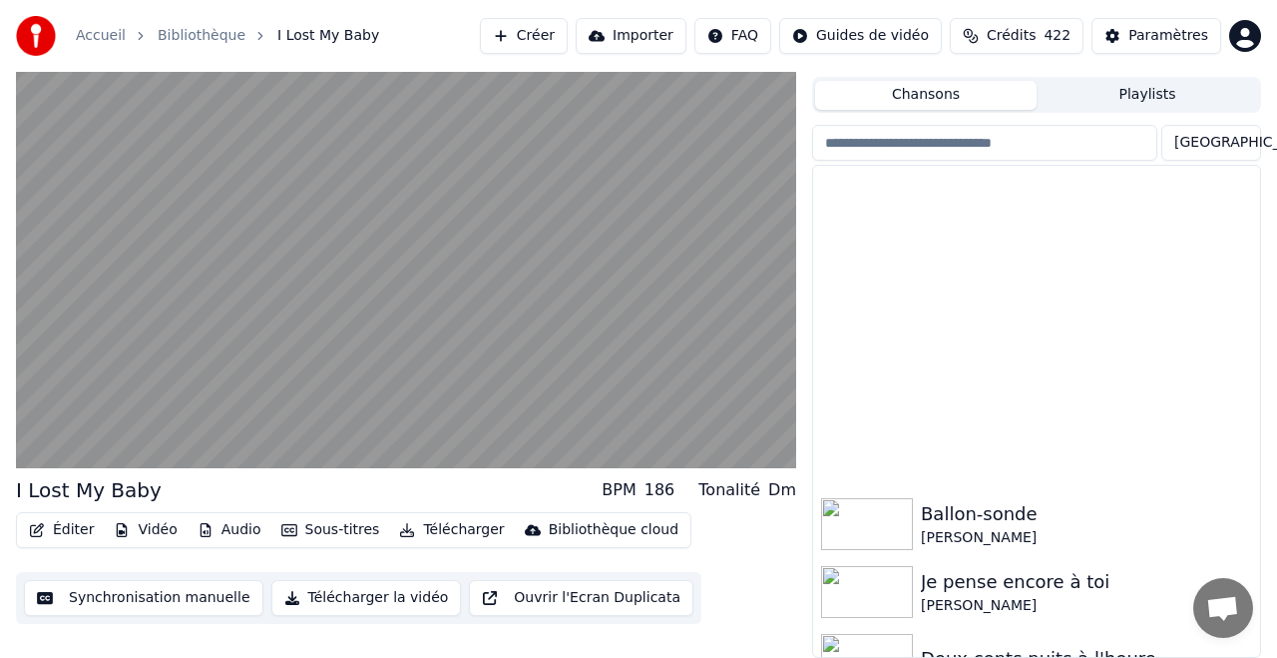
scroll to position [0, 0]
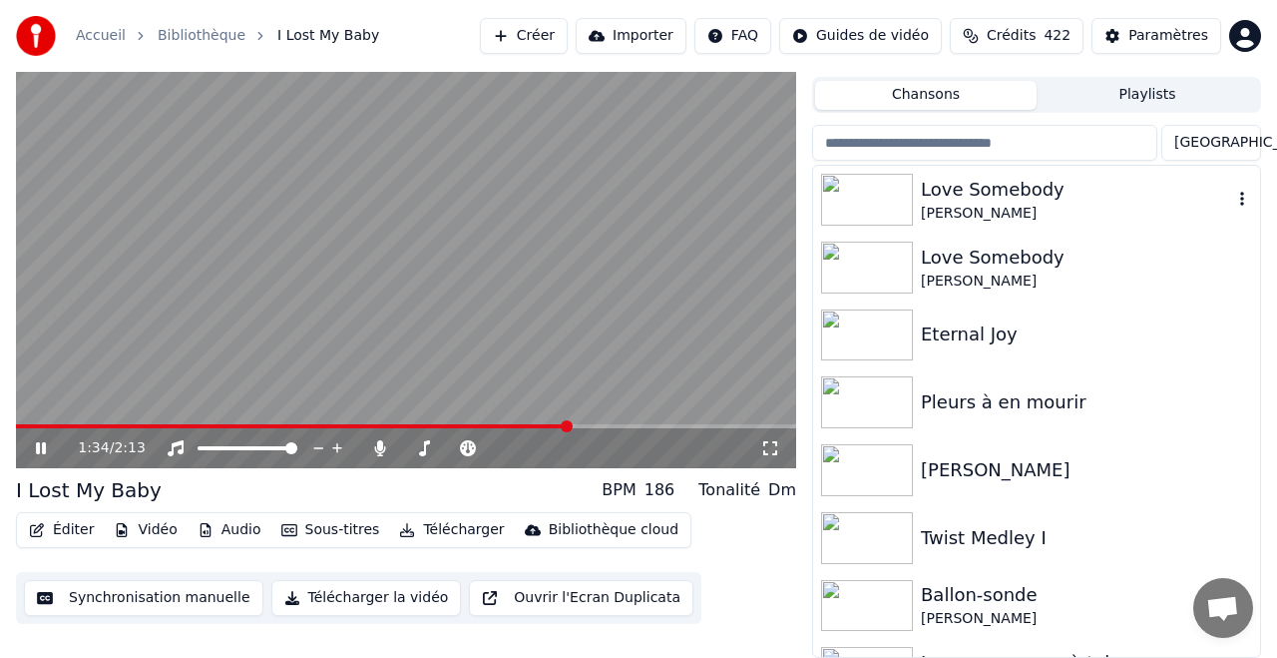
click at [993, 191] on div "Love Somebody" at bounding box center [1076, 190] width 311 height 28
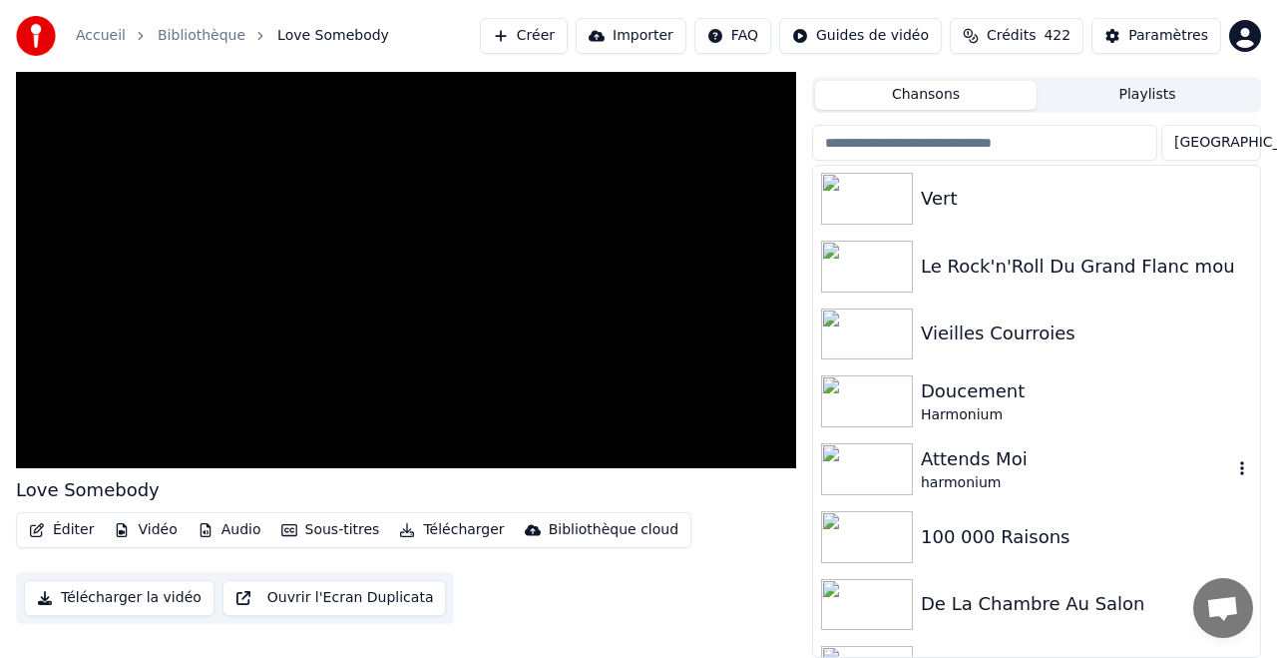
scroll to position [748, 0]
click at [972, 459] on div "Attends Moi" at bounding box center [1076, 457] width 311 height 28
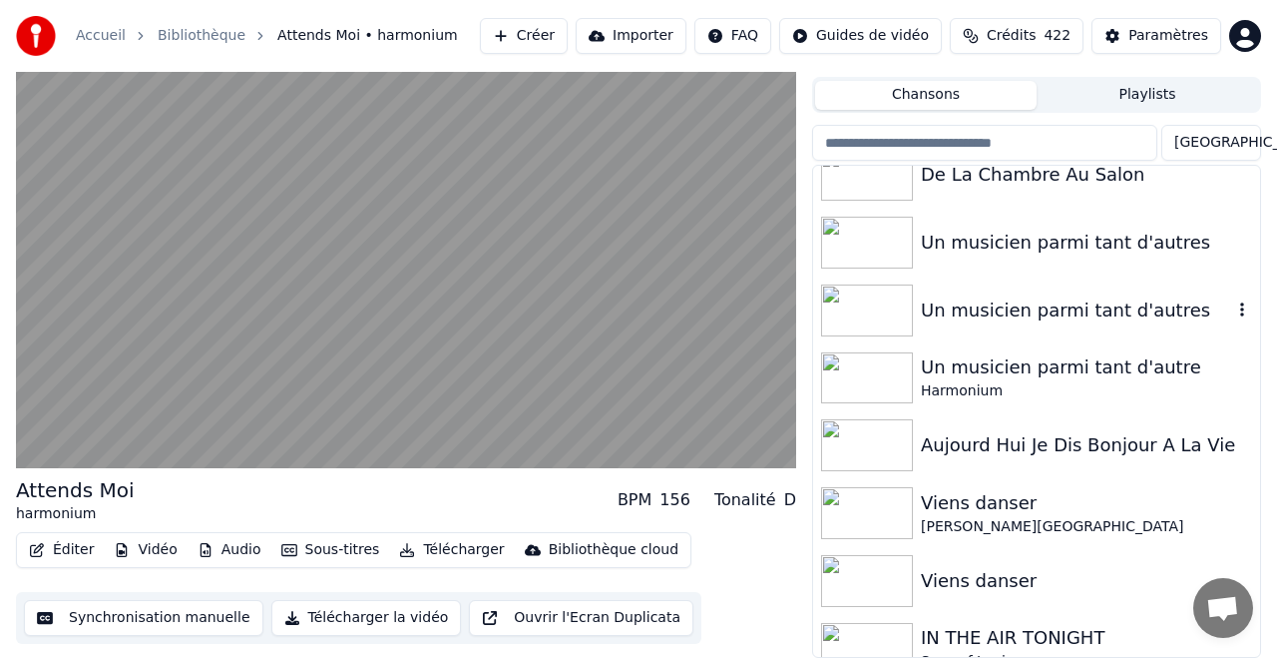
scroll to position [1186, 0]
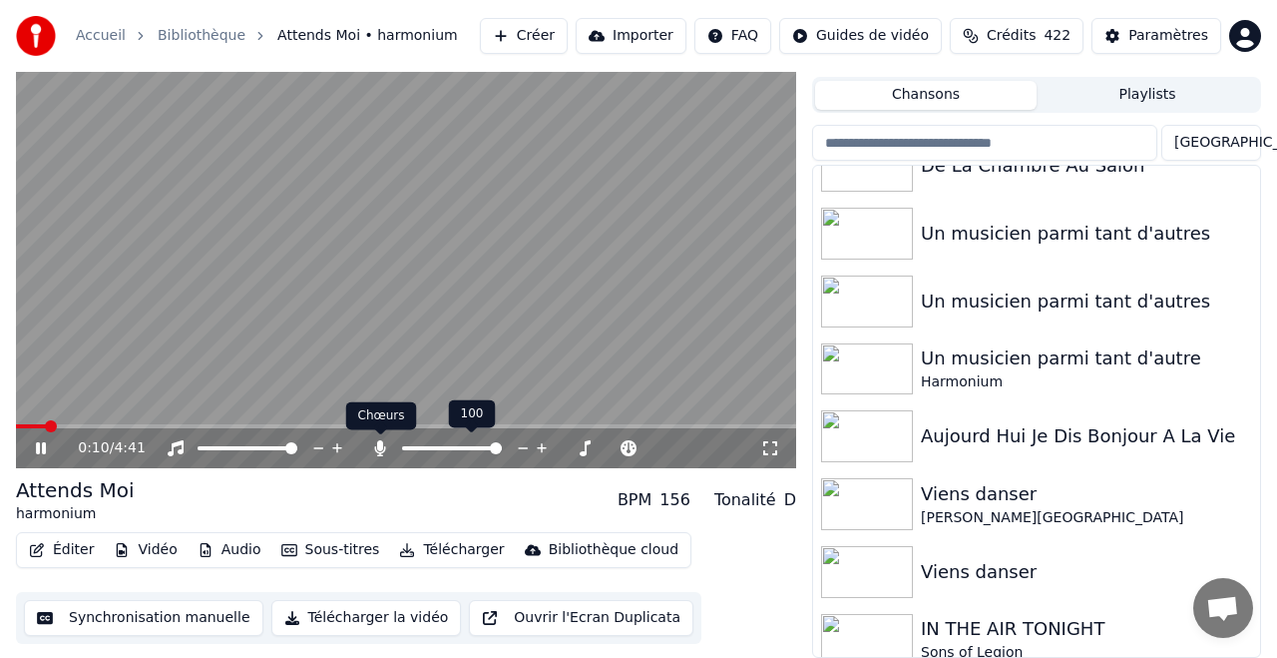
click at [382, 447] on icon at bounding box center [380, 448] width 11 height 16
click at [382, 447] on icon at bounding box center [380, 448] width 20 height 16
click at [382, 447] on icon at bounding box center [380, 448] width 11 height 16
click at [382, 447] on icon at bounding box center [380, 448] width 20 height 16
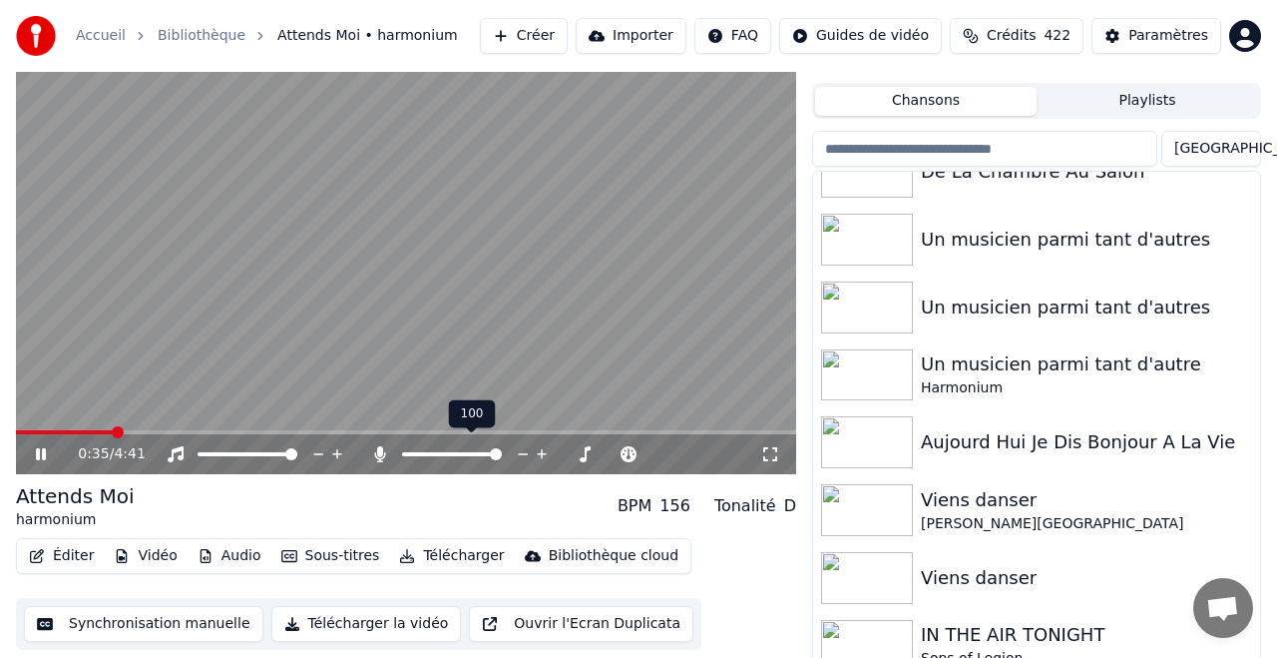
click at [383, 444] on div at bounding box center [460, 454] width 181 height 20
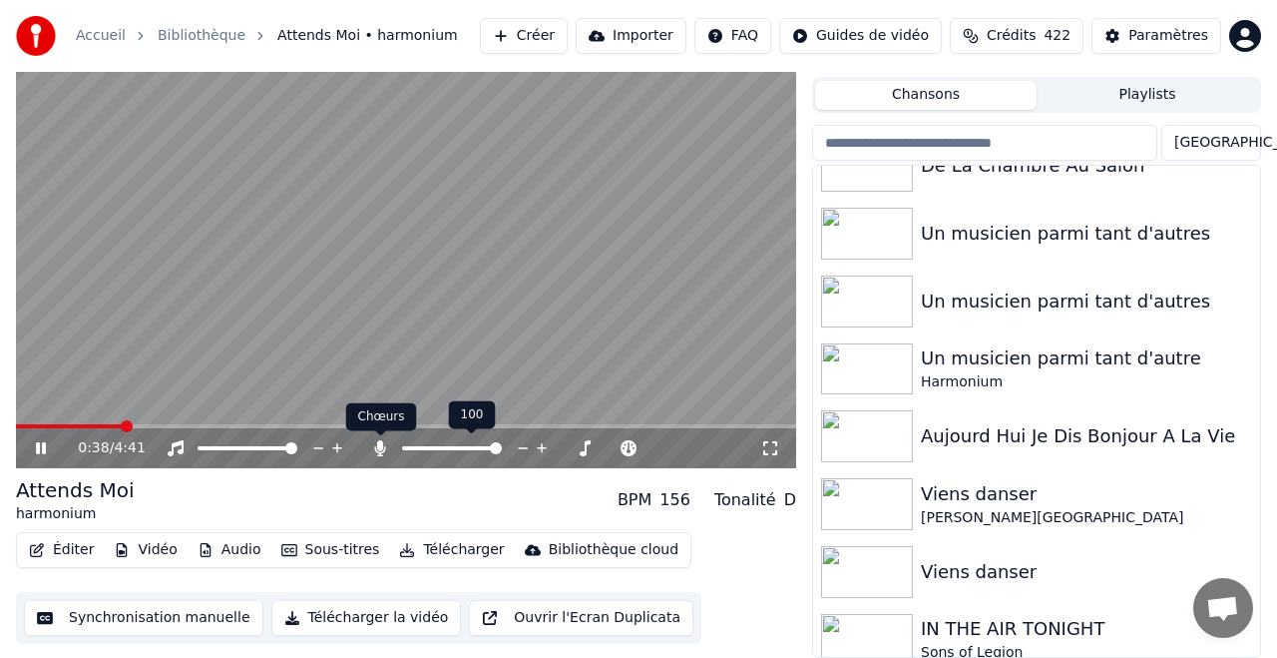
scroll to position [42, 0]
click at [374, 443] on icon at bounding box center [380, 449] width 20 height 16
click at [381, 443] on icon at bounding box center [380, 449] width 20 height 16
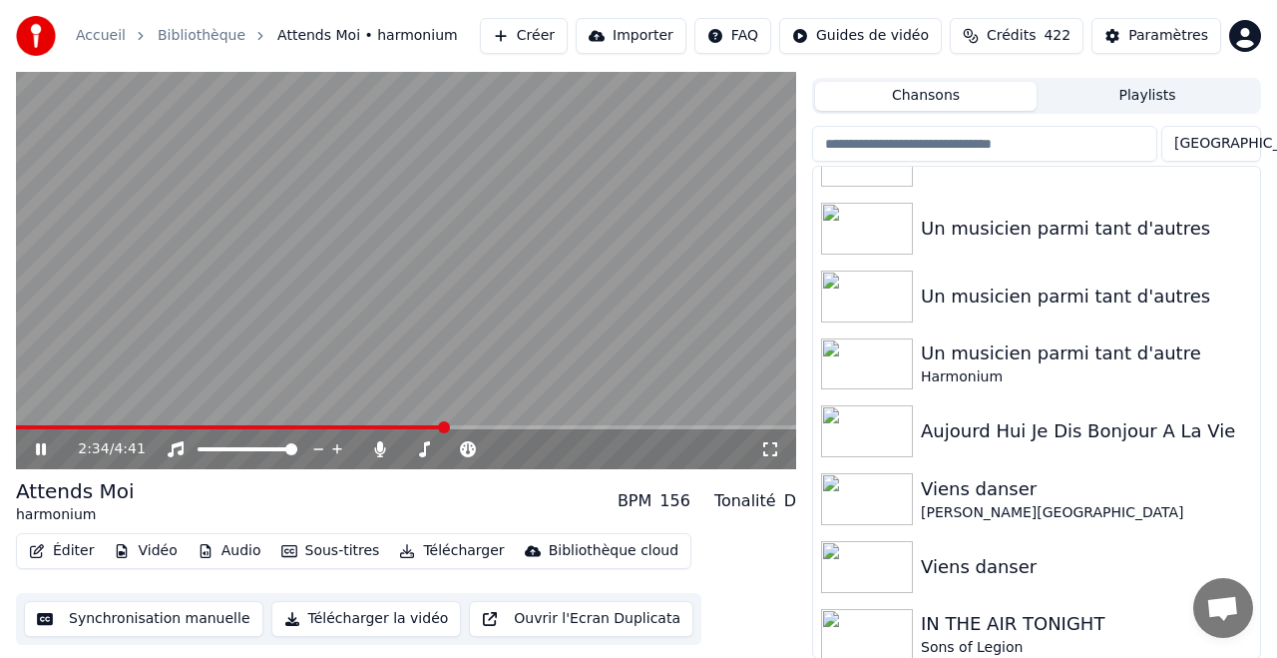
click at [41, 445] on icon at bounding box center [55, 449] width 46 height 16
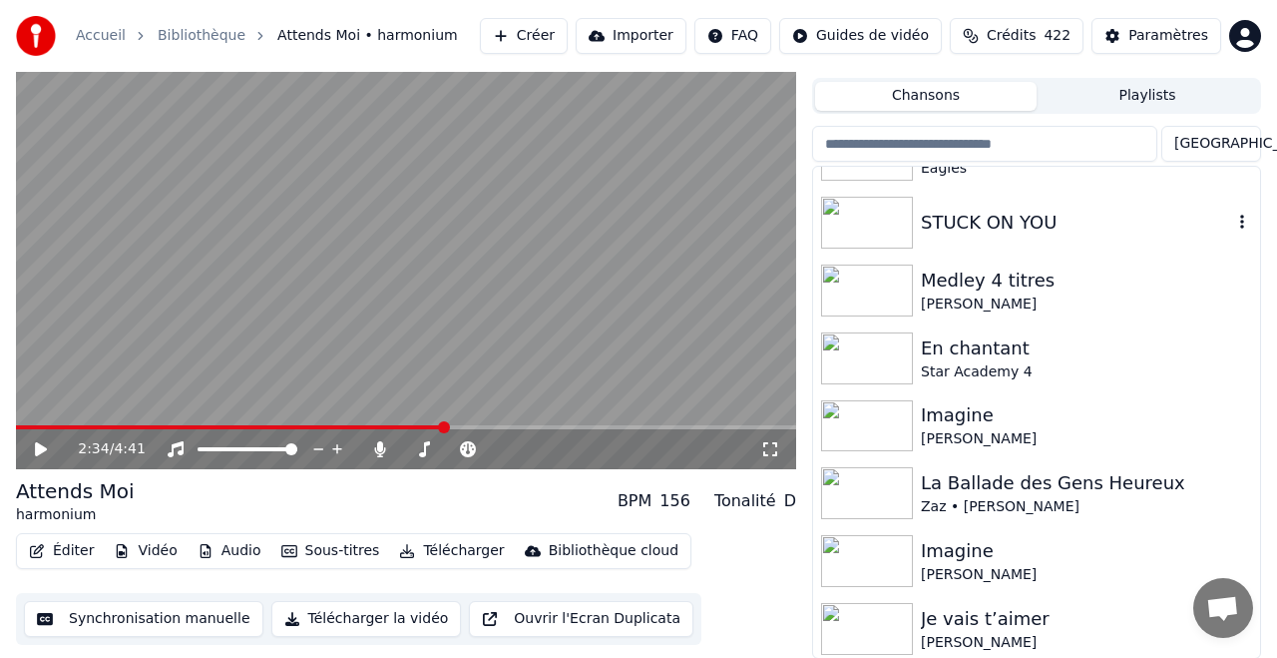
scroll to position [4865, 0]
click at [965, 345] on div "En chantant" at bounding box center [1076, 346] width 311 height 28
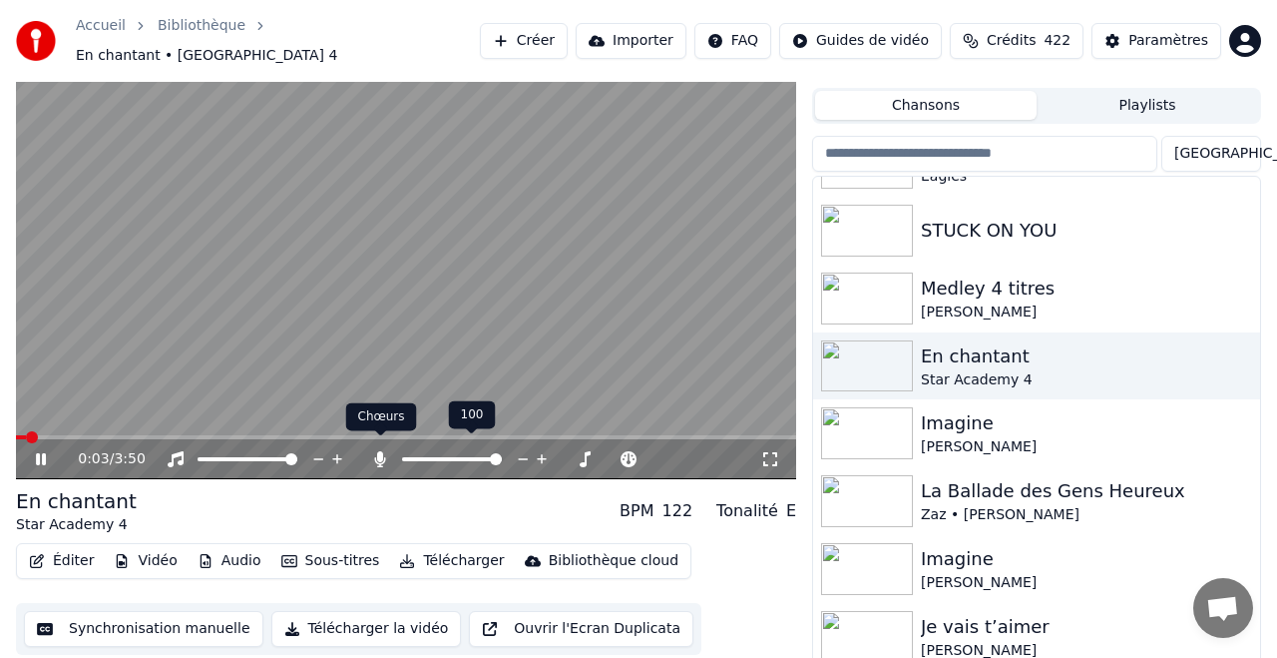
click at [378, 451] on icon at bounding box center [380, 459] width 11 height 16
click at [372, 451] on icon at bounding box center [380, 459] width 20 height 16
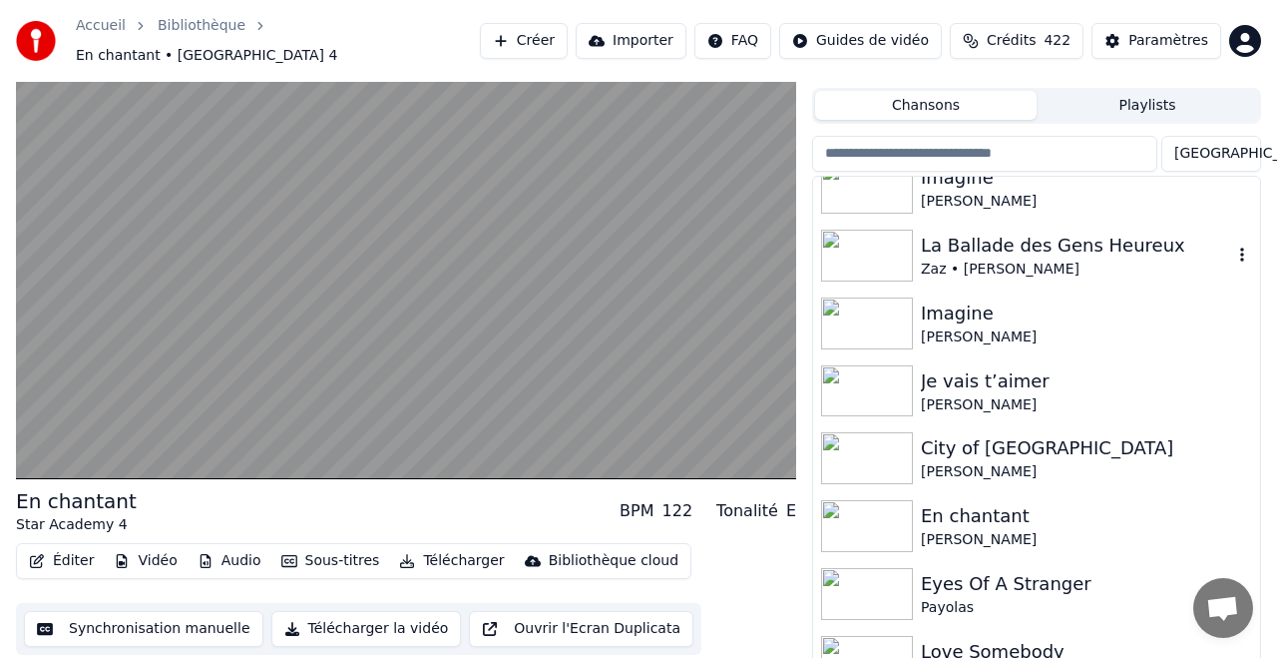
scroll to position [5110, 0]
click at [962, 233] on div "La Ballade des Gens Heureux" at bounding box center [1076, 247] width 311 height 28
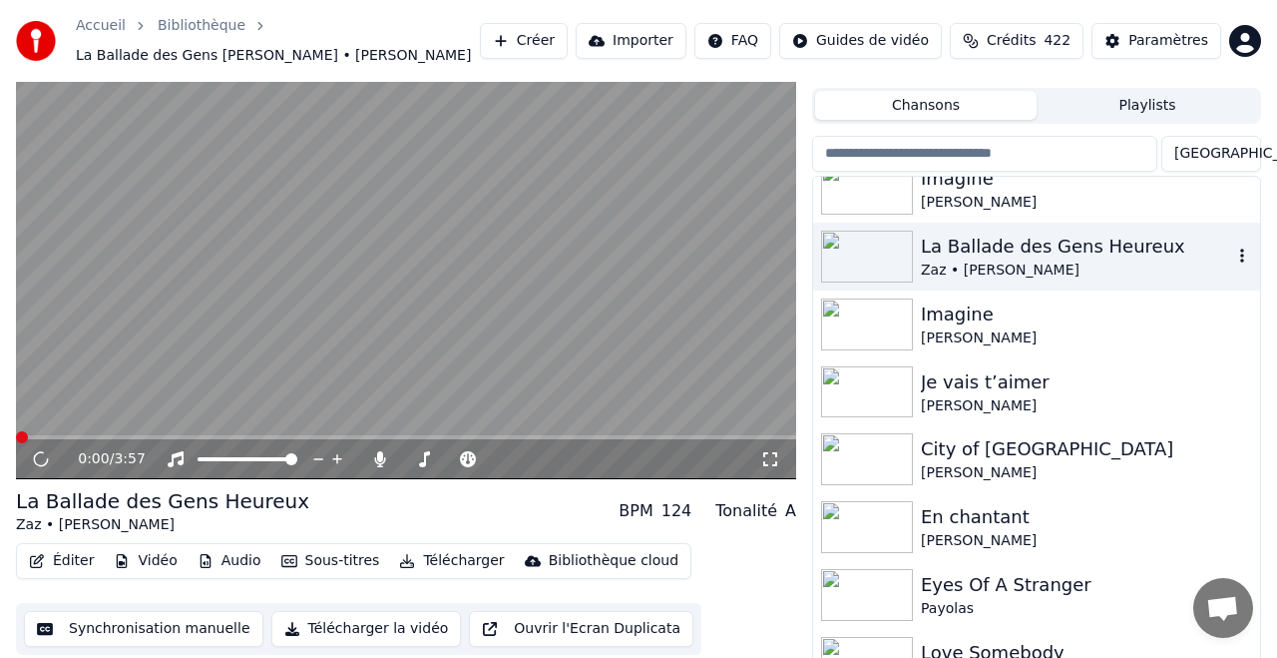
scroll to position [52, 0]
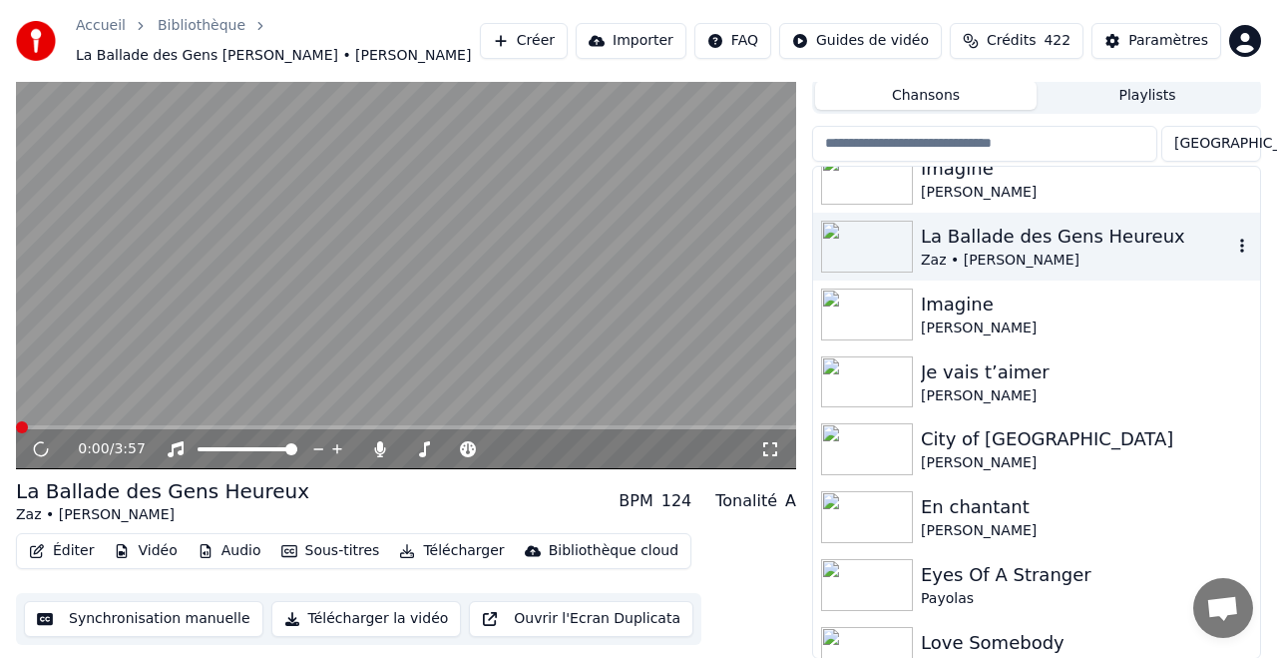
click at [962, 231] on div "La Ballade des Gens Heureux" at bounding box center [1076, 237] width 311 height 28
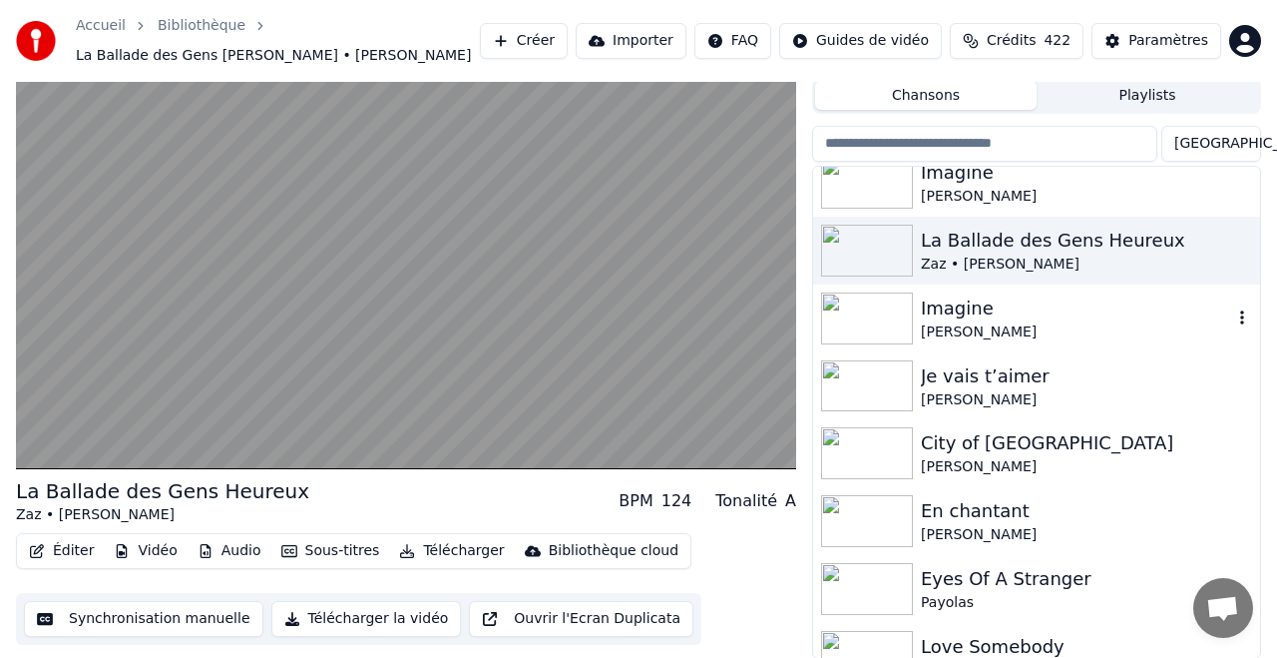
click at [953, 314] on div "Imagine" at bounding box center [1076, 308] width 311 height 28
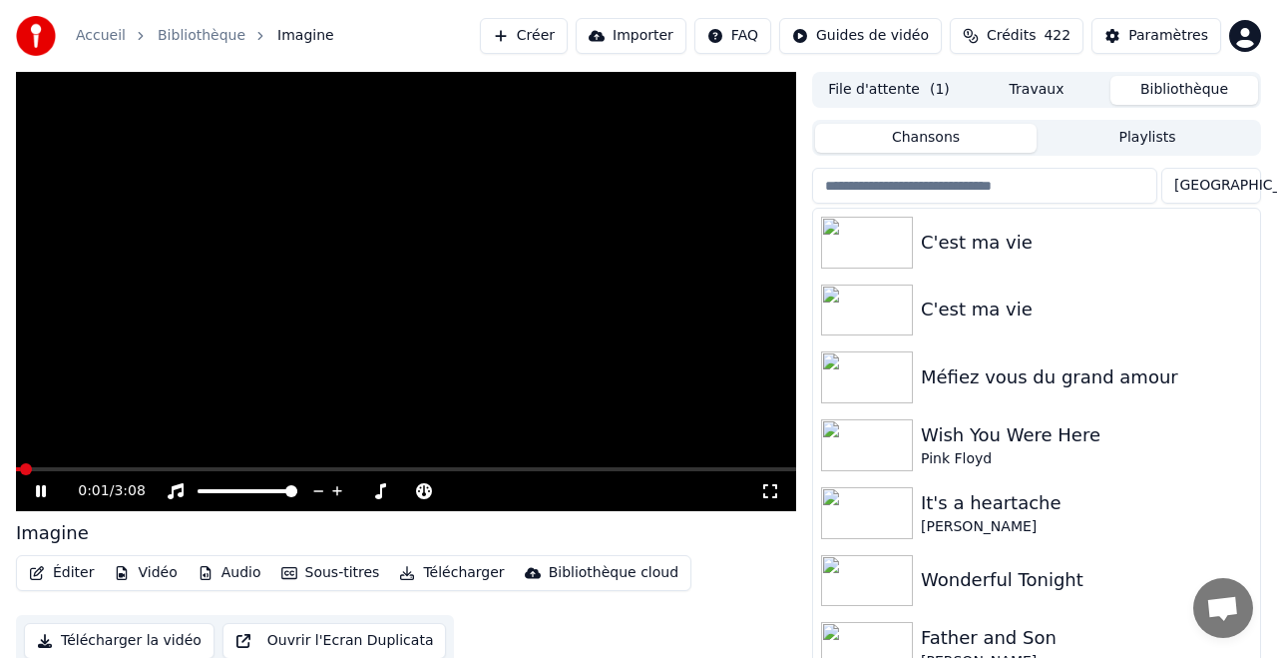
click at [20, 467] on span at bounding box center [18, 469] width 4 height 4
click at [16, 470] on span at bounding box center [22, 469] width 12 height 12
click at [293, 37] on span "Imagine" at bounding box center [305, 36] width 57 height 20
click at [43, 489] on icon at bounding box center [41, 491] width 10 height 12
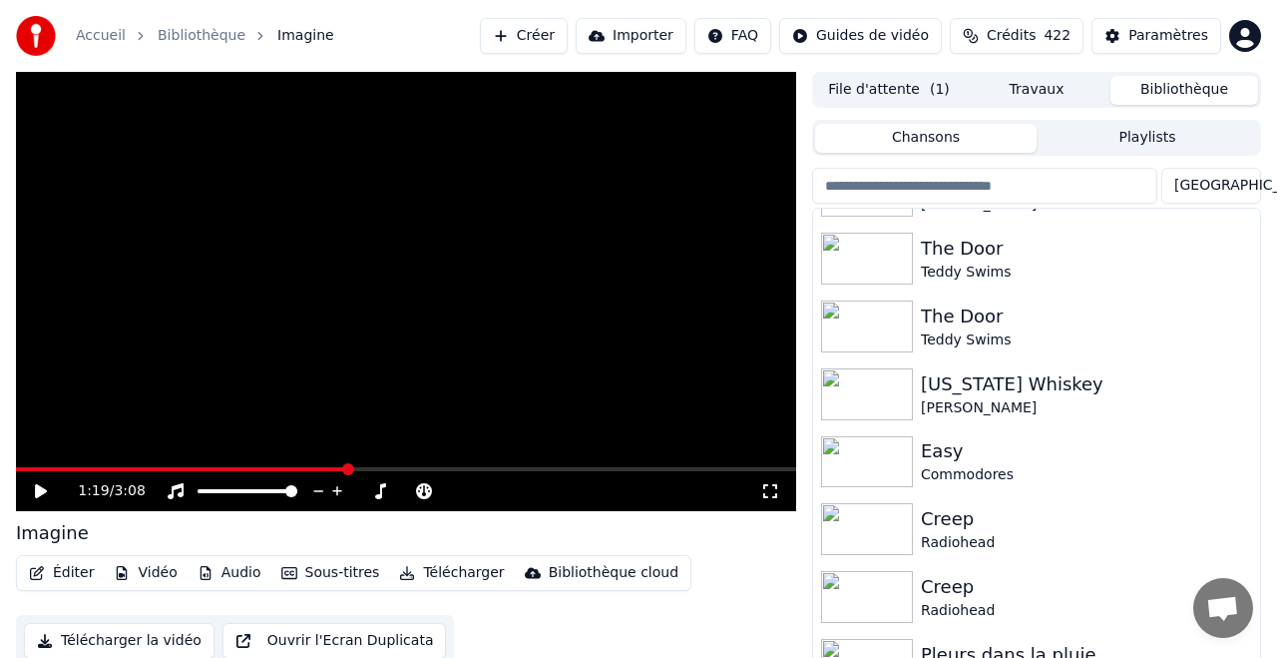
scroll to position [2191, 0]
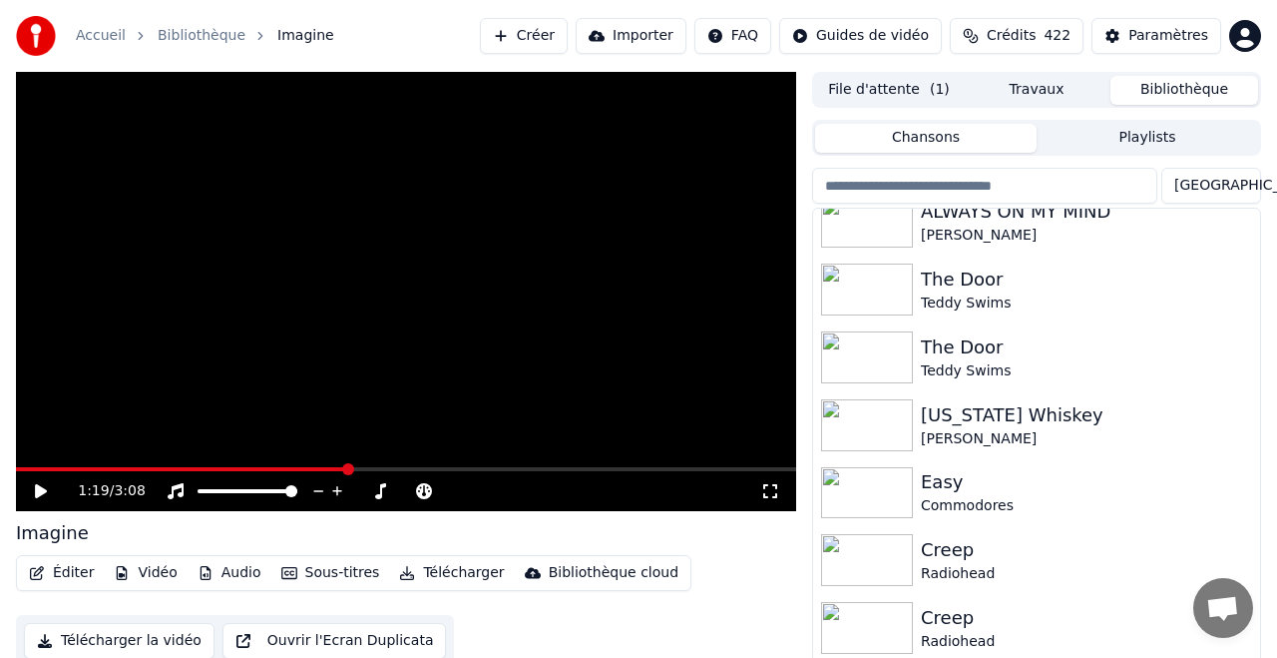
click at [547, 33] on button "Créer" at bounding box center [524, 36] width 88 height 36
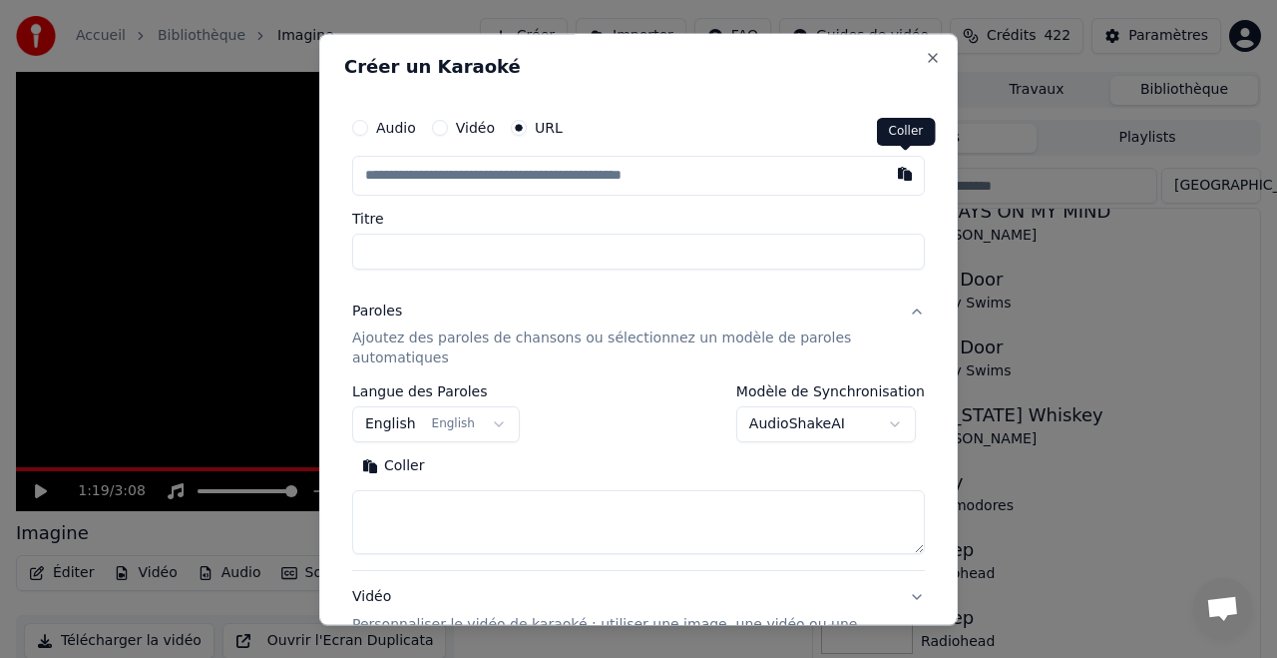
click at [903, 171] on button "button" at bounding box center [905, 174] width 40 height 36
type input "**********"
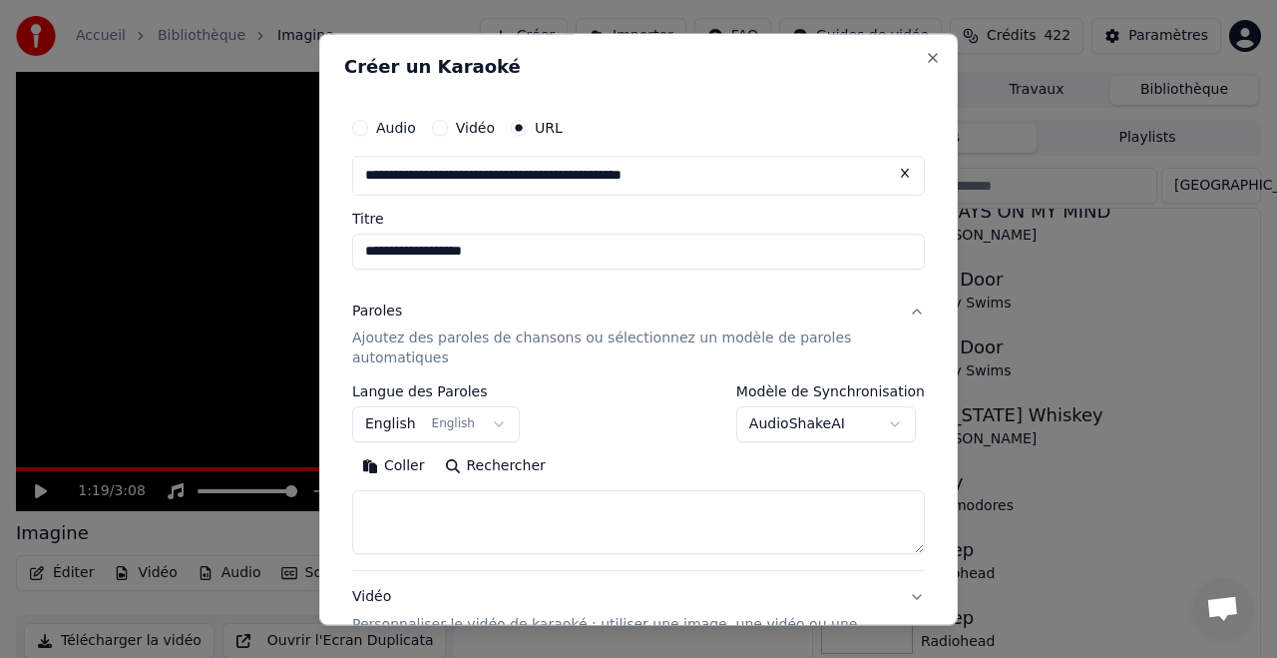
type input "**********"
click at [516, 127] on circle "button" at bounding box center [519, 128] width 7 height 7
click at [905, 173] on button at bounding box center [905, 174] width 40 height 36
click at [902, 176] on button "button" at bounding box center [905, 174] width 40 height 36
type input "**********"
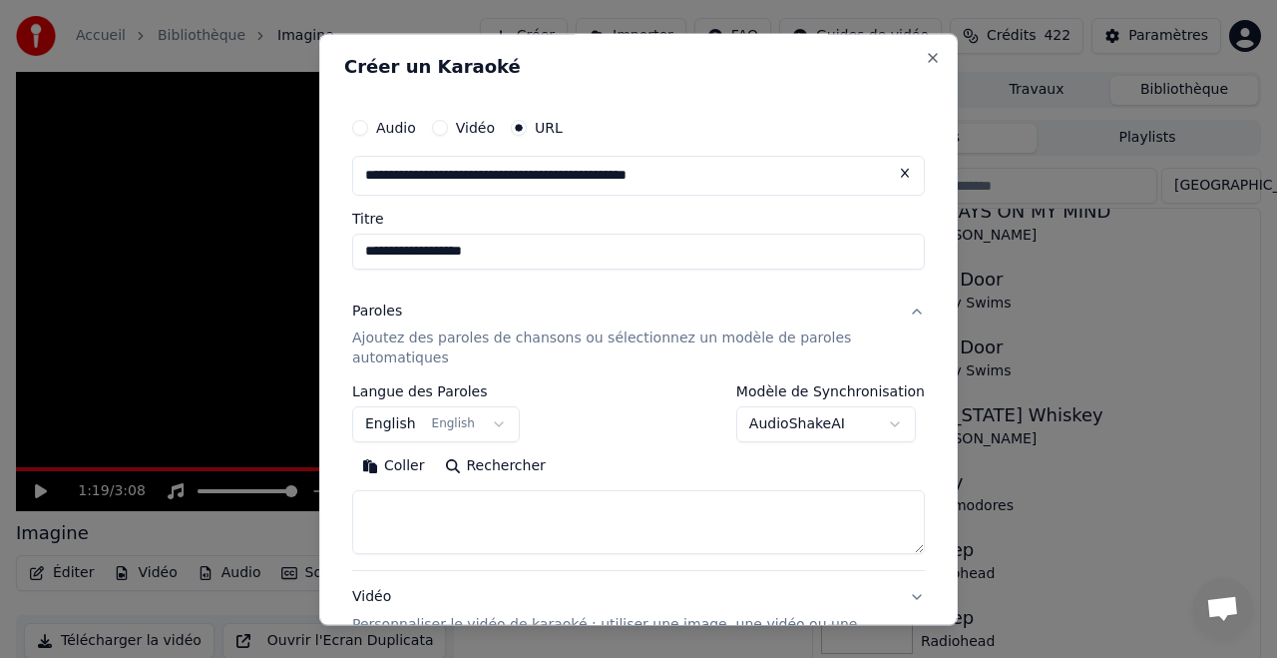
click at [508, 460] on button "Rechercher" at bounding box center [495, 467] width 121 height 32
type textarea "**********"
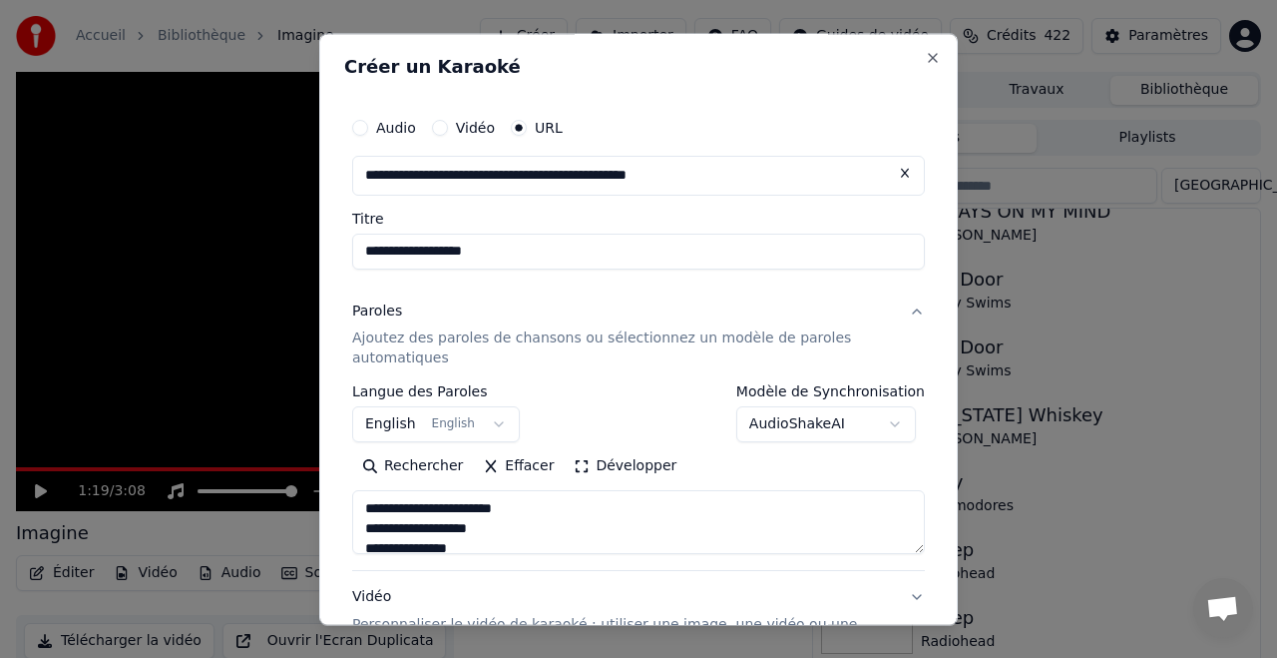
click at [520, 463] on button "Effacer" at bounding box center [518, 467] width 91 height 32
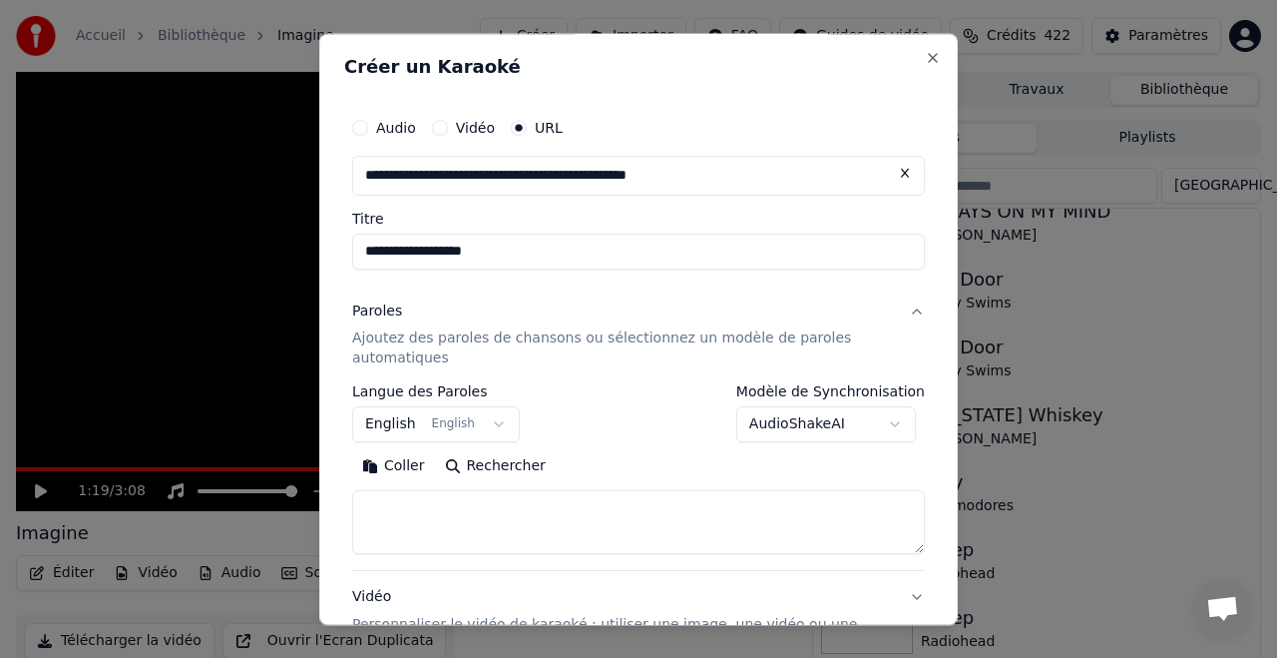
click at [914, 310] on button "Paroles Ajoutez des paroles de chansons ou sélectionnez un modèle de paroles au…" at bounding box center [638, 335] width 573 height 100
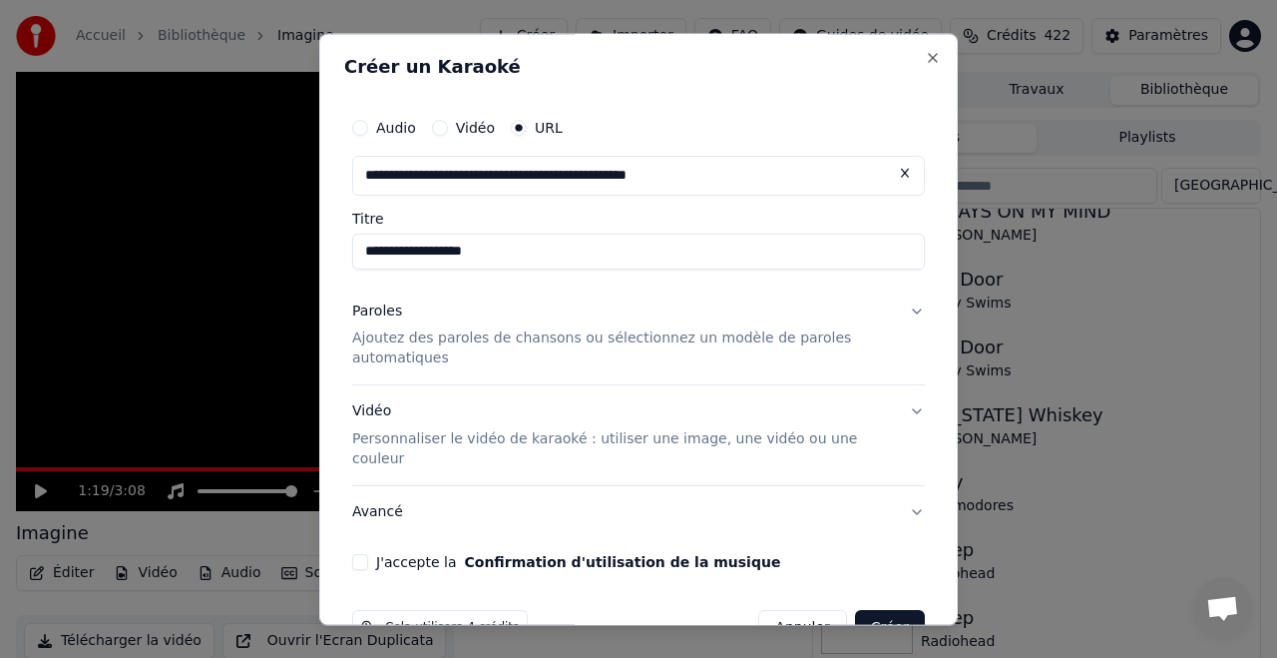
click at [915, 413] on button "Vidéo Personnaliser le vidéo de karaoké : utiliser une image, une vidéo ou une …" at bounding box center [638, 436] width 573 height 100
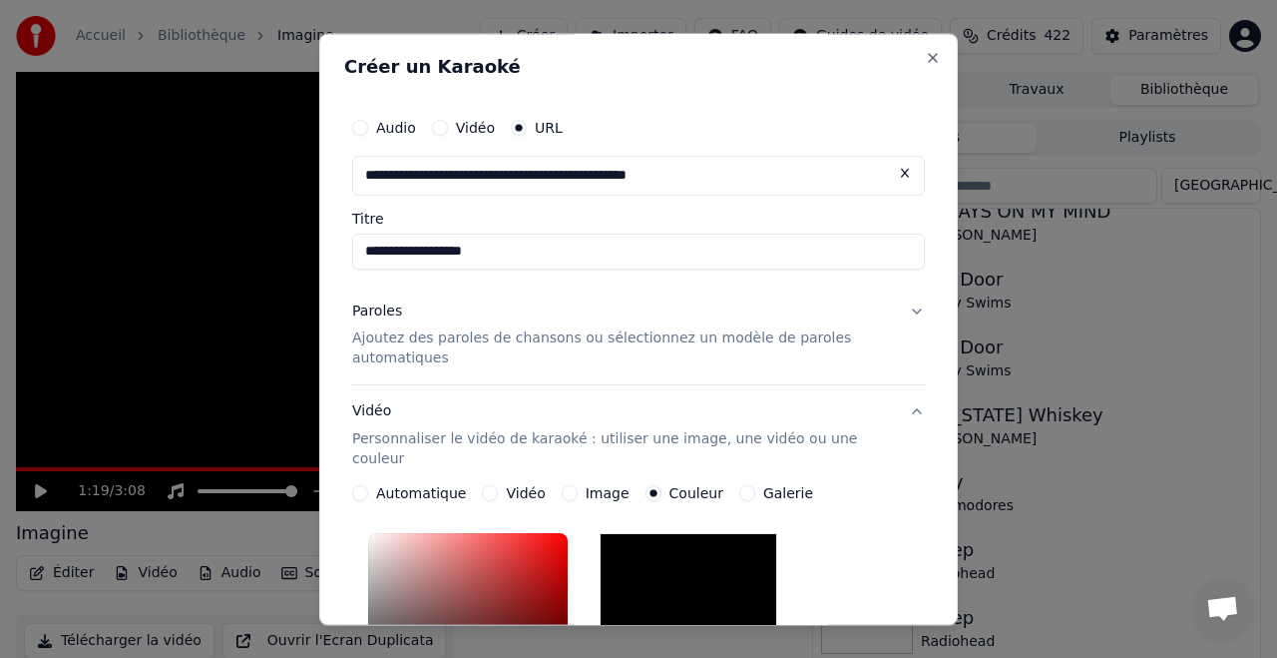
click at [917, 419] on button "Vidéo Personnaliser le vidéo de karaoké : utiliser une image, une vidéo ou une …" at bounding box center [638, 436] width 573 height 100
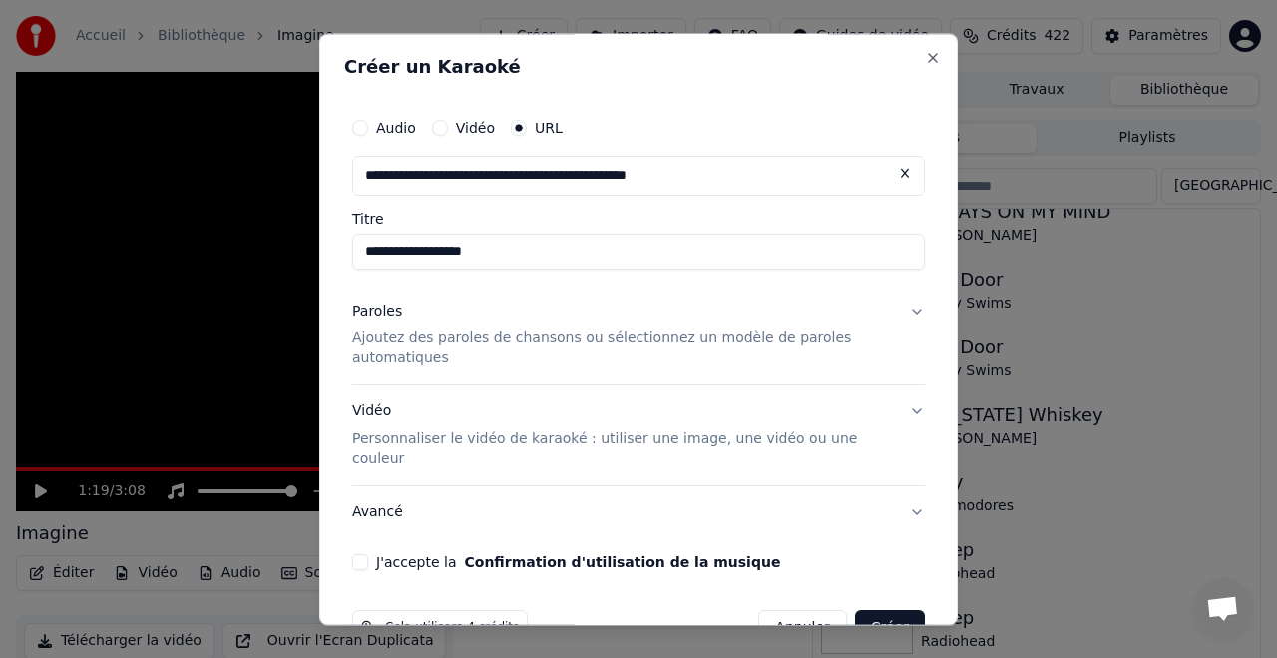
click at [915, 310] on button "Paroles Ajoutez des paroles de chansons ou sélectionnez un modèle de paroles au…" at bounding box center [638, 335] width 573 height 100
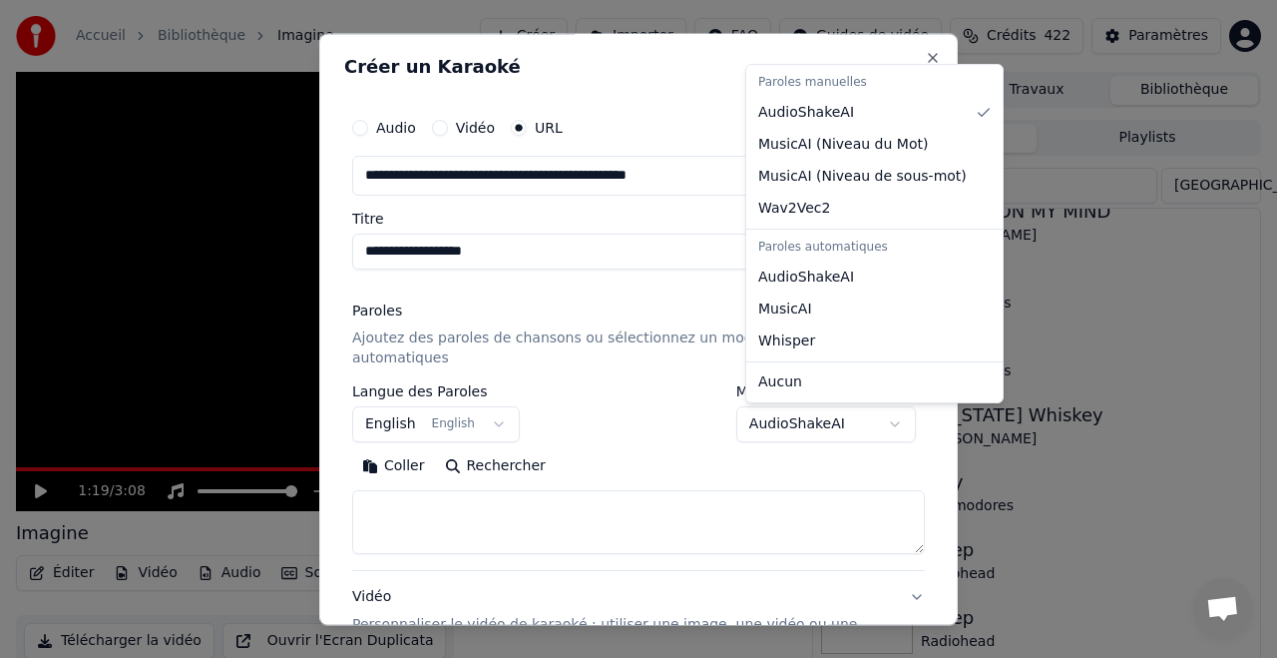
click at [901, 422] on body "**********" at bounding box center [638, 329] width 1277 height 658
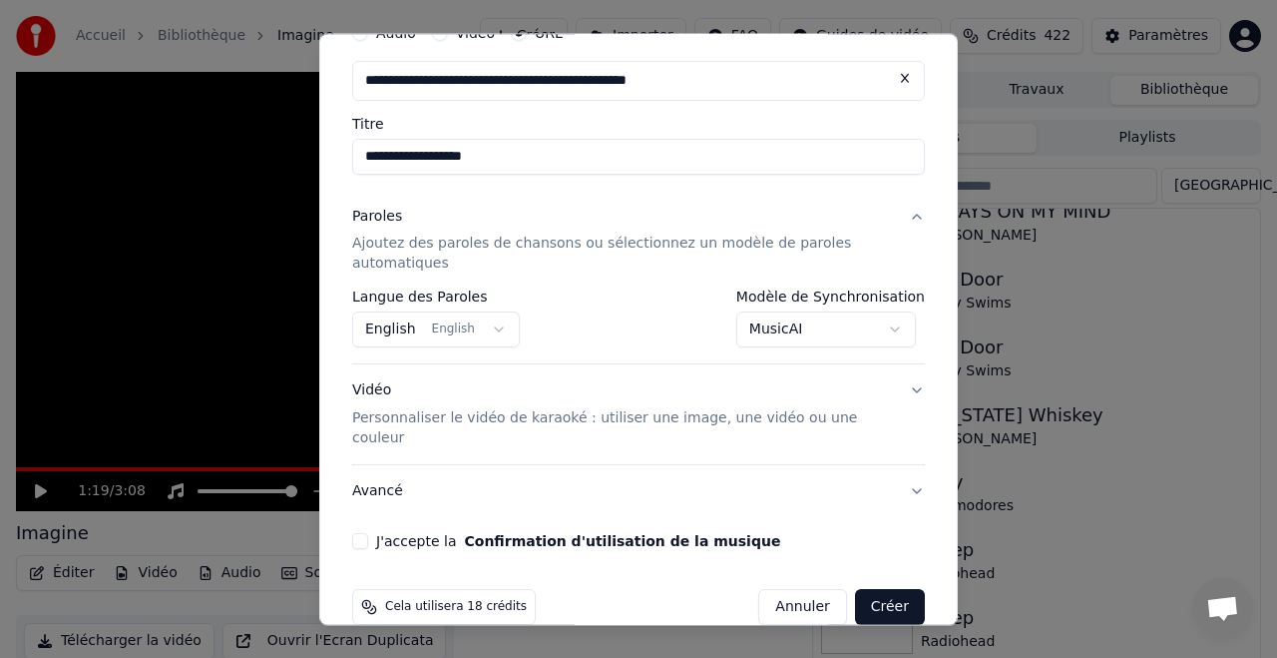
scroll to position [109, 0]
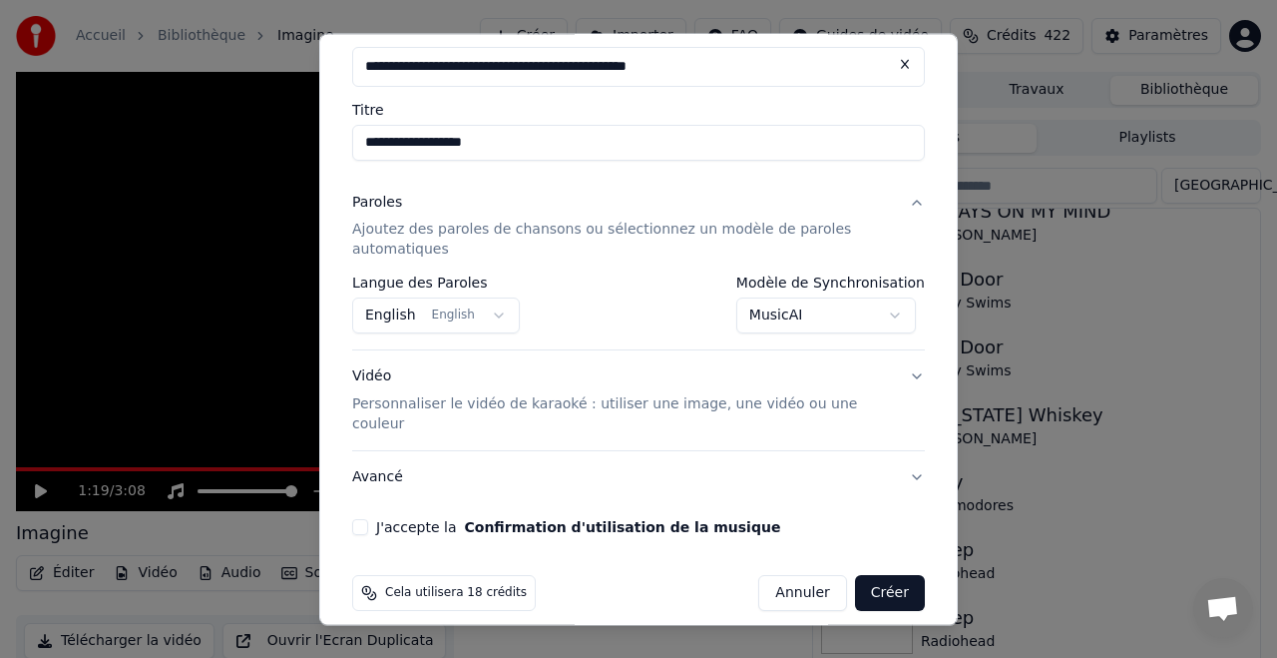
click at [361, 520] on button "J'accepte la Confirmation d'utilisation de la musique" at bounding box center [360, 528] width 16 height 16
click at [894, 576] on button "Créer" at bounding box center [890, 594] width 70 height 36
select select "**********"
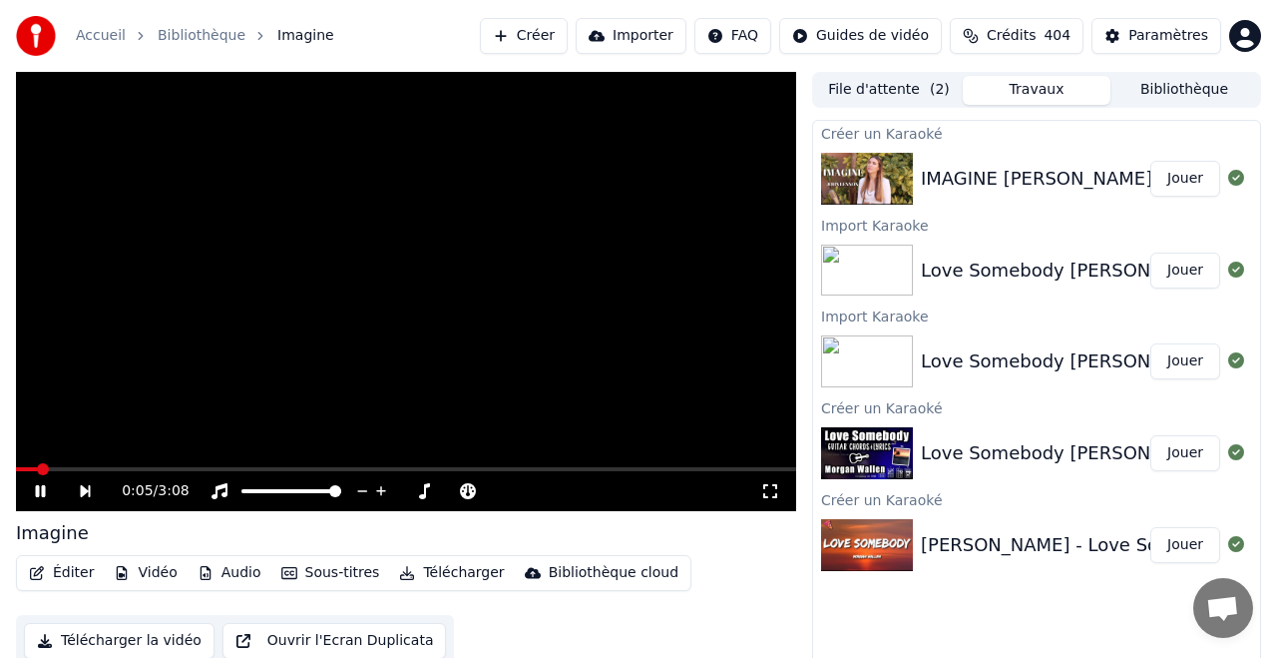
click at [433, 271] on video at bounding box center [406, 291] width 780 height 439
click at [37, 491] on icon at bounding box center [41, 491] width 12 height 14
click at [421, 492] on icon at bounding box center [424, 491] width 20 height 16
click at [424, 491] on icon at bounding box center [424, 491] width 11 height 16
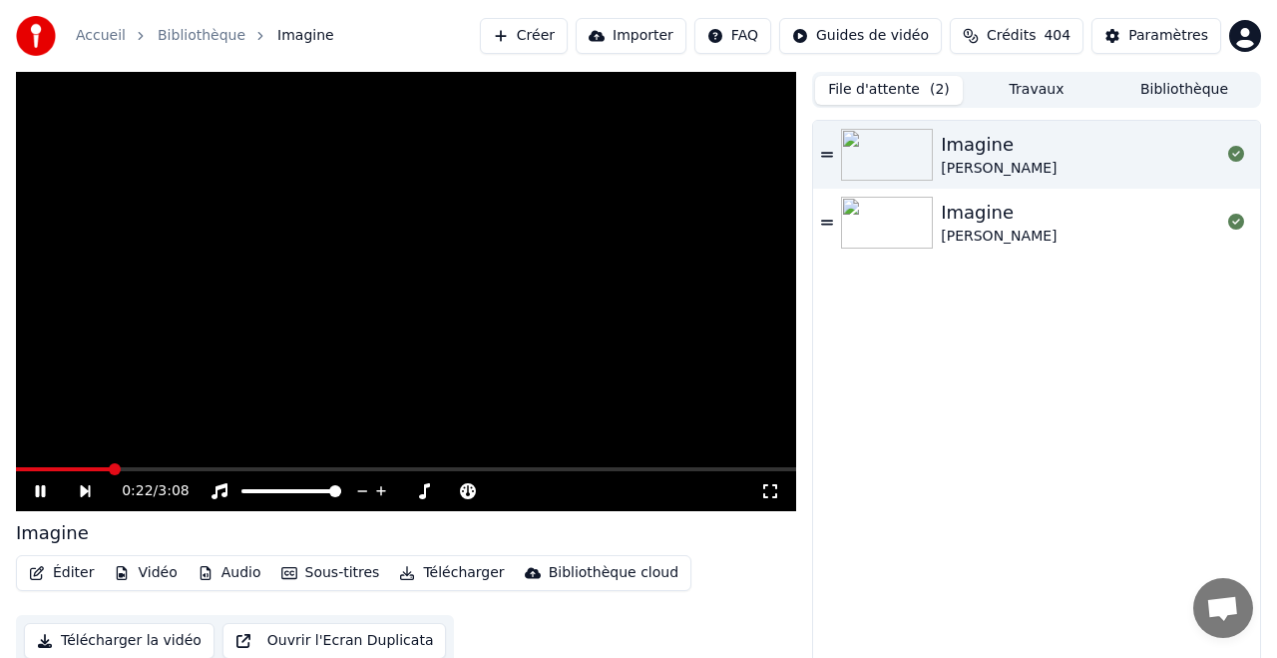
click at [895, 84] on button "File d'attente ( 2 )" at bounding box center [889, 90] width 148 height 29
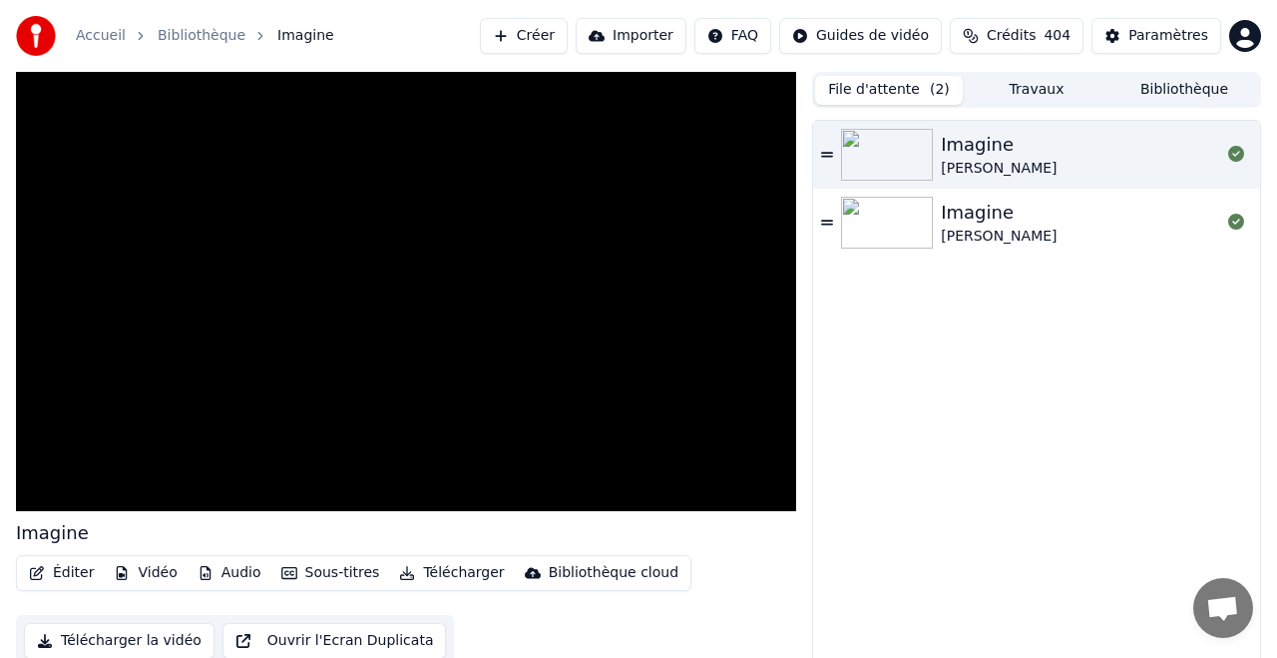
click at [830, 219] on icon at bounding box center [827, 223] width 12 height 14
click at [830, 153] on icon at bounding box center [827, 154] width 12 height 5
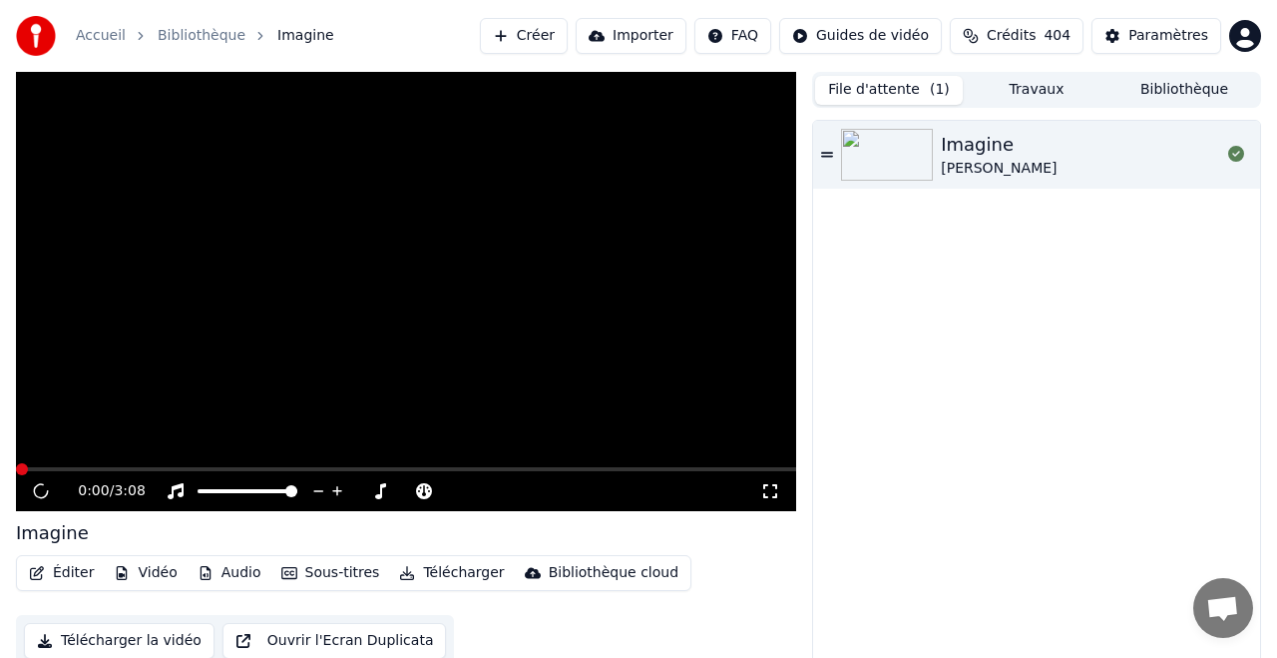
click at [830, 153] on icon at bounding box center [827, 154] width 12 height 5
click at [111, 470] on span at bounding box center [406, 469] width 780 height 4
click at [893, 86] on button "File d'attente ( 1 )" at bounding box center [889, 90] width 148 height 29
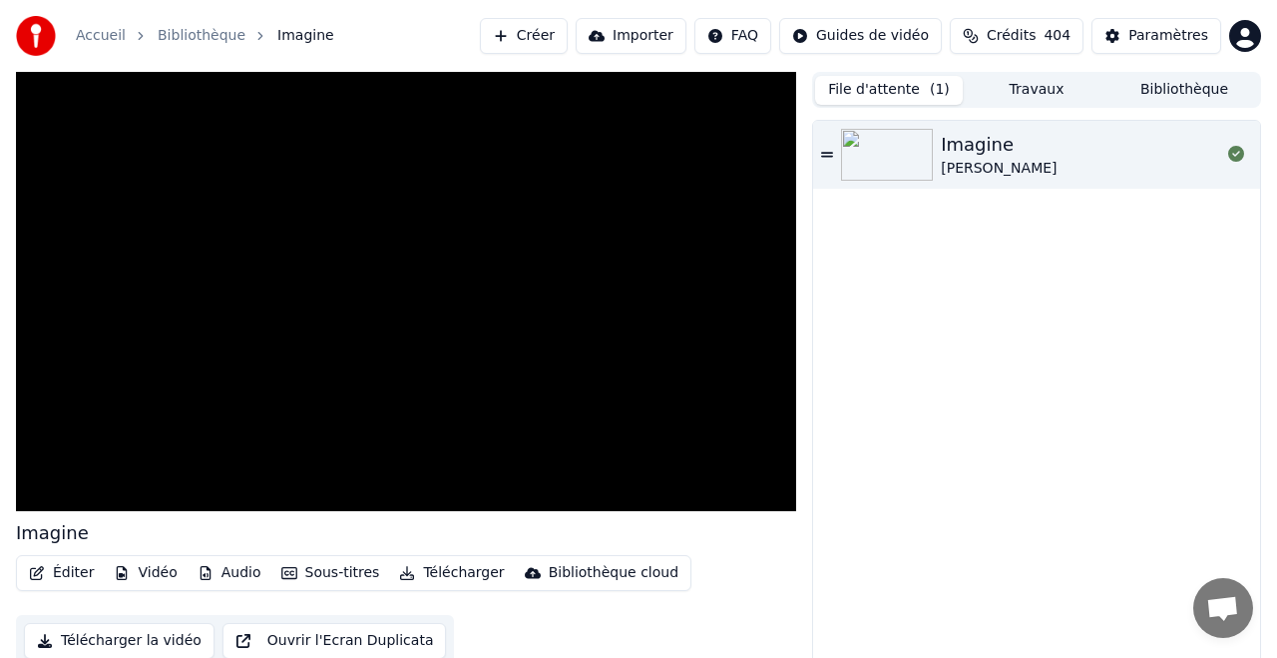
click at [1186, 83] on button "Bibliothèque" at bounding box center [1185, 90] width 148 height 29
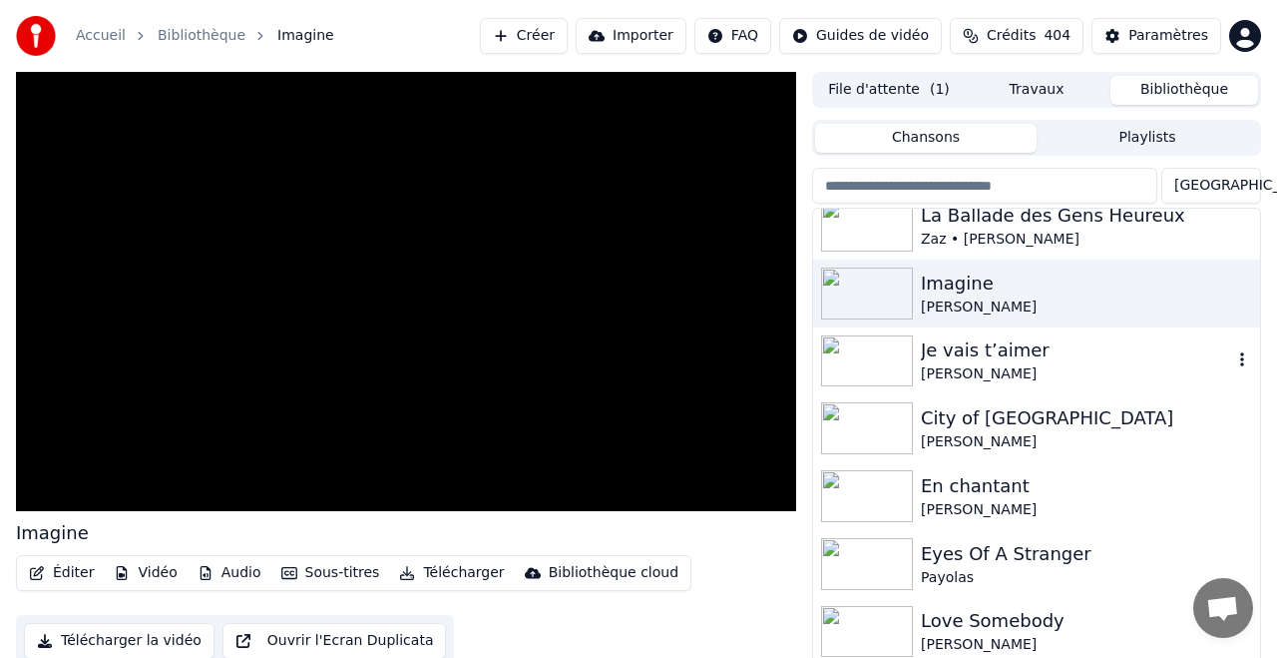
scroll to position [5170, 0]
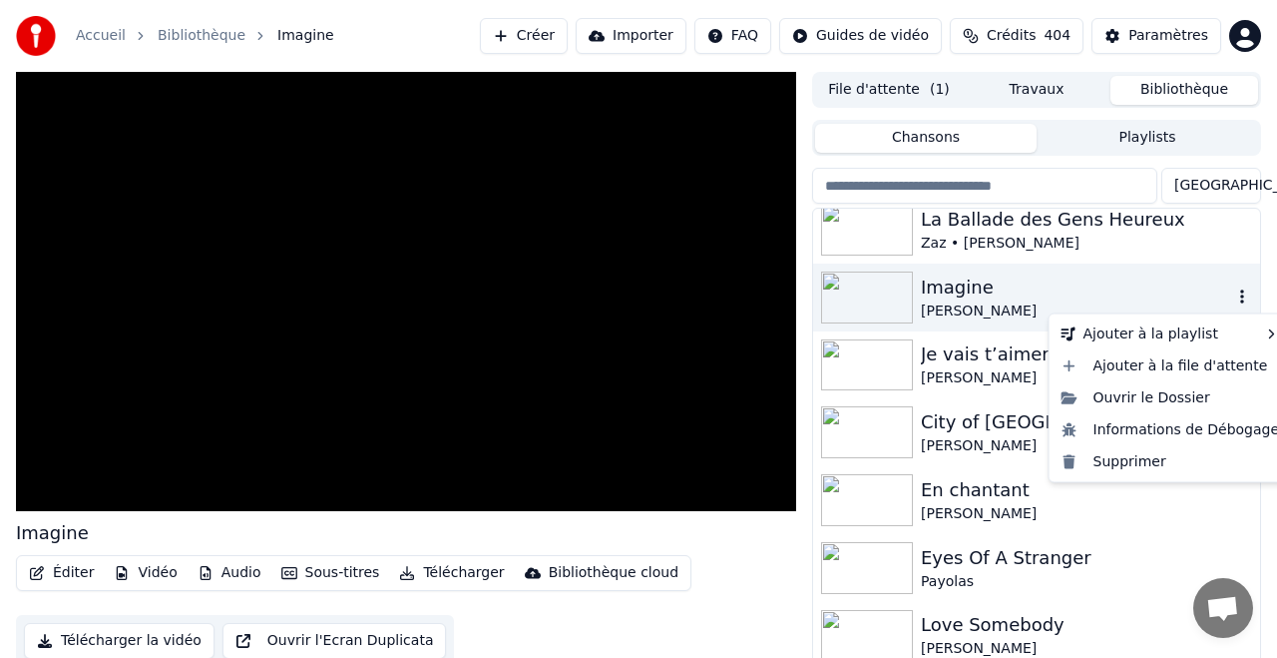
click at [1244, 292] on icon "button" at bounding box center [1242, 296] width 20 height 16
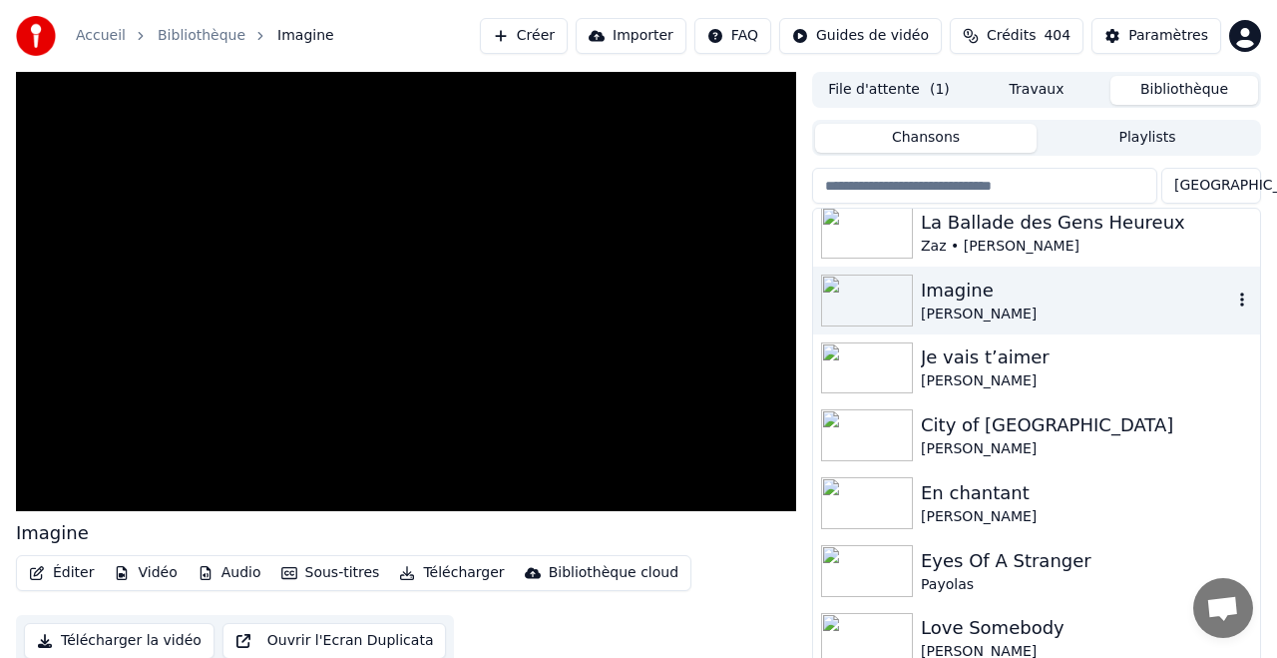
click at [1241, 297] on icon "button" at bounding box center [1242, 299] width 20 height 16
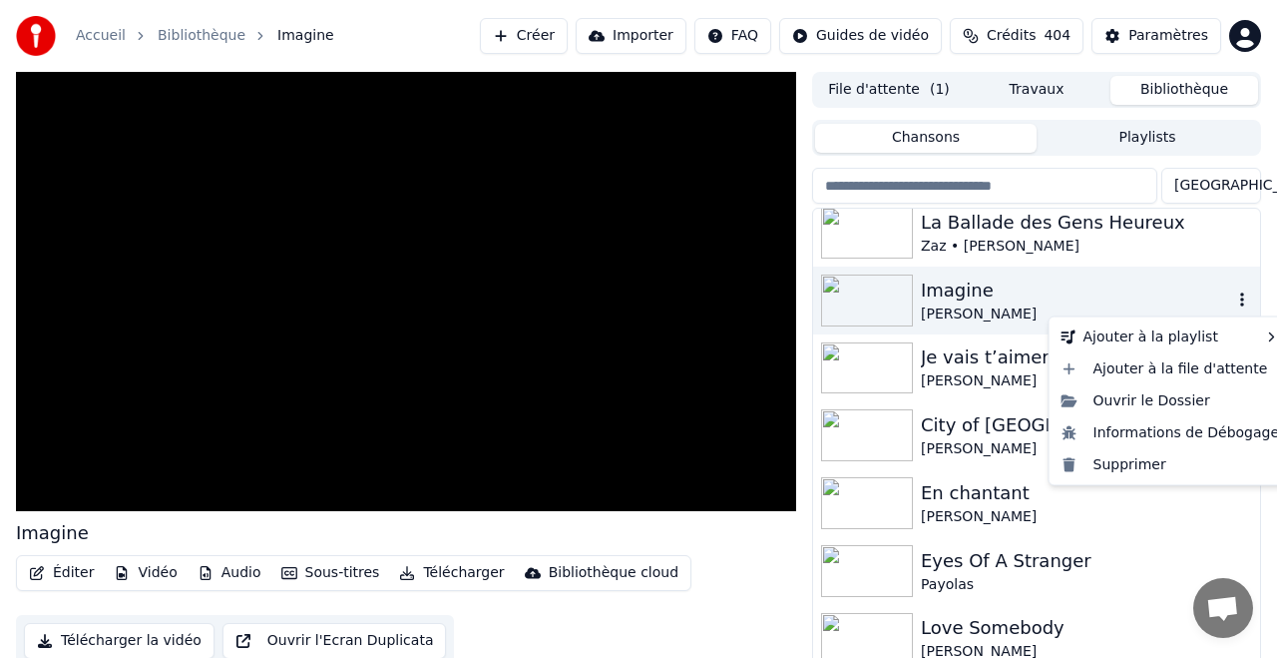
click at [1245, 300] on icon "button" at bounding box center [1242, 299] width 20 height 16
click at [1128, 464] on div "Supprimer" at bounding box center [1171, 464] width 234 height 32
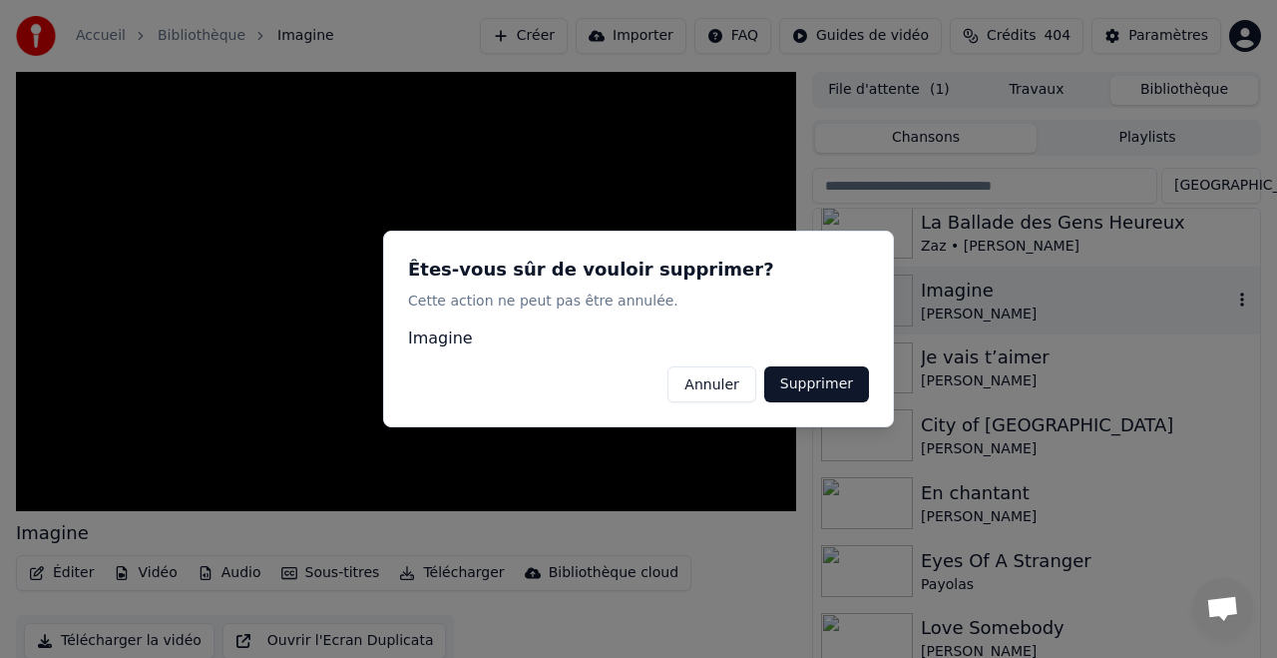
click at [811, 381] on button "Supprimer" at bounding box center [816, 384] width 105 height 36
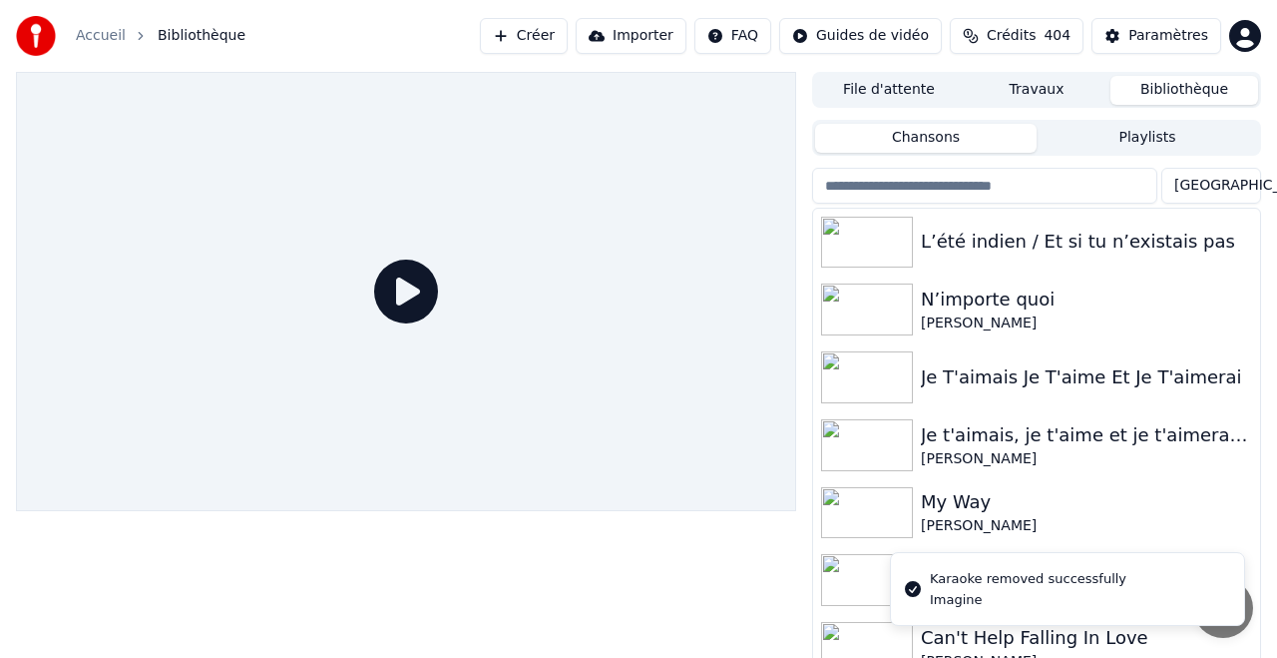
scroll to position [1584, 0]
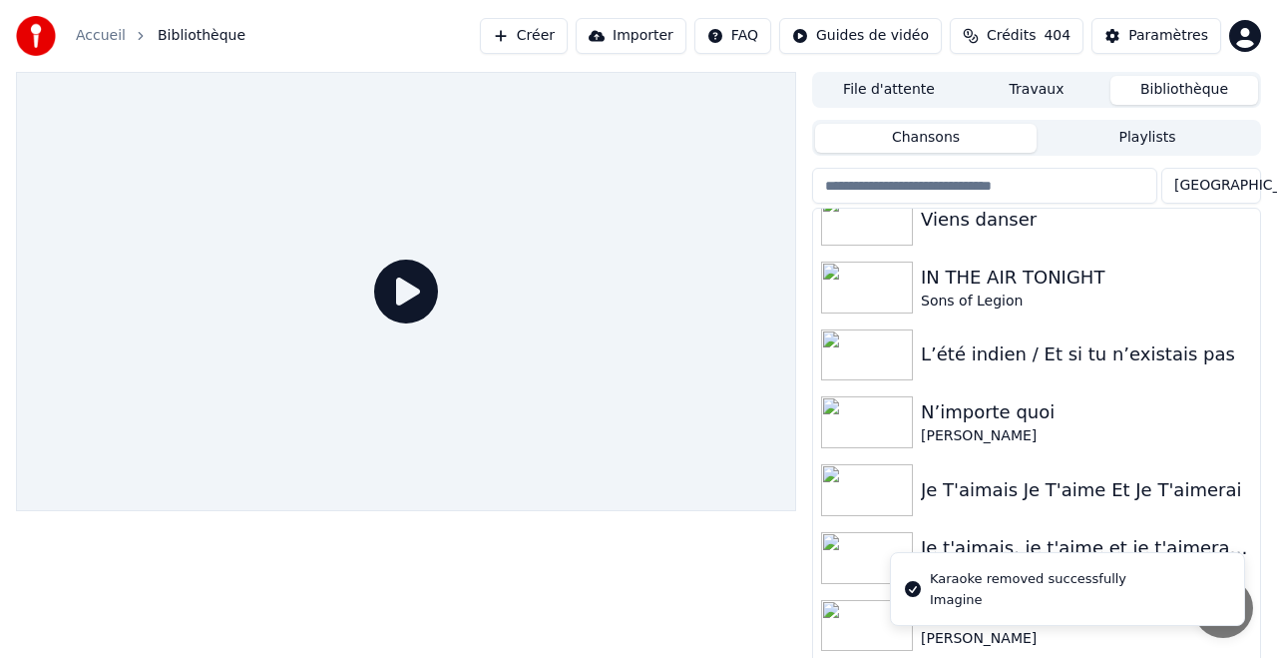
click at [552, 27] on button "Créer" at bounding box center [524, 36] width 88 height 36
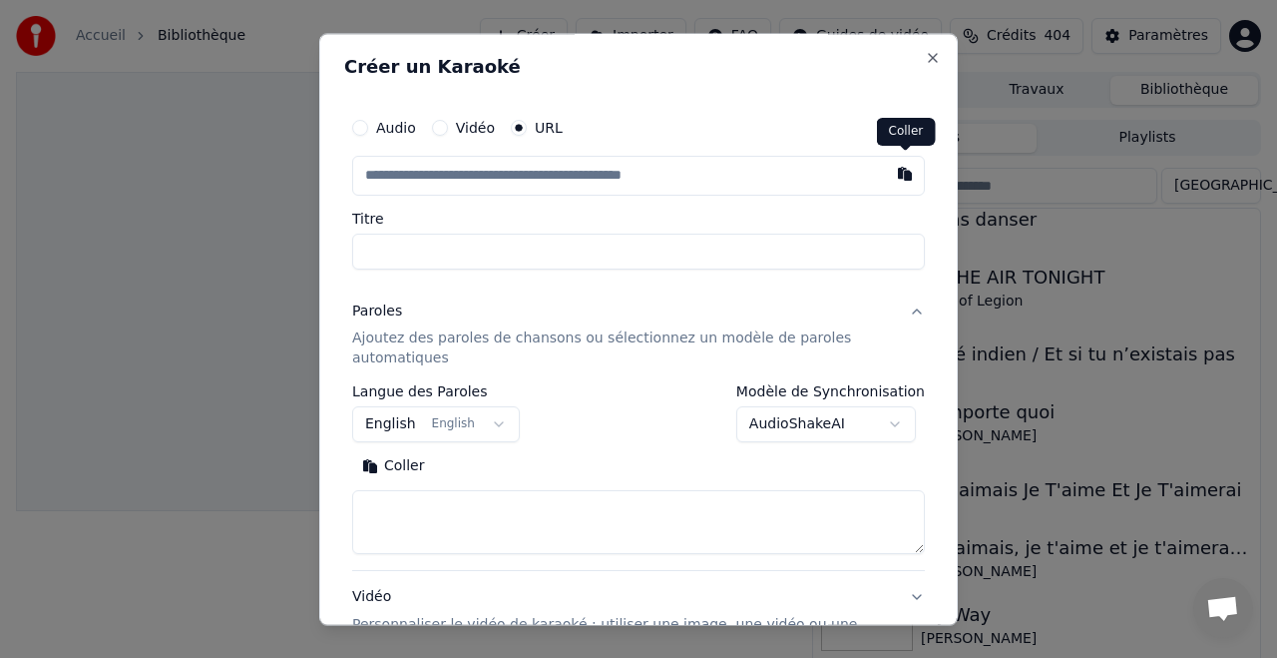
click at [901, 175] on button "button" at bounding box center [905, 174] width 40 height 36
type input "**********"
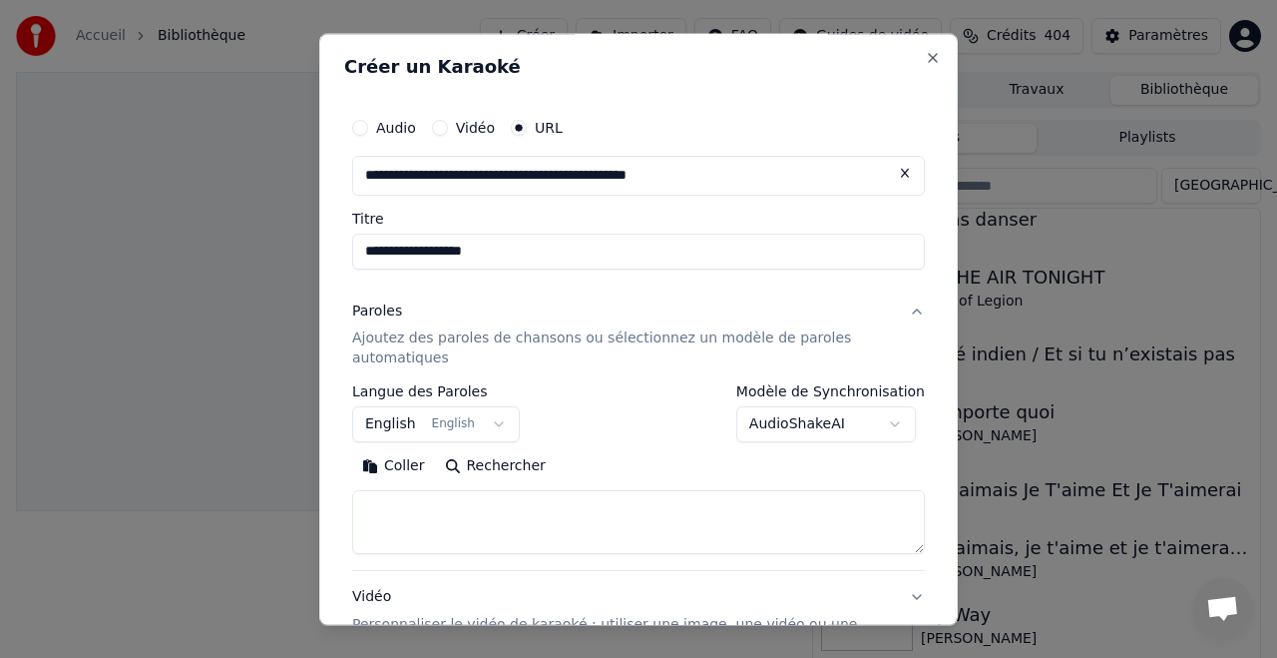
click at [913, 310] on button "Paroles Ajoutez des paroles de chansons ou sélectionnez un modèle de paroles au…" at bounding box center [638, 335] width 573 height 100
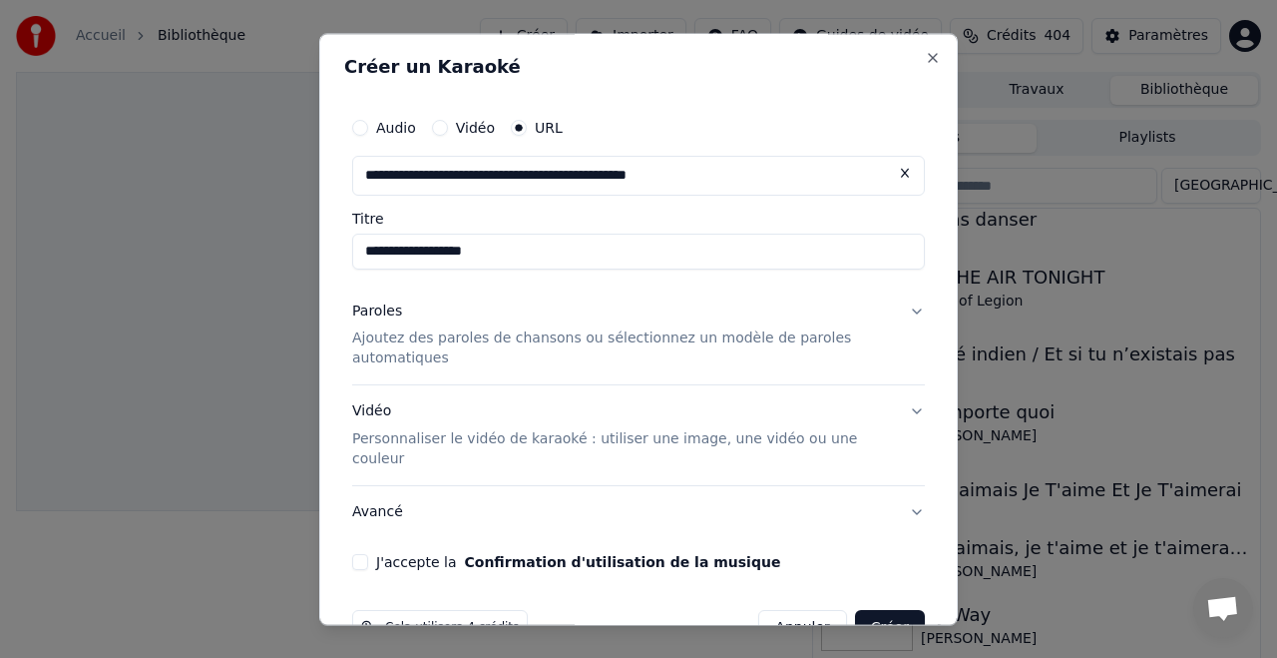
scroll to position [3, 0]
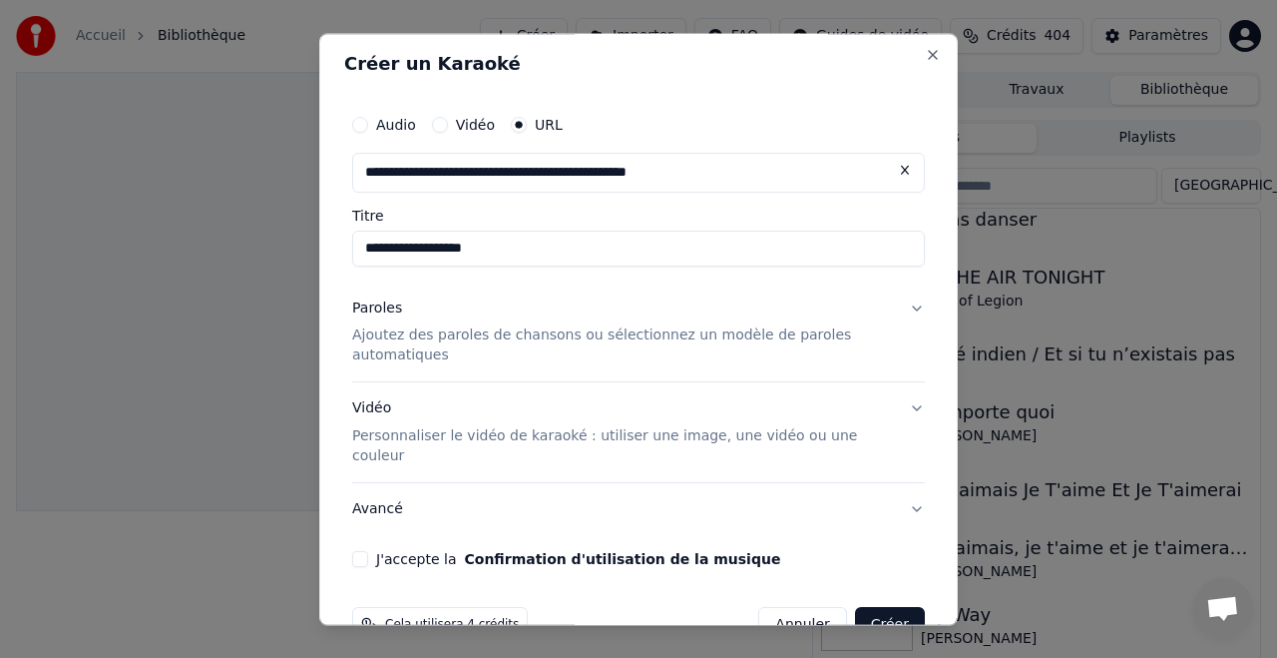
drag, startPoint x: 914, startPoint y: 306, endPoint x: 900, endPoint y: 338, distance: 34.9
click at [914, 306] on button "Paroles Ajoutez des paroles de chansons ou sélectionnez un modèle de paroles au…" at bounding box center [638, 332] width 573 height 100
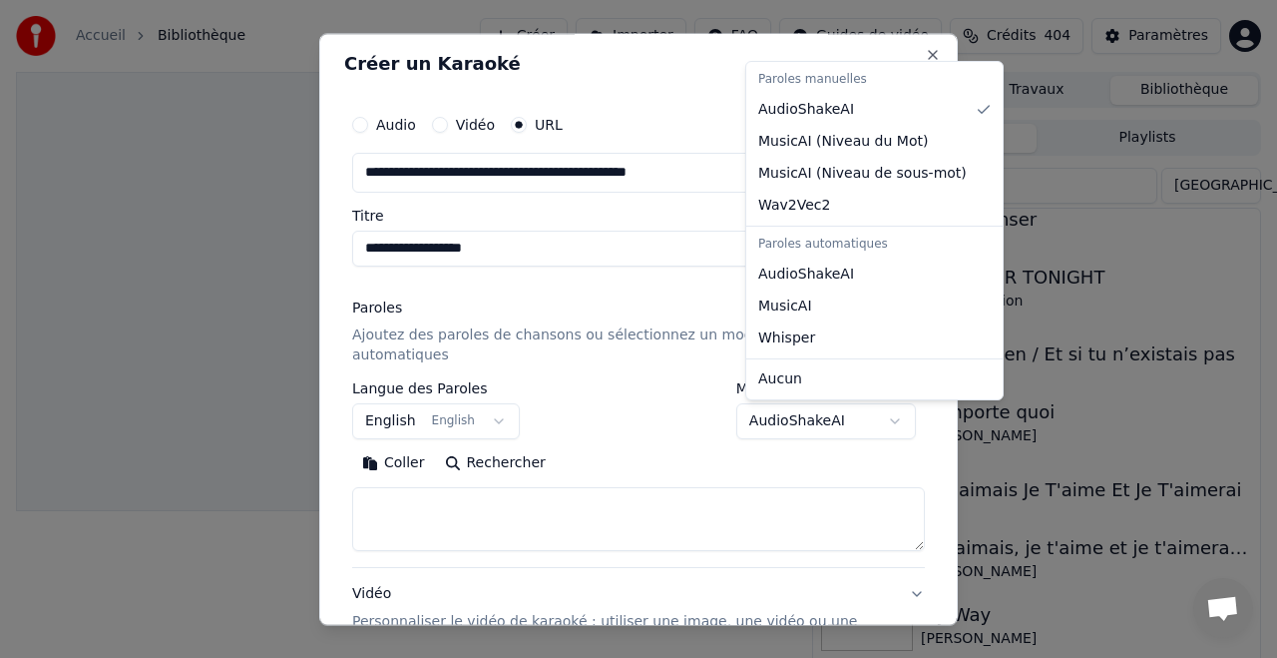
click at [903, 417] on body "**********" at bounding box center [638, 329] width 1277 height 658
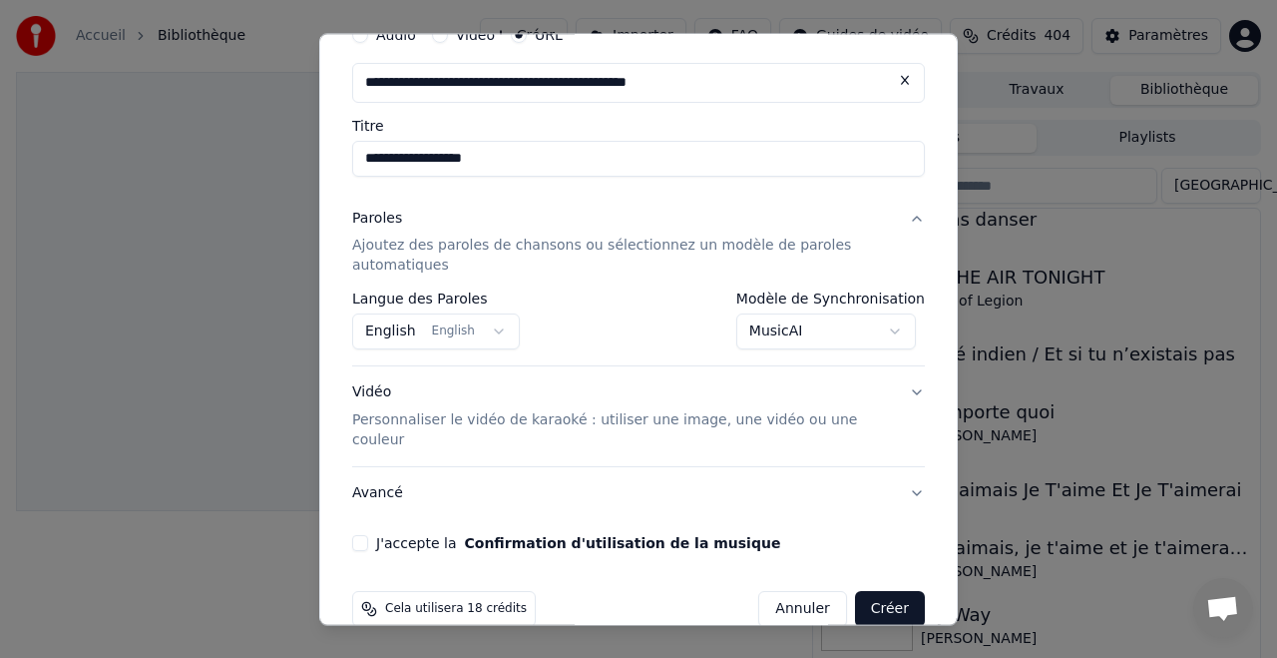
scroll to position [109, 0]
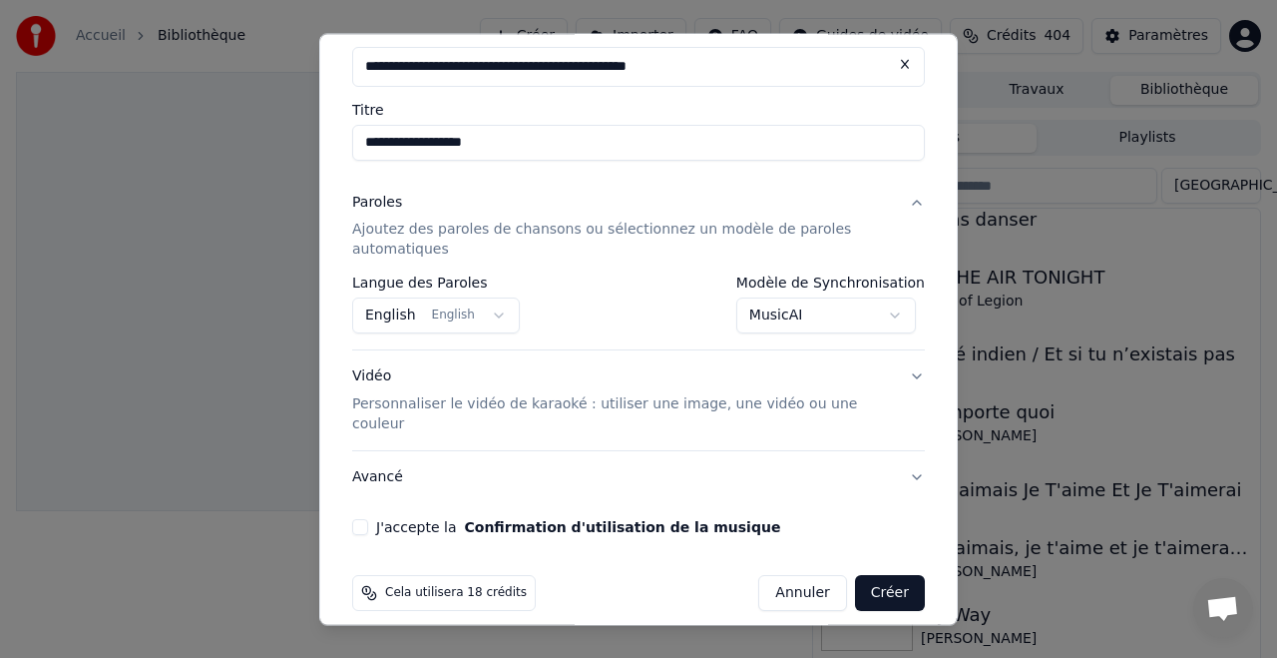
click at [356, 520] on button "J'accepte la Confirmation d'utilisation de la musique" at bounding box center [360, 528] width 16 height 16
click at [900, 576] on button "Créer" at bounding box center [890, 594] width 70 height 36
select select "**********"
select select
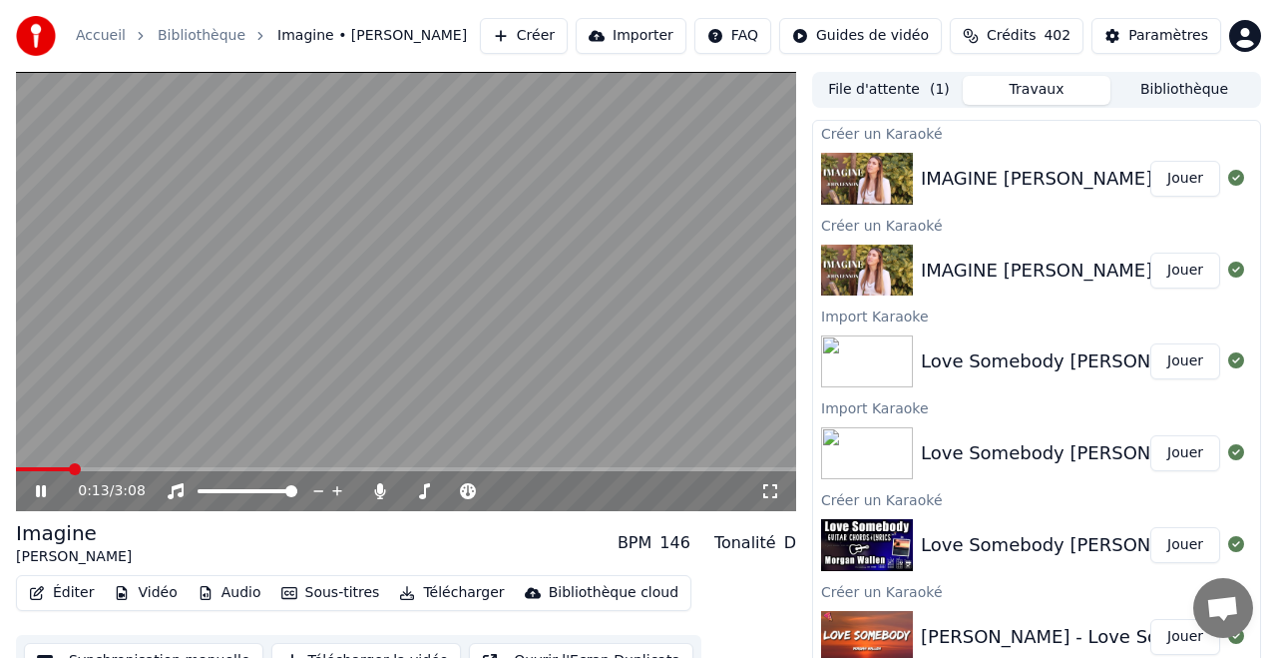
click at [72, 467] on span at bounding box center [406, 469] width 780 height 4
click at [57, 469] on span at bounding box center [63, 469] width 12 height 12
click at [381, 488] on icon at bounding box center [380, 491] width 11 height 16
click at [331, 593] on button "Sous-titres" at bounding box center [330, 593] width 115 height 28
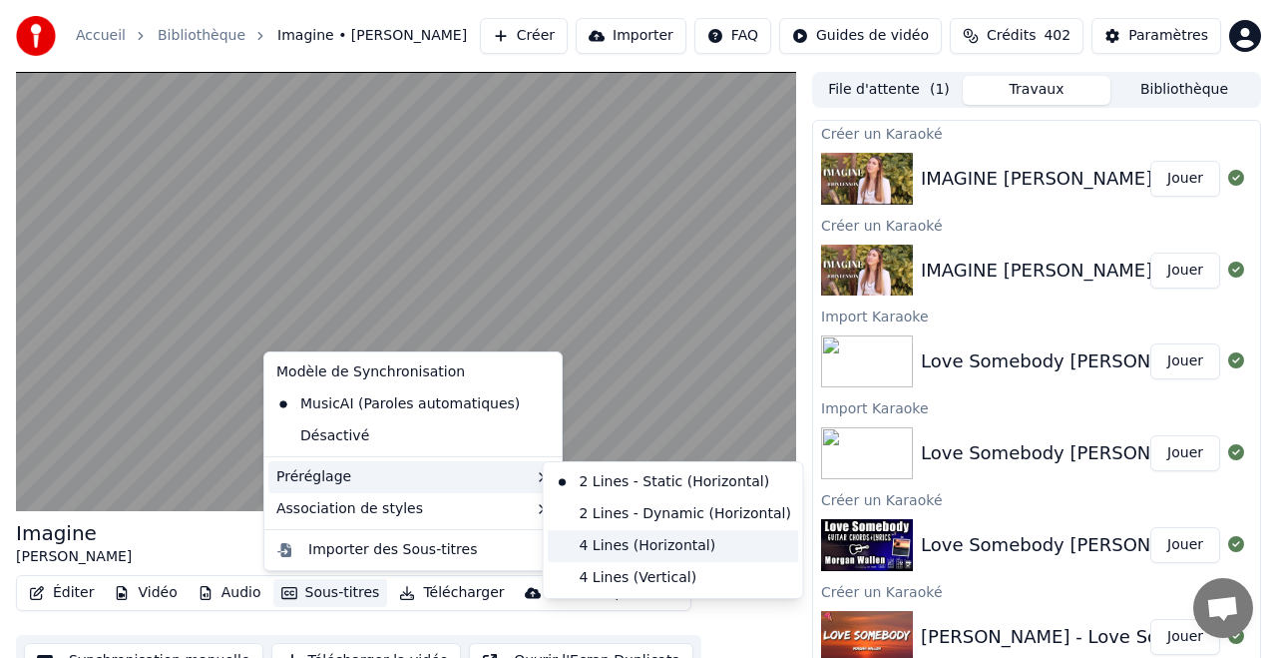
click at [640, 541] on div "4 Lines (Horizontal)" at bounding box center [673, 546] width 251 height 32
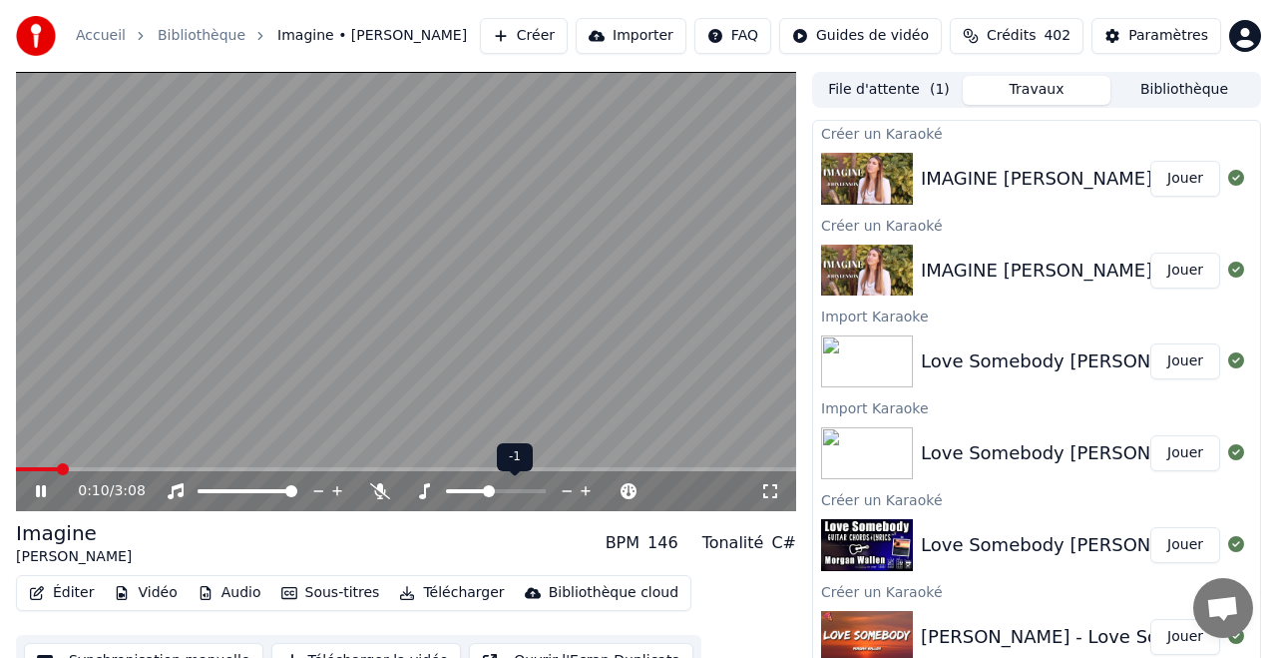
click at [491, 489] on span at bounding box center [489, 491] width 12 height 12
click at [409, 490] on span at bounding box center [408, 491] width 12 height 12
click at [476, 485] on div at bounding box center [470, 491] width 161 height 20
click at [488, 489] on span at bounding box center [452, 491] width 100 height 4
click at [502, 491] on span at bounding box center [496, 491] width 12 height 12
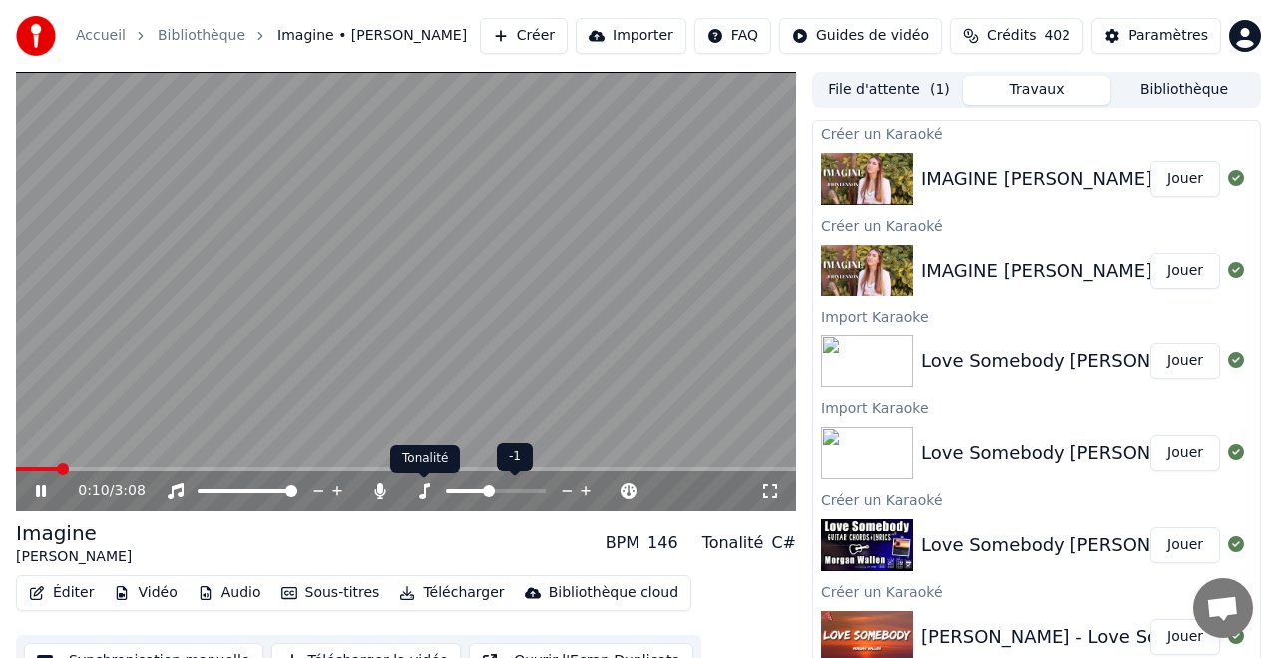
click at [426, 490] on icon at bounding box center [424, 491] width 20 height 16
click at [425, 493] on icon at bounding box center [424, 491] width 11 height 16
click at [504, 489] on span at bounding box center [496, 491] width 100 height 4
click at [381, 491] on icon at bounding box center [380, 491] width 11 height 16
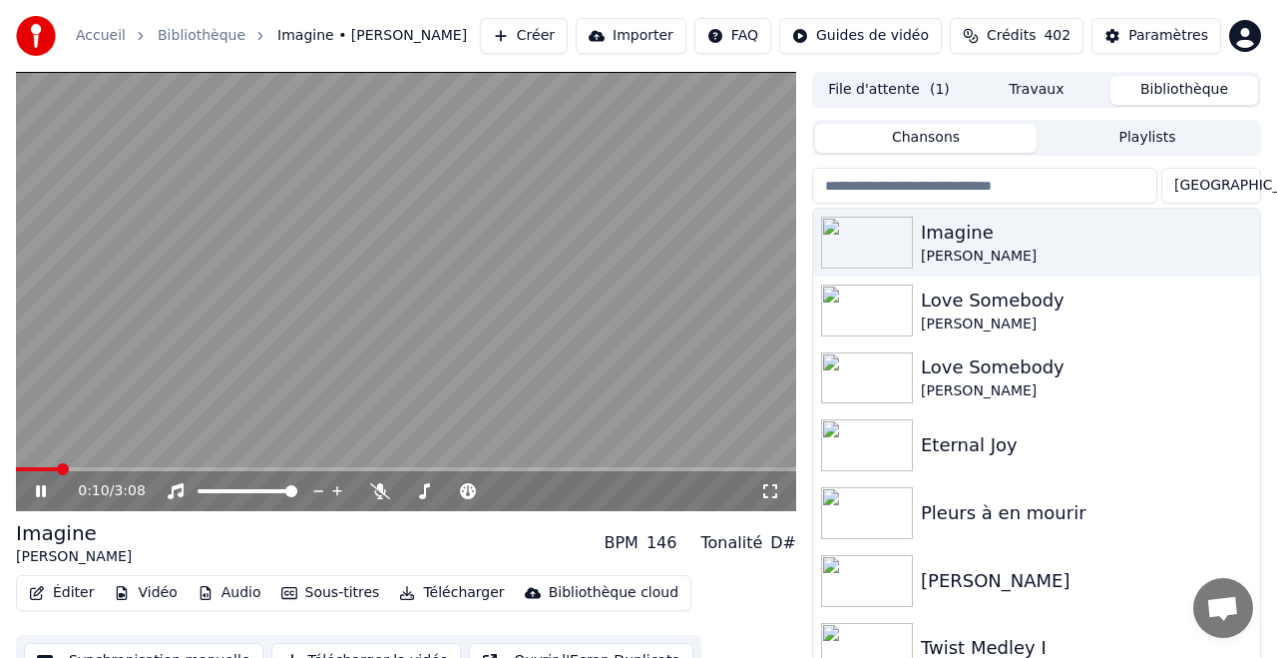
click at [1164, 84] on button "Bibliothèque" at bounding box center [1185, 90] width 148 height 29
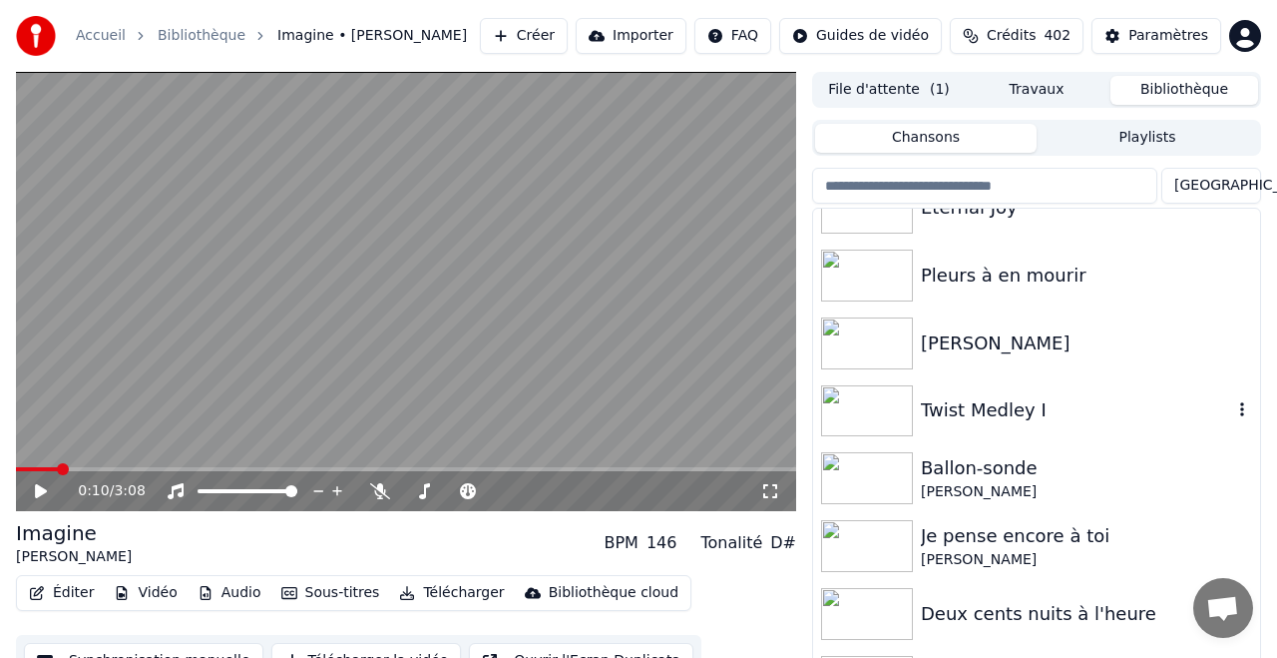
scroll to position [246, 0]
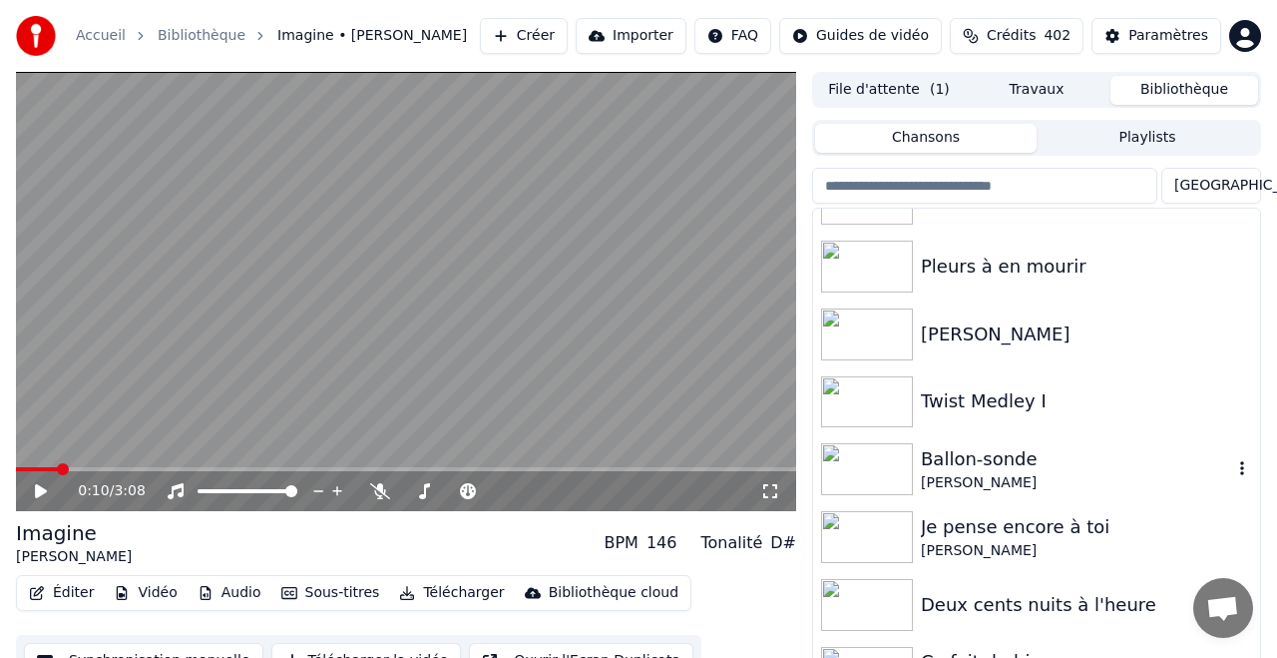
click at [957, 458] on div "Ballon-sonde" at bounding box center [1076, 459] width 311 height 28
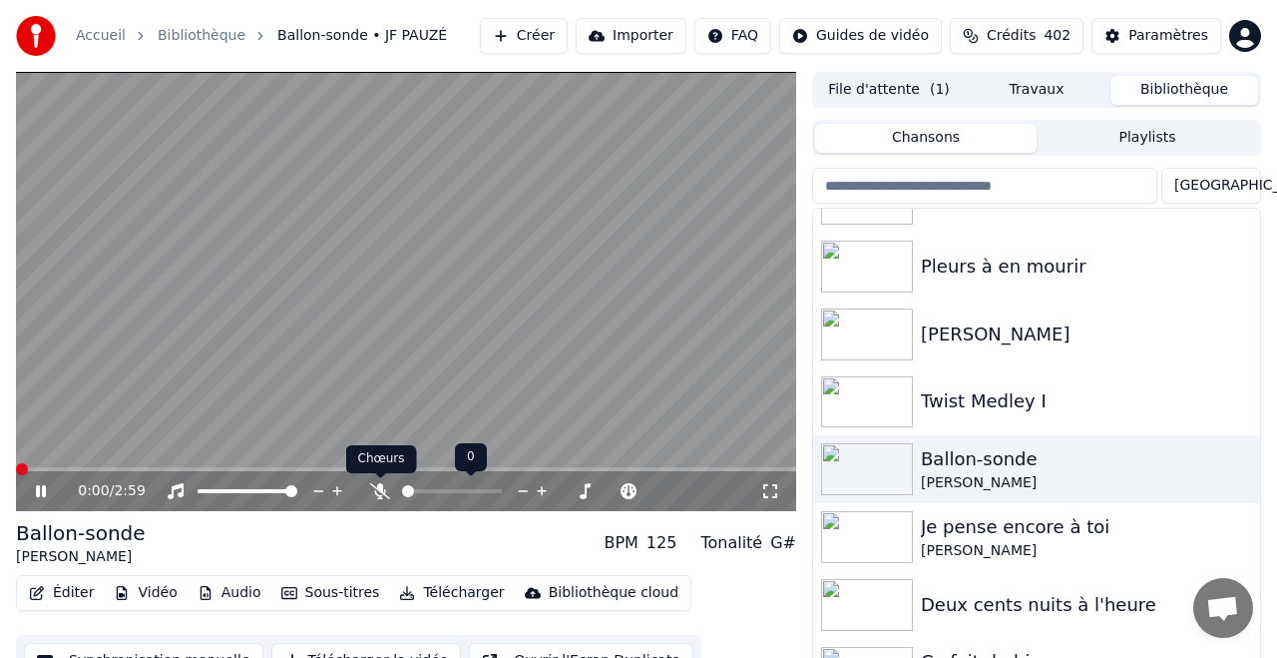
click at [380, 490] on icon at bounding box center [380, 491] width 20 height 16
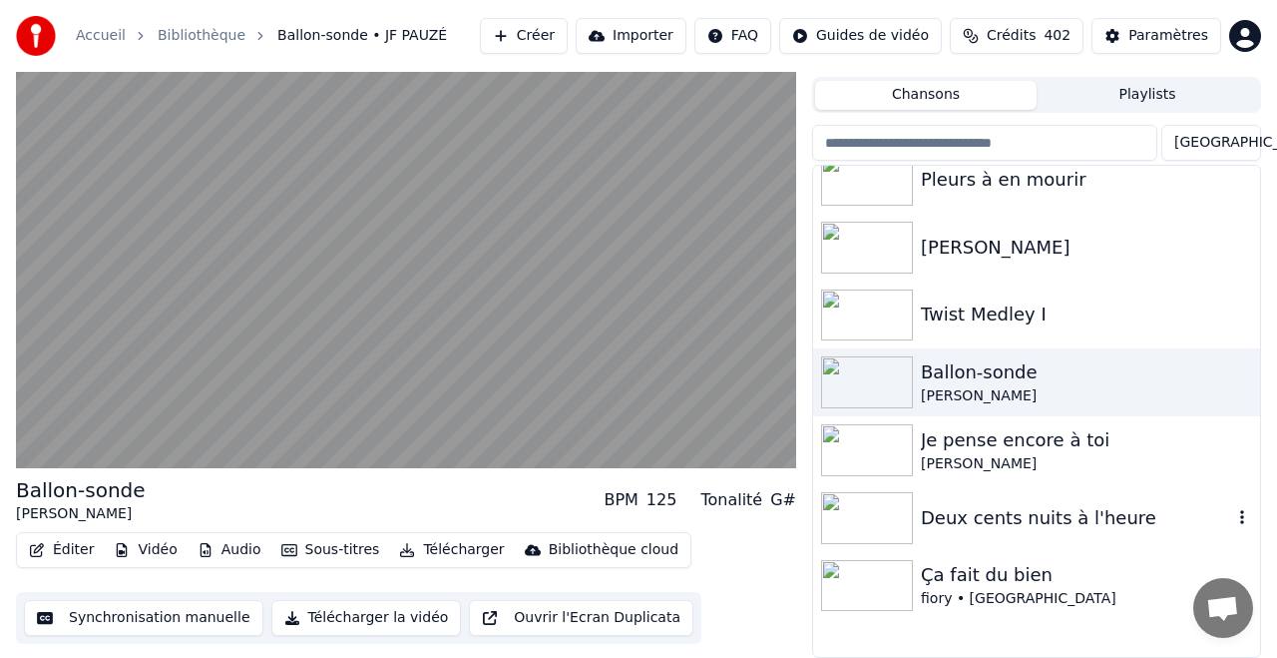
scroll to position [299, 0]
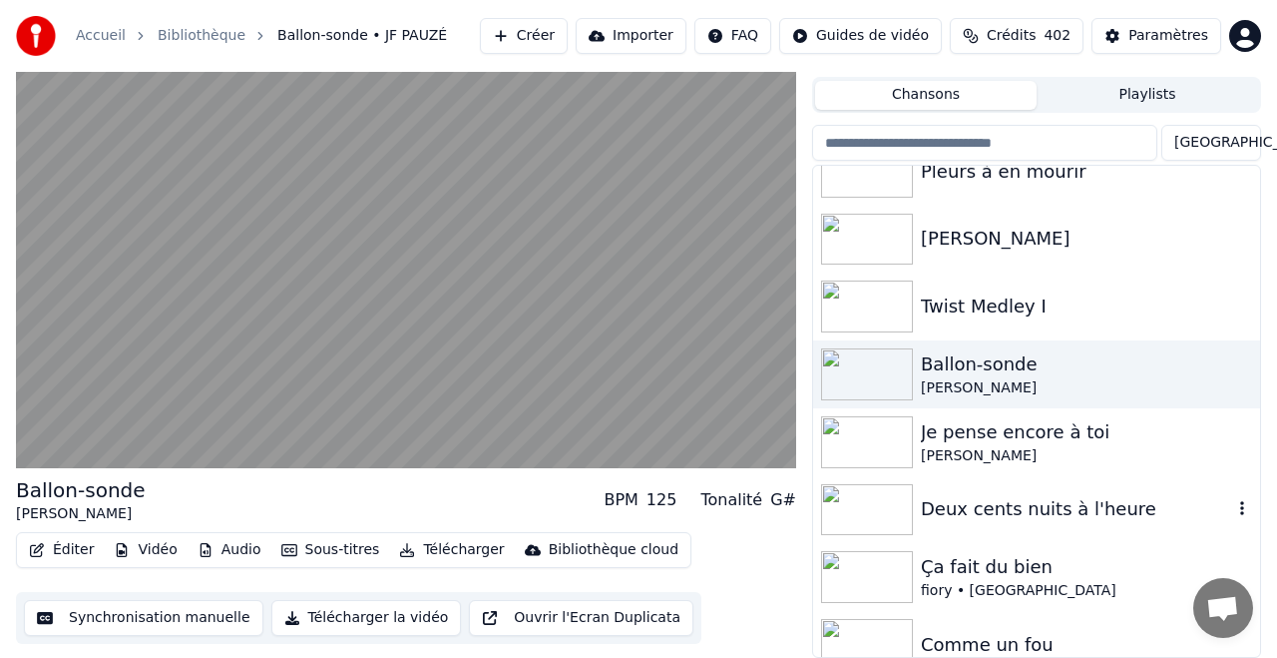
click at [988, 512] on div "Deux cents nuits à l'heure" at bounding box center [1076, 509] width 311 height 28
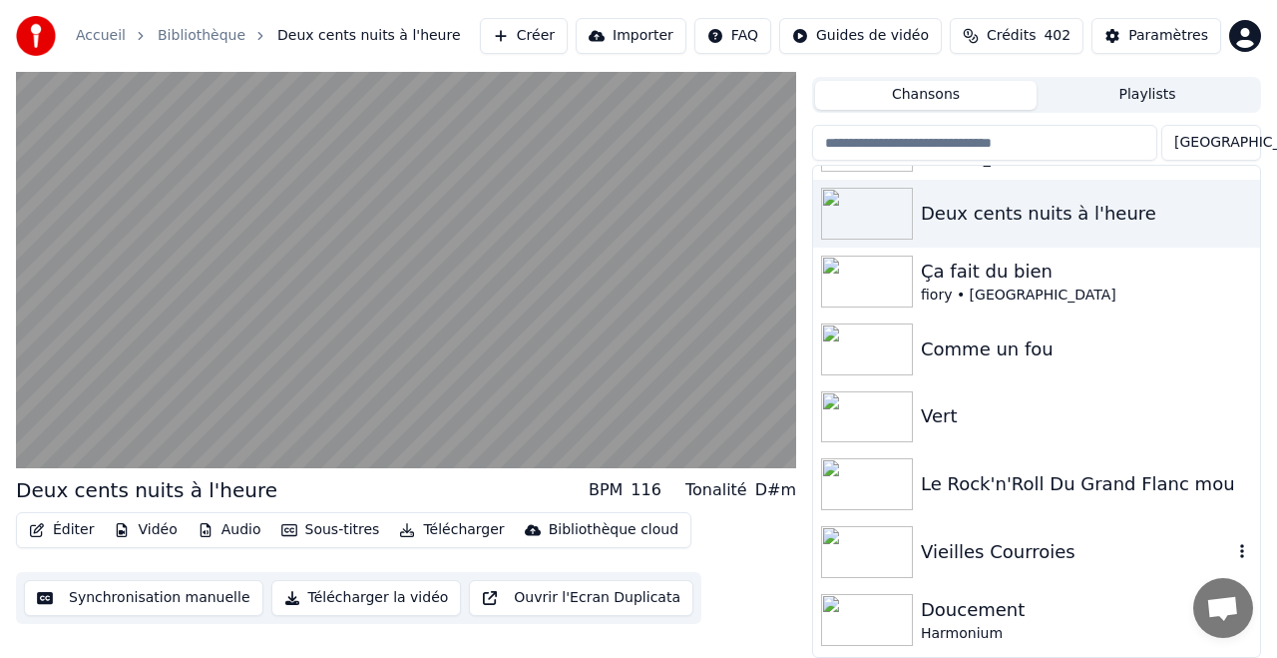
scroll to position [595, 0]
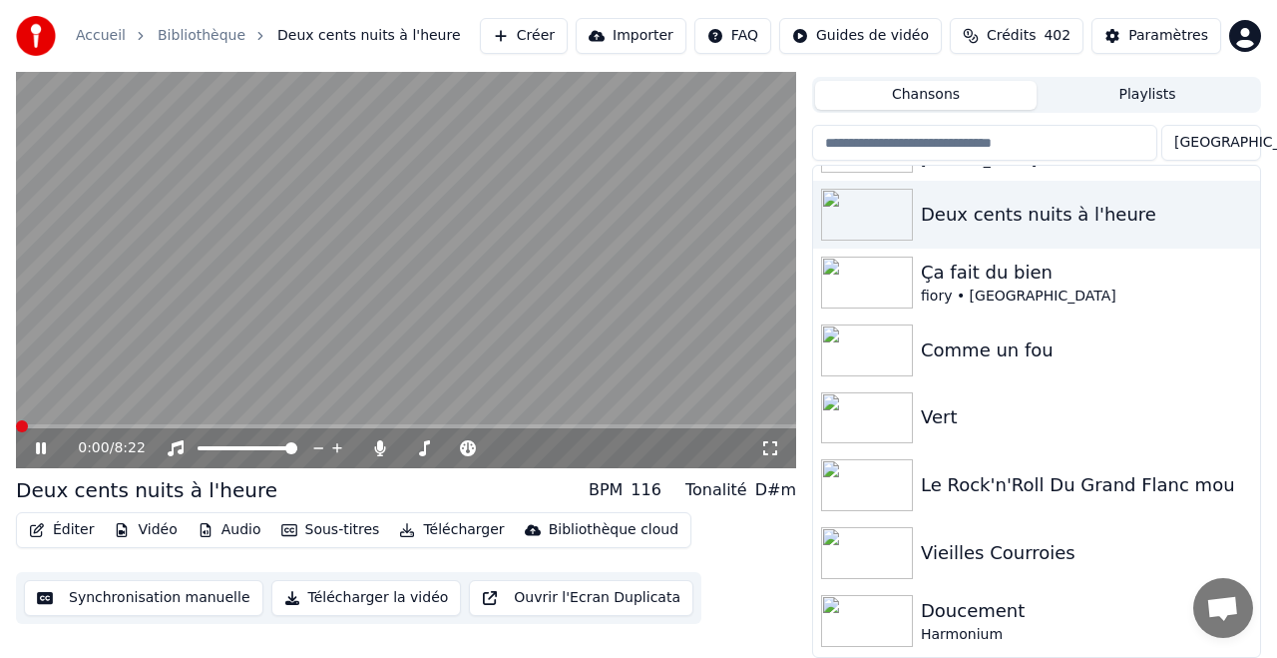
click at [59, 428] on div "0:00 / 8:22" at bounding box center [406, 448] width 780 height 40
click at [66, 427] on span at bounding box center [406, 426] width 780 height 4
click at [115, 425] on span at bounding box center [406, 426] width 780 height 4
click at [161, 421] on video at bounding box center [406, 248] width 780 height 439
click at [169, 429] on div "1:10 / 8:22" at bounding box center [406, 448] width 780 height 40
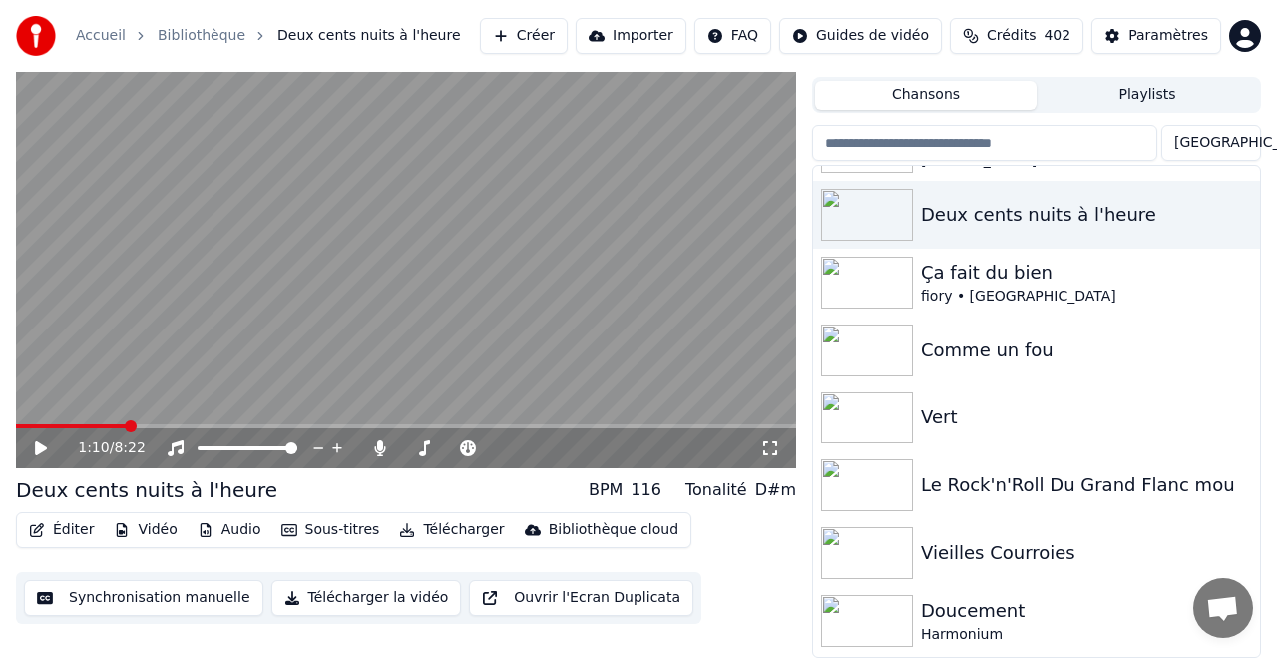
click at [32, 450] on icon at bounding box center [55, 448] width 46 height 16
click at [381, 446] on icon at bounding box center [380, 448] width 11 height 16
click at [381, 446] on icon at bounding box center [380, 448] width 20 height 16
click at [381, 446] on icon at bounding box center [380, 448] width 11 height 16
click at [381, 446] on icon at bounding box center [380, 448] width 20 height 16
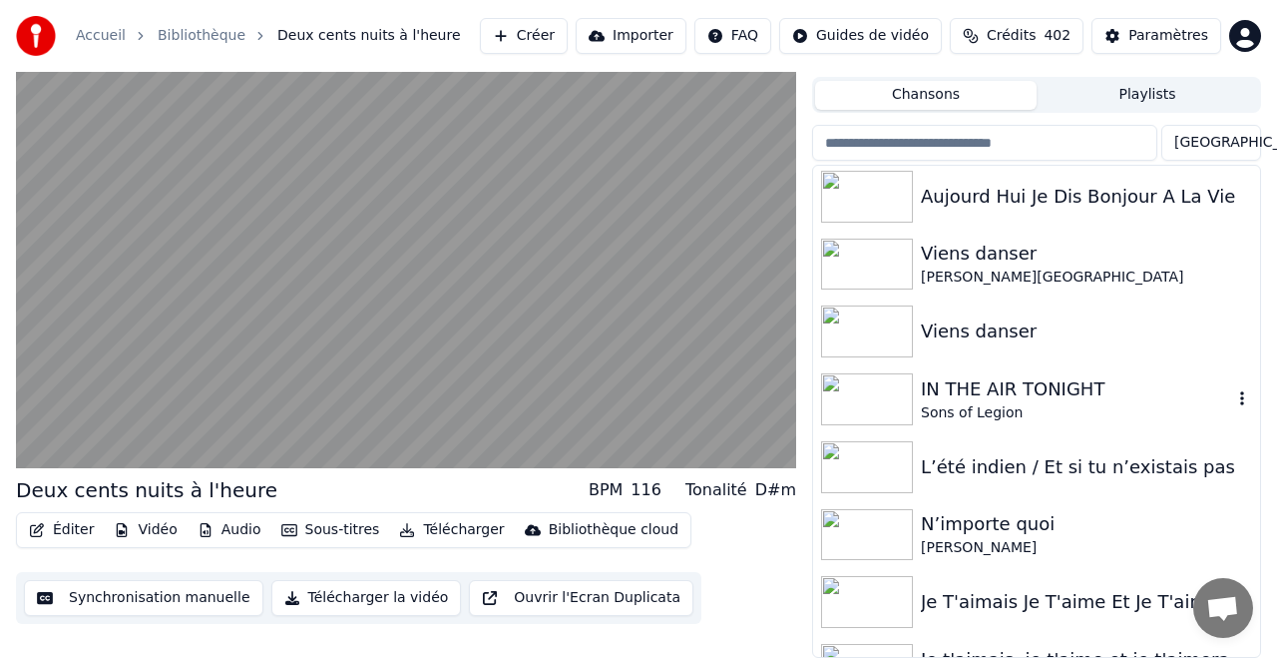
scroll to position [1499, 0]
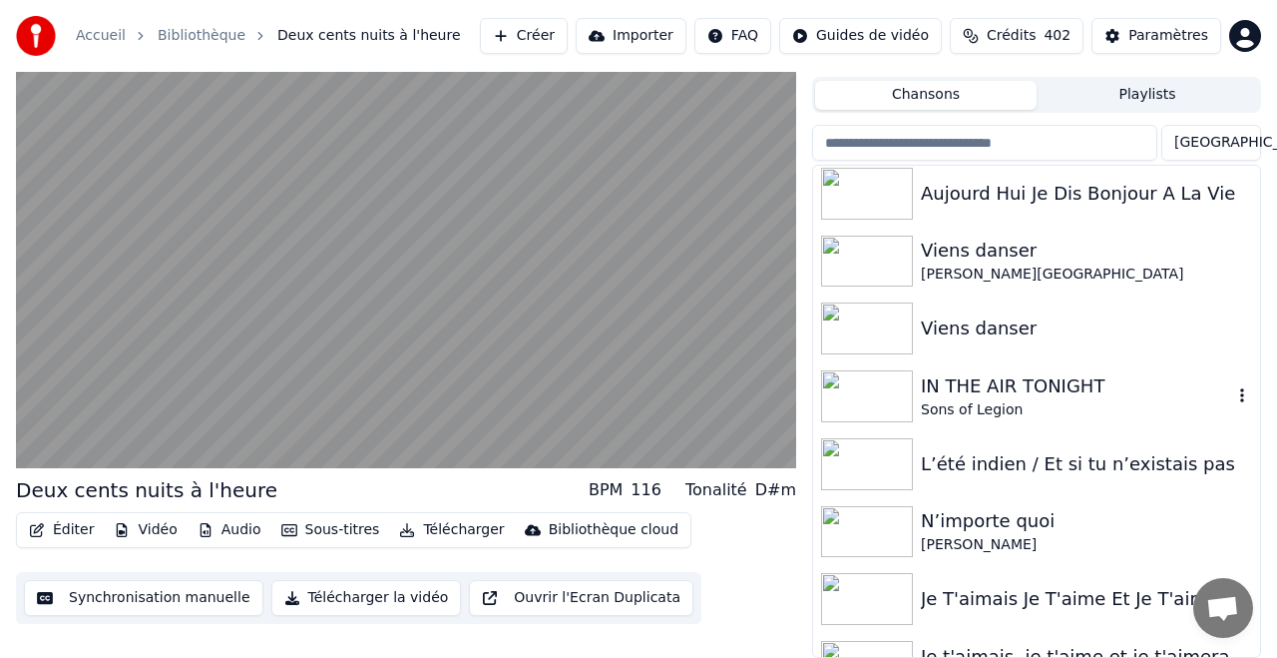
click at [989, 387] on div "IN THE AIR TONIGHT" at bounding box center [1076, 386] width 311 height 28
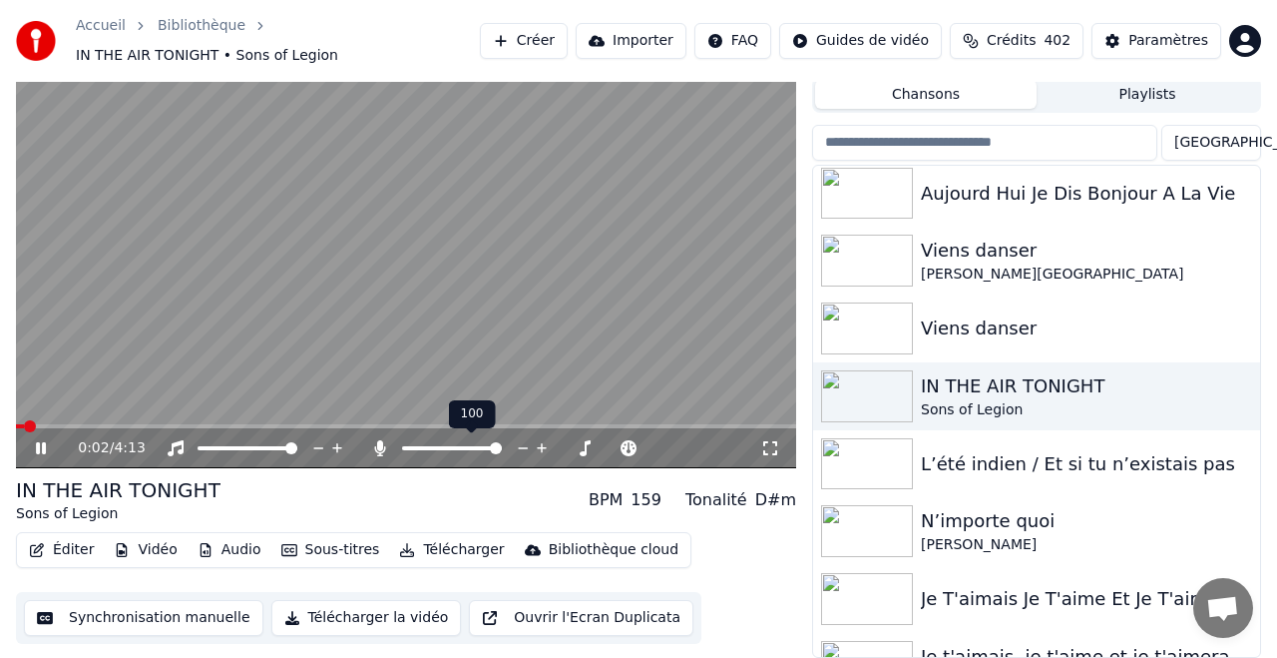
click at [383, 448] on icon at bounding box center [380, 448] width 20 height 16
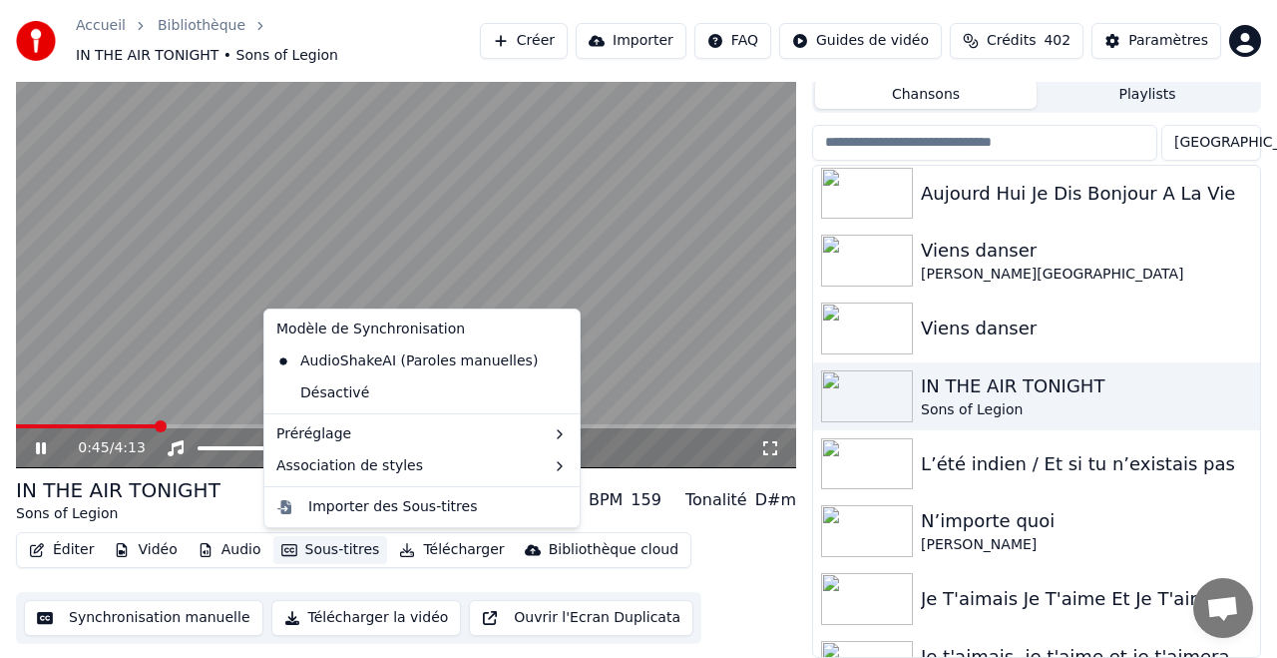
click at [325, 546] on button "Sous-titres" at bounding box center [330, 550] width 115 height 28
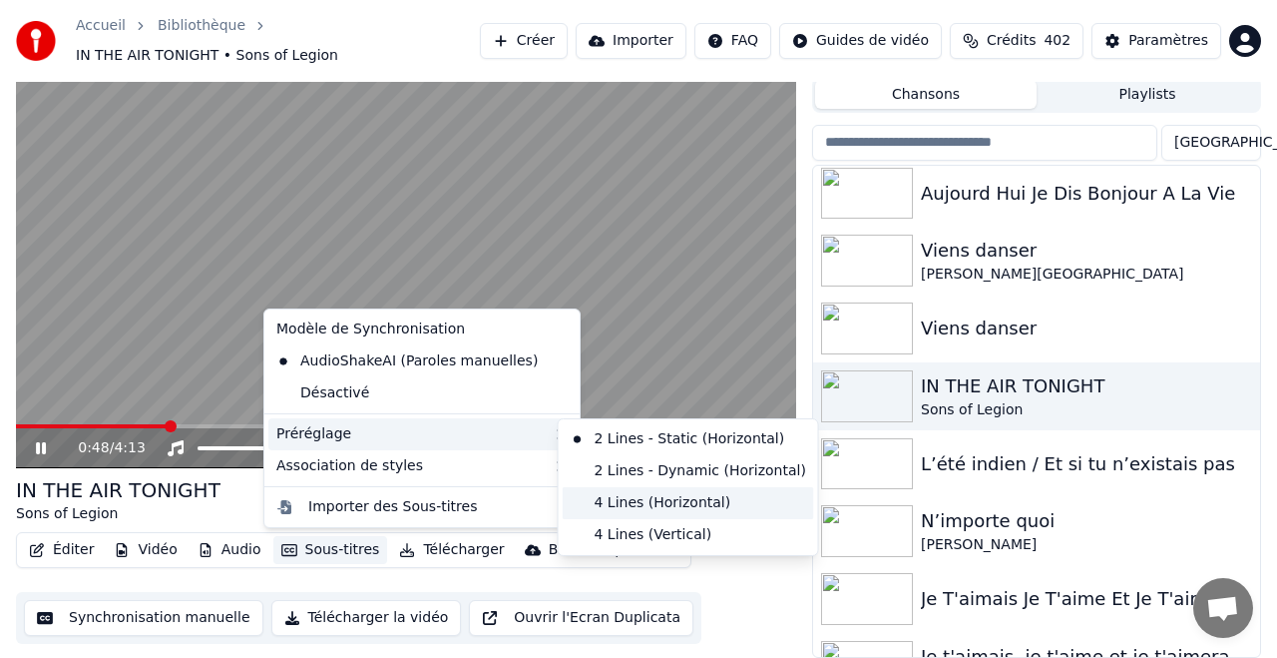
click at [651, 499] on div "4 Lines (Horizontal)" at bounding box center [688, 503] width 251 height 32
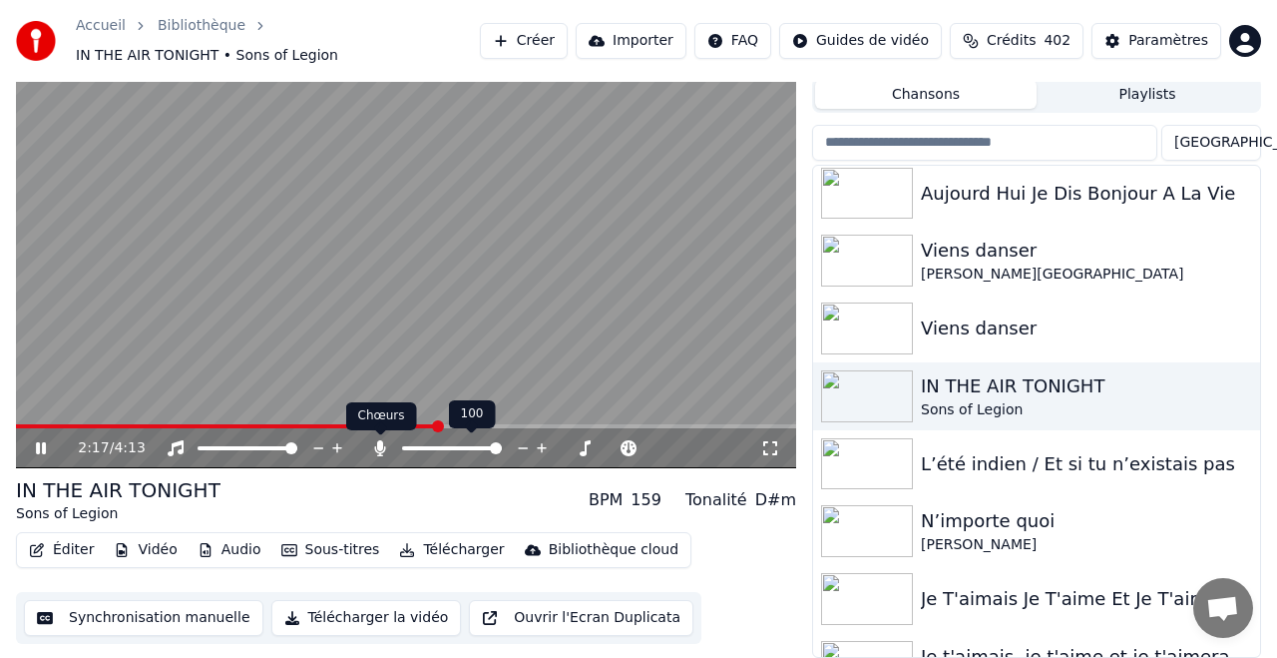
click at [382, 448] on icon at bounding box center [380, 448] width 11 height 16
click at [383, 446] on icon at bounding box center [380, 448] width 20 height 16
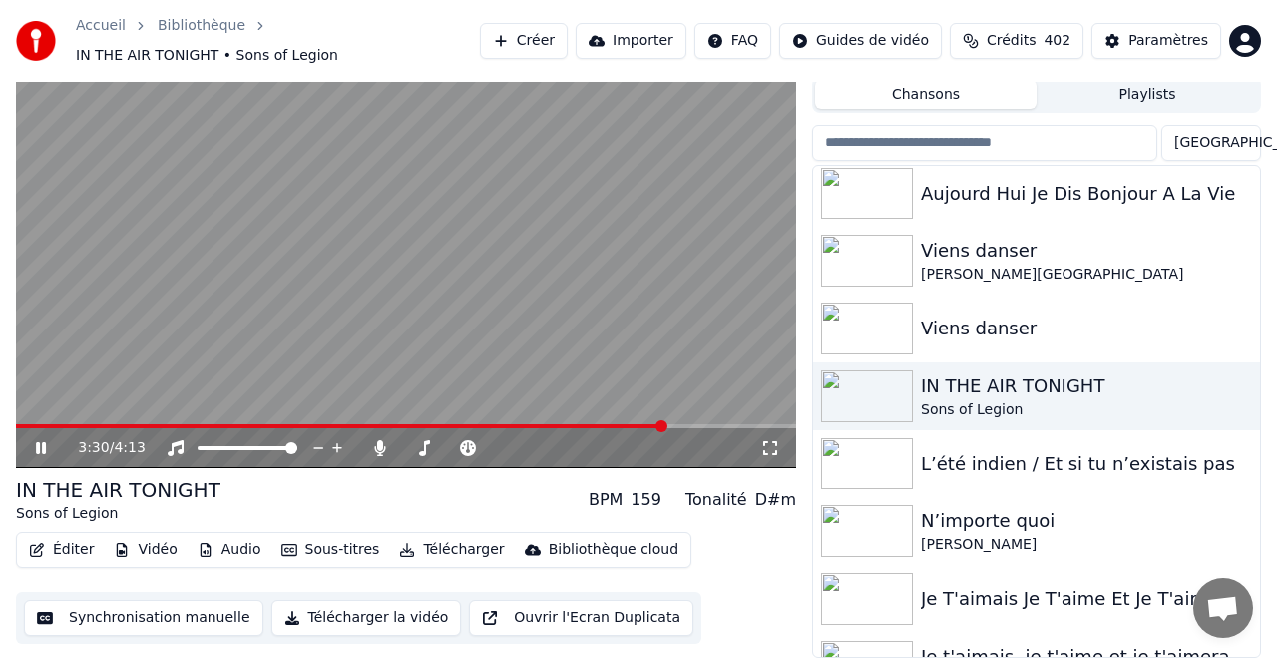
click at [43, 447] on icon at bounding box center [41, 448] width 10 height 12
